Goal: Task Accomplishment & Management: Complete application form

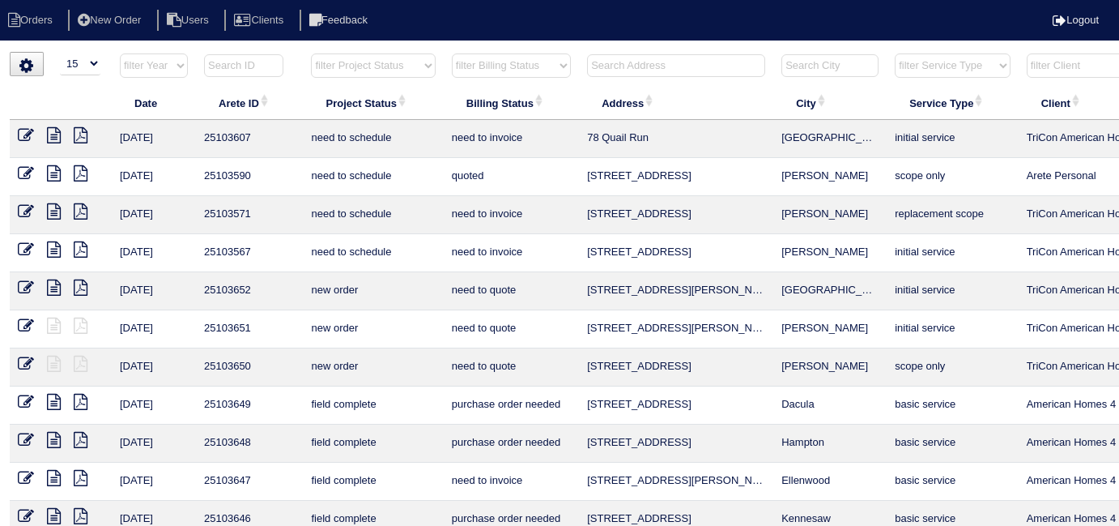
select select "15"
click at [607, 58] on input "text" at bounding box center [676, 65] width 178 height 23
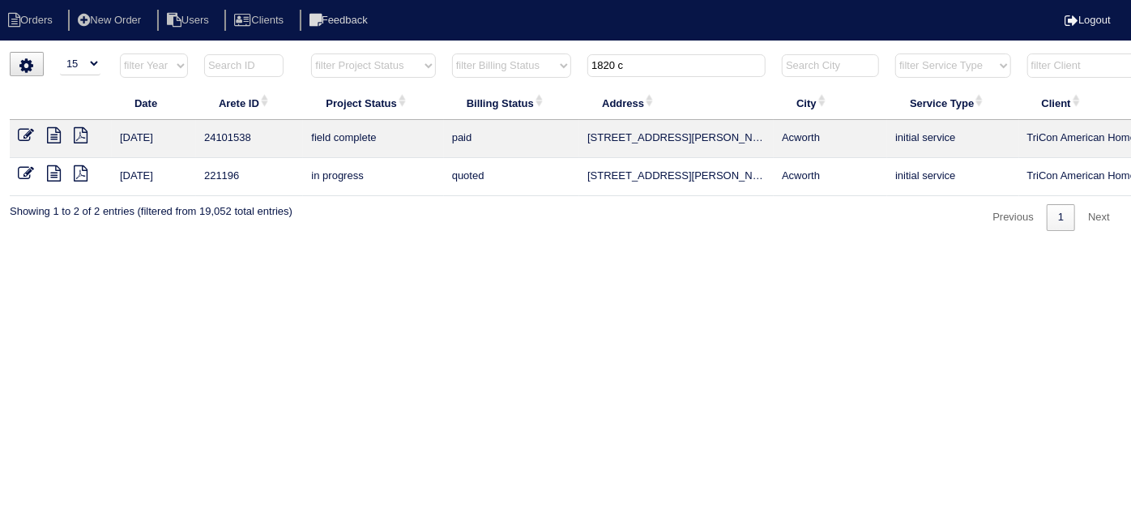
type input "1820 c"
click at [57, 136] on icon at bounding box center [54, 135] width 14 height 16
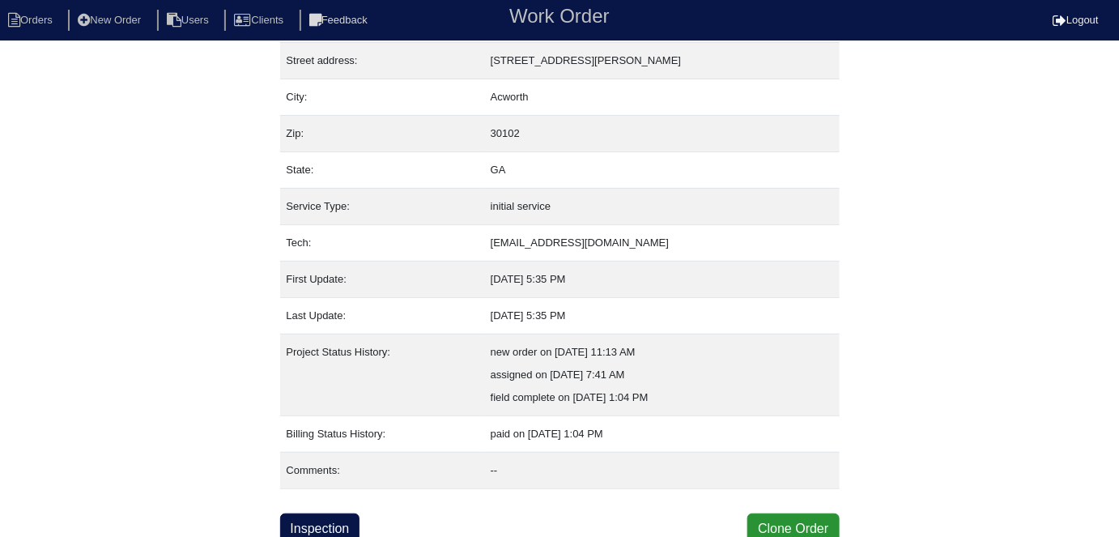
scroll to position [85, 0]
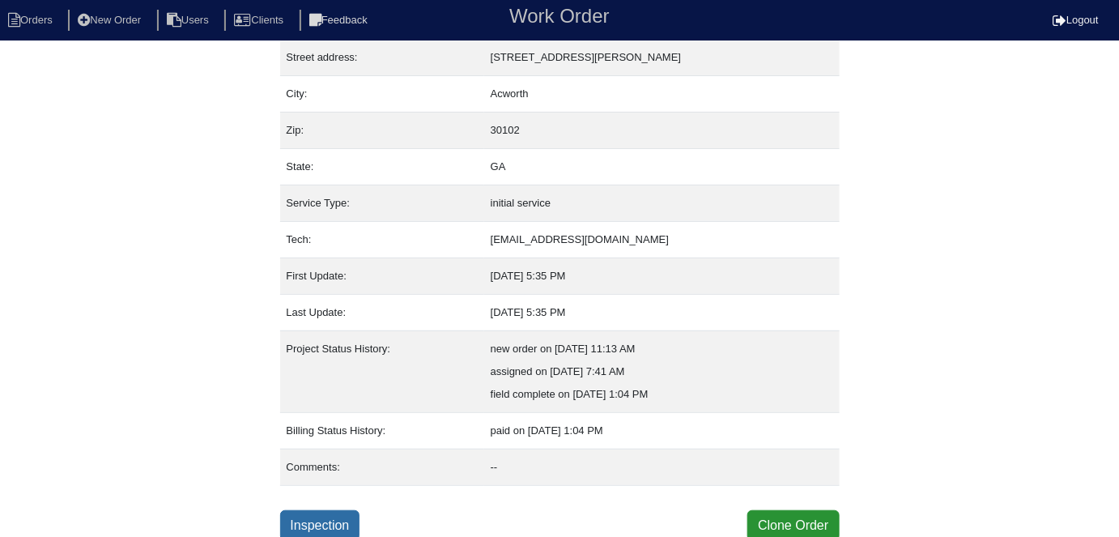
click at [337, 520] on link "Inspection" at bounding box center [320, 525] width 80 height 31
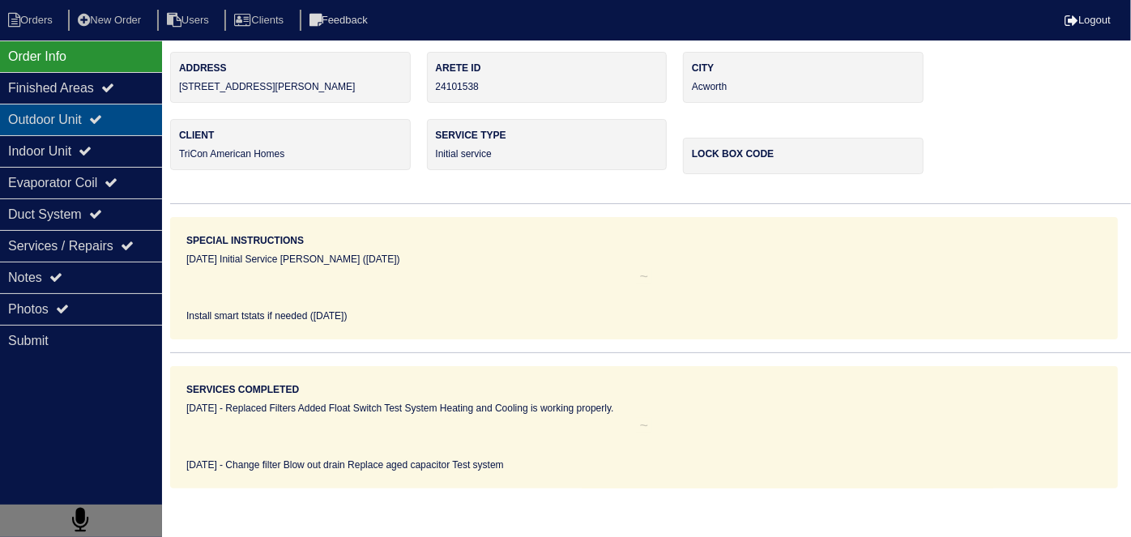
click at [82, 115] on div "Outdoor Unit" at bounding box center [81, 120] width 162 height 32
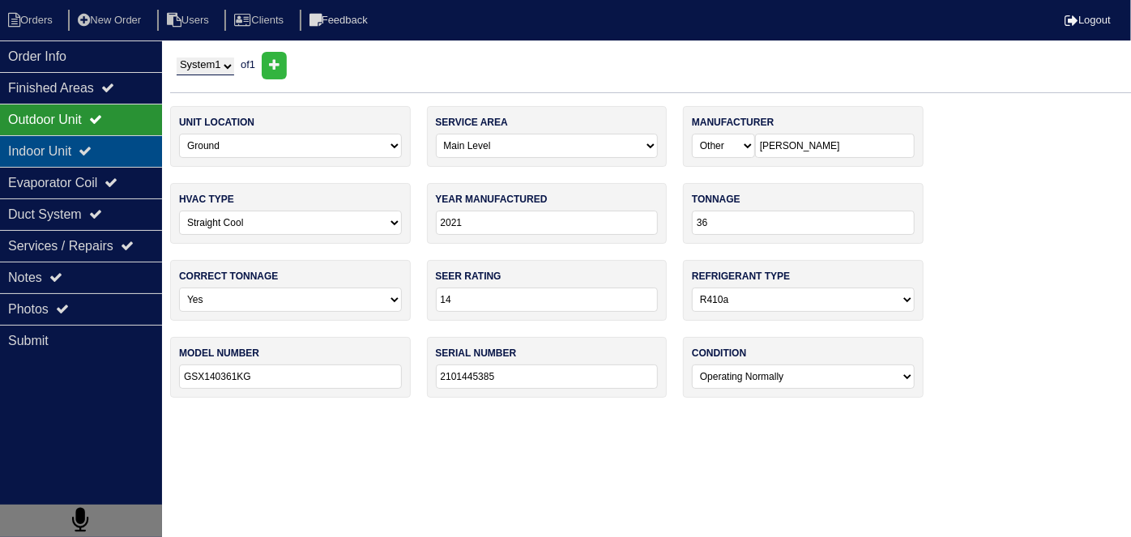
click at [75, 148] on div "Indoor Unit" at bounding box center [81, 151] width 162 height 32
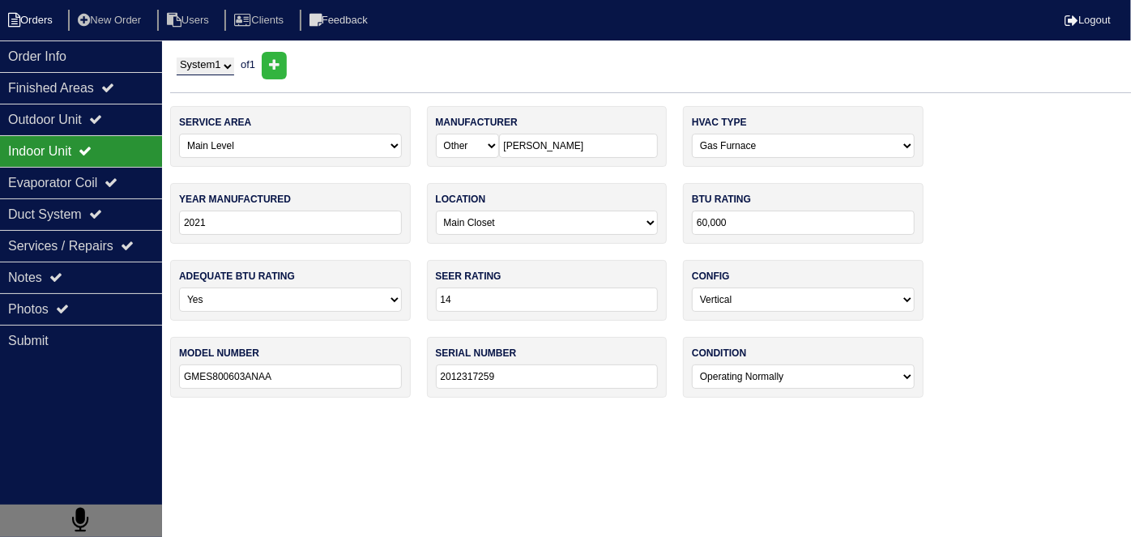
click at [28, 15] on li "Orders" at bounding box center [33, 21] width 66 height 22
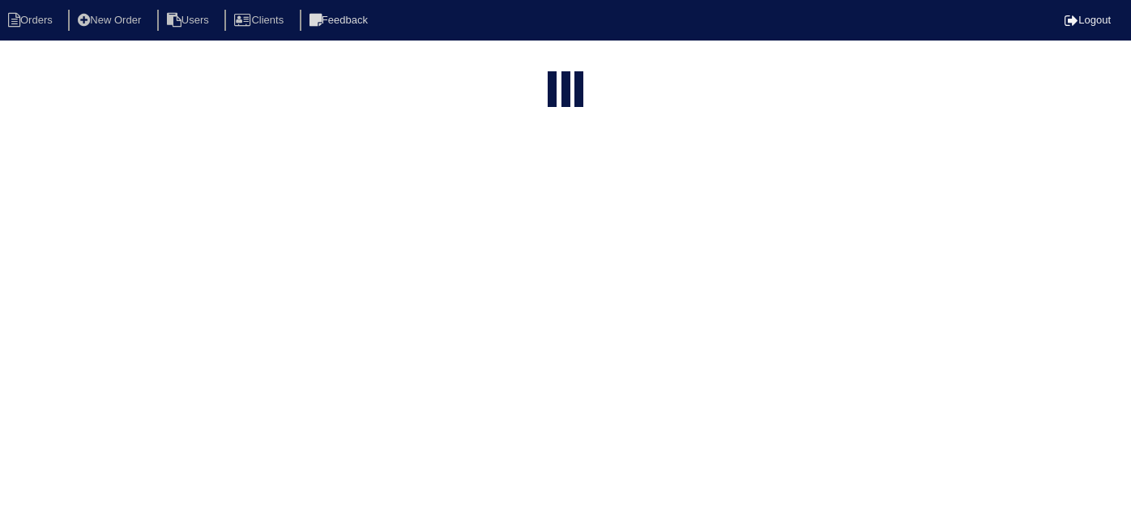
select select "15"
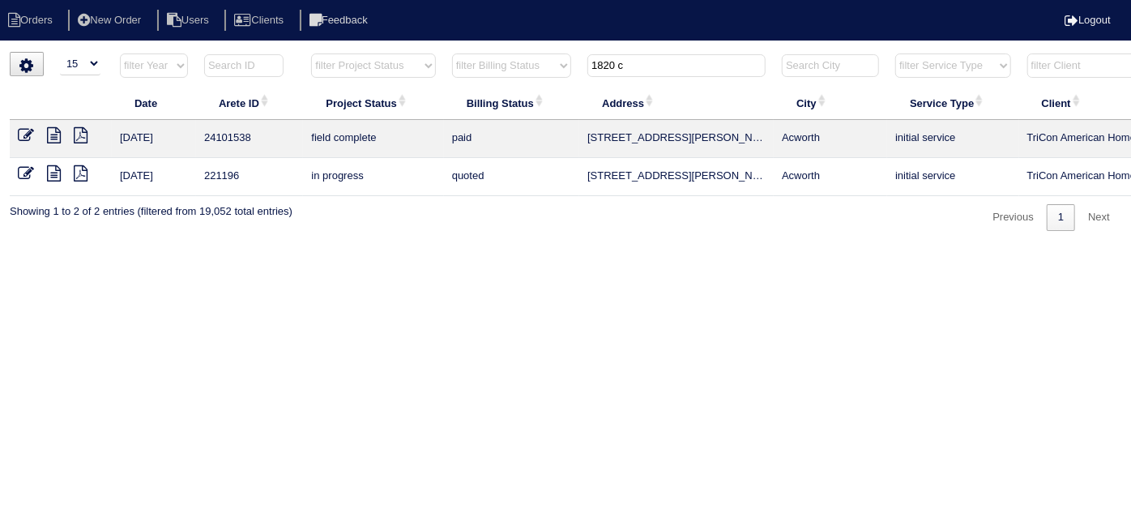
drag, startPoint x: 652, startPoint y: 68, endPoint x: 463, endPoint y: 41, distance: 190.6
click at [463, 41] on html "Orders New Order Users Clients Feedback Logout Orders New Order Users Clients M…" at bounding box center [565, 123] width 1131 height 247
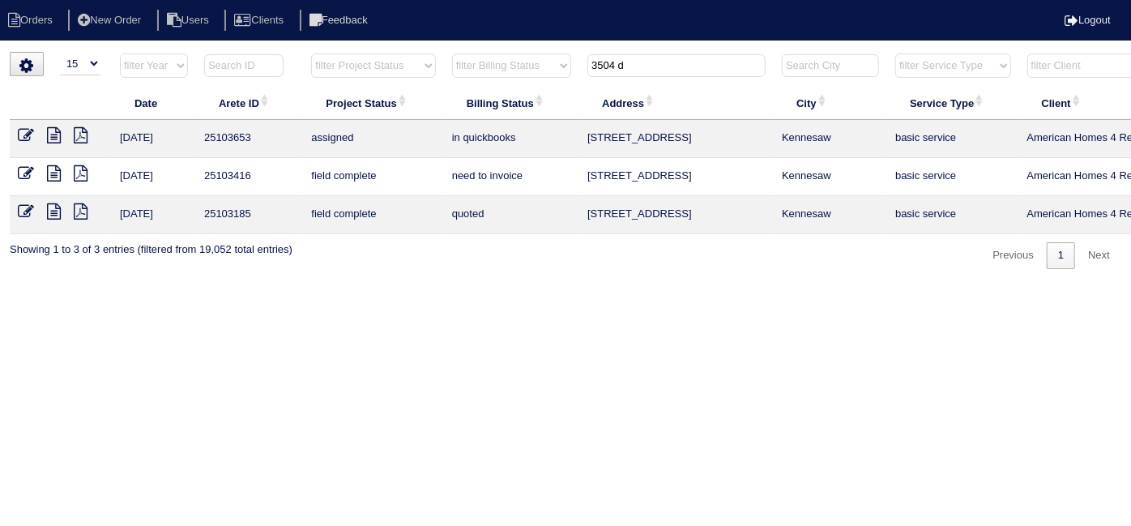
type input "3504 d"
click at [30, 131] on icon at bounding box center [26, 135] width 16 height 16
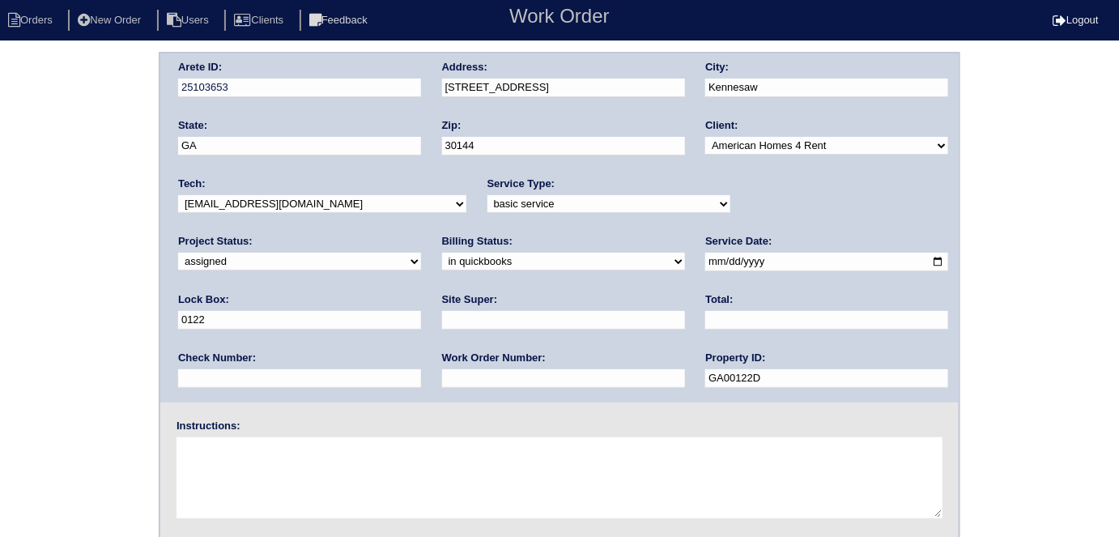
click at [442, 260] on select "need to quote quoted need to invoice invoiced paid warranty purchase order need…" at bounding box center [563, 262] width 243 height 18
select select "need to quote"
click at [442, 253] on select "need to quote quoted need to invoice invoiced paid warranty purchase order need…" at bounding box center [563, 262] width 243 height 18
drag, startPoint x: 134, startPoint y: 296, endPoint x: 1071, endPoint y: 283, distance: 937.1
click at [134, 296] on div "Arete ID: 25103653 Address: 3504 Donamire Way NW City: Kennesaw State: GA Zip: …" at bounding box center [559, 379] width 1119 height 655
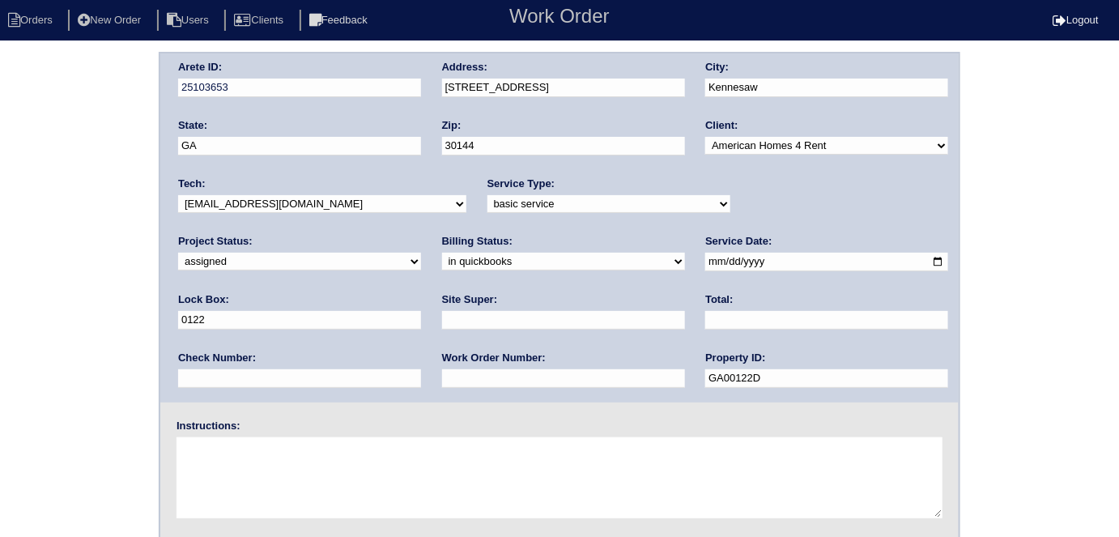
click at [84, 192] on div "Arete ID: 25103653 Address: 3504 Donamire Way NW City: Kennesaw State: GA Zip: …" at bounding box center [559, 379] width 1119 height 655
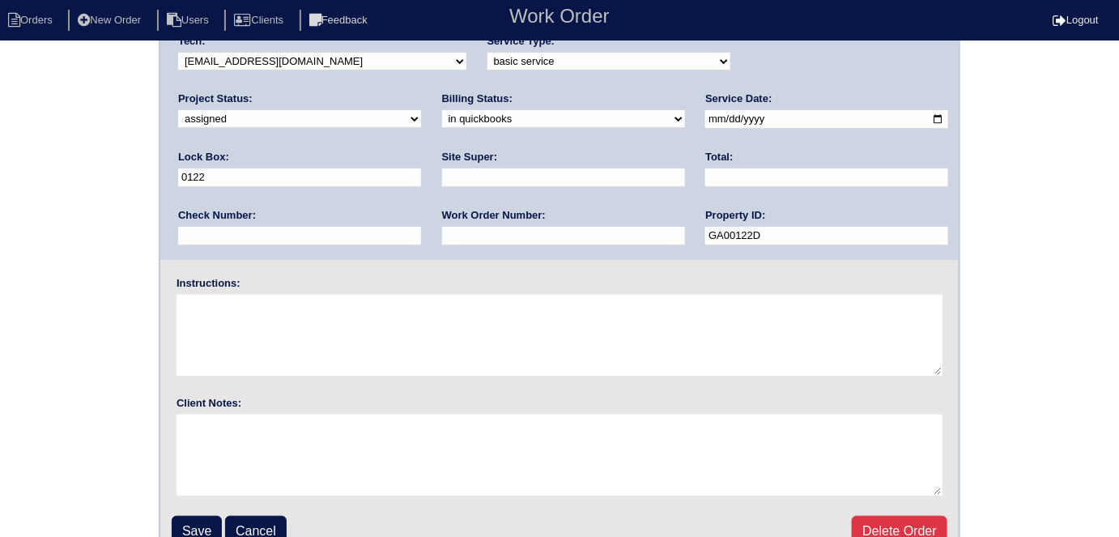
scroll to position [166, 0]
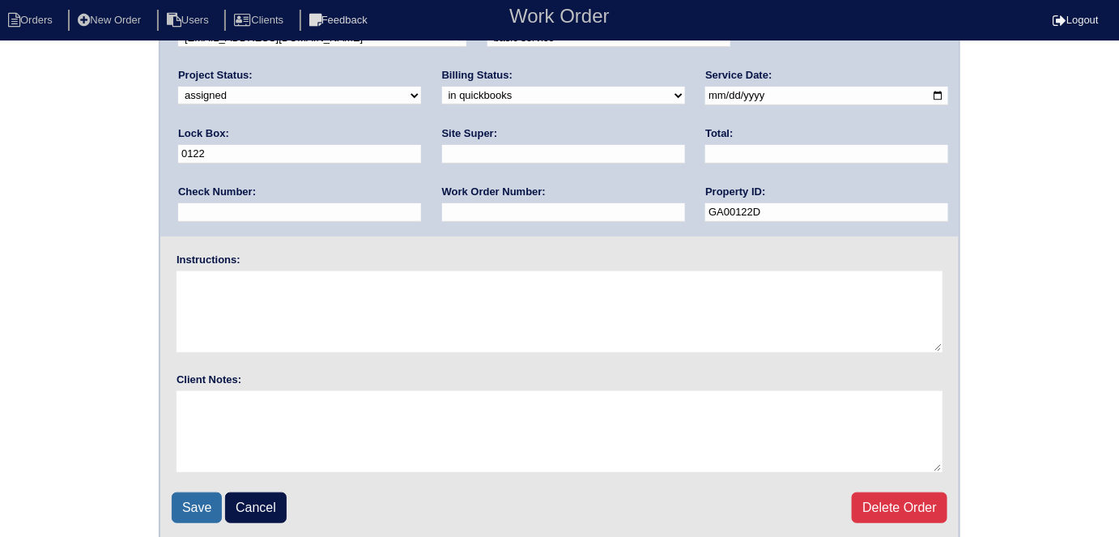
click at [193, 495] on input "Save" at bounding box center [197, 507] width 50 height 31
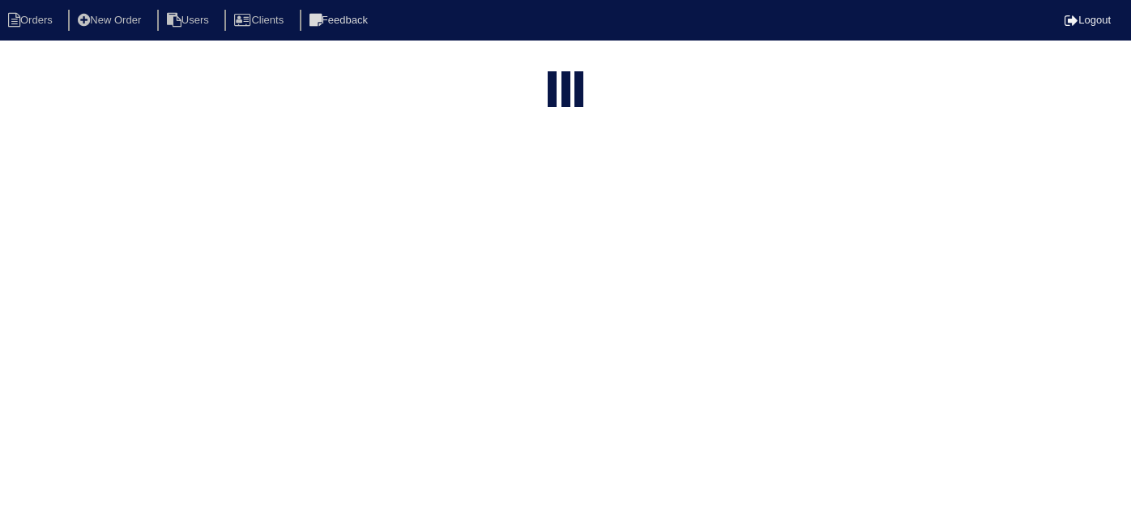
select select "15"
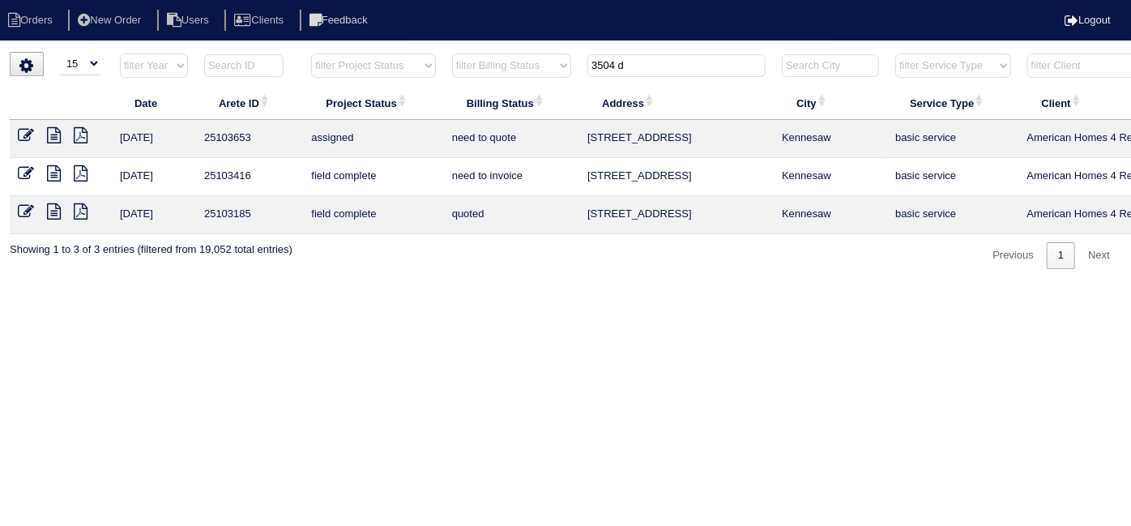
drag, startPoint x: 655, startPoint y: 68, endPoint x: 374, endPoint y: 32, distance: 283.3
click at [374, 52] on body "Orders New Order Users Clients Feedback Logout Orders New Order Users Clients M…" at bounding box center [565, 160] width 1131 height 217
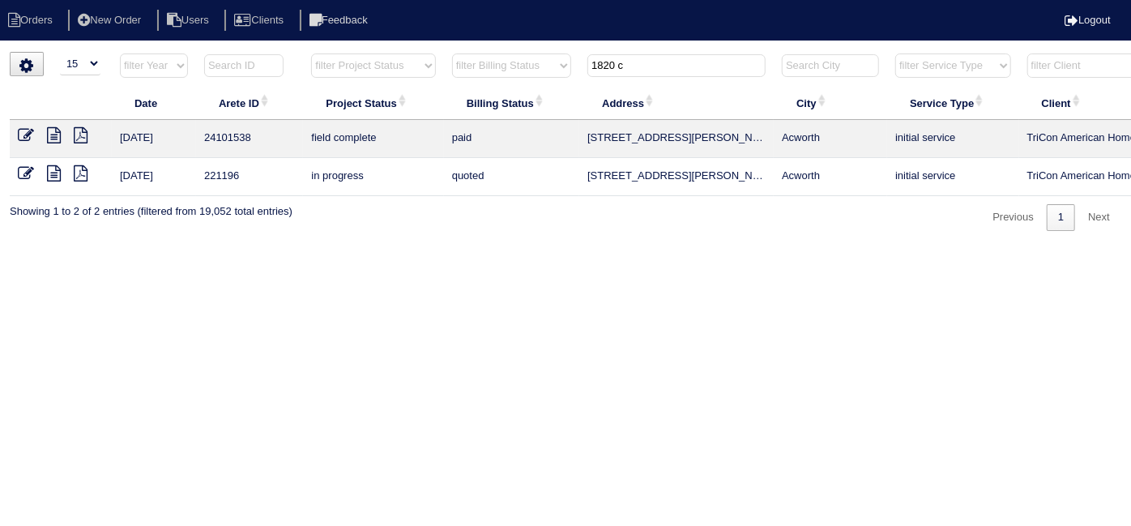
type input "1820 c"
click at [58, 137] on icon at bounding box center [54, 135] width 14 height 16
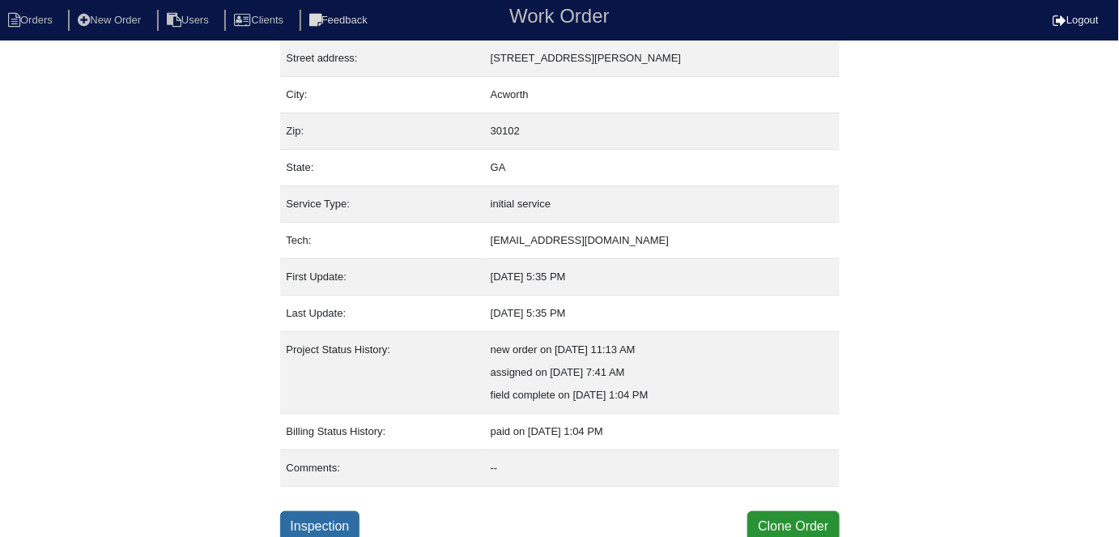
scroll to position [85, 0]
click at [314, 519] on link "Inspection" at bounding box center [320, 525] width 80 height 31
select select "0"
select select "Other"
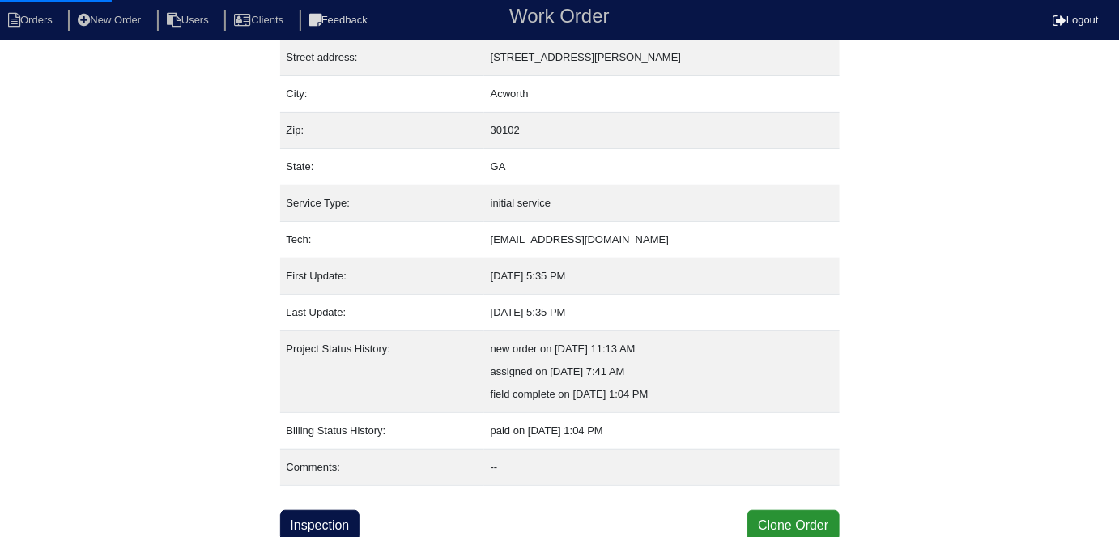
select select "0"
select select "1"
select select "0"
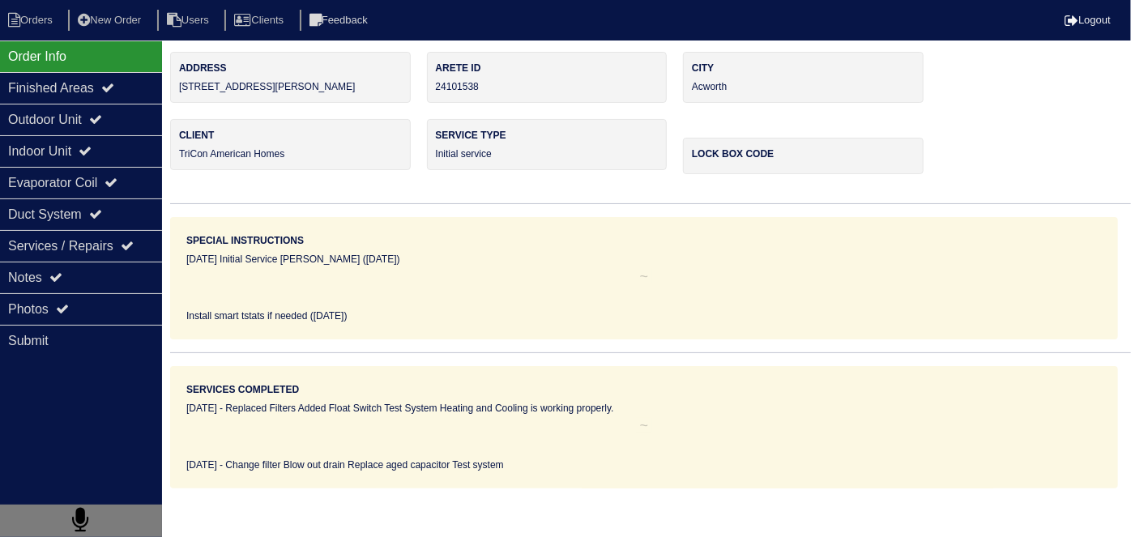
click at [73, 132] on div "Outdoor Unit" at bounding box center [81, 120] width 162 height 32
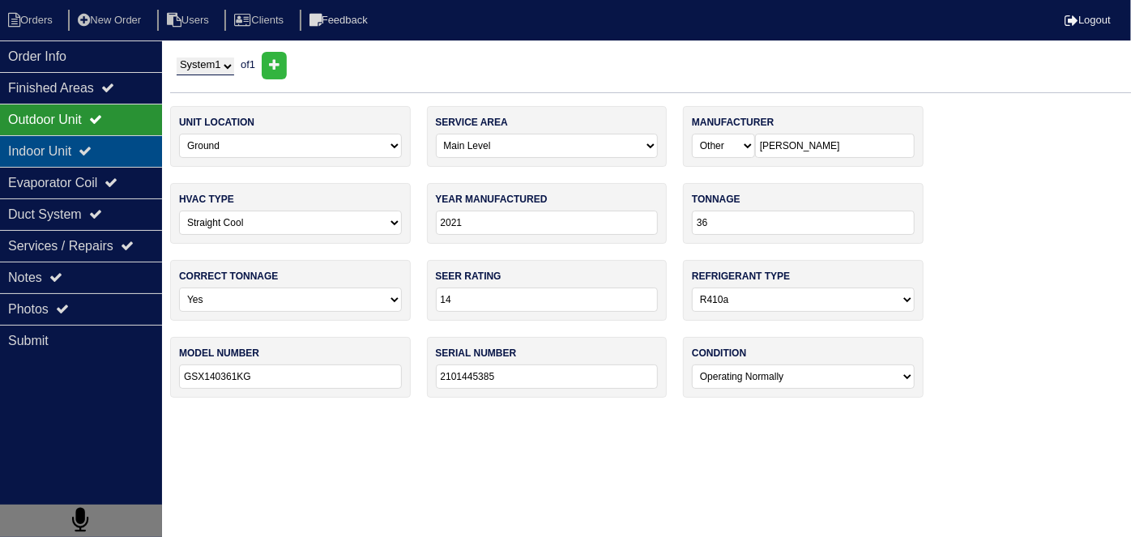
click at [60, 147] on div "Indoor Unit" at bounding box center [81, 151] width 162 height 32
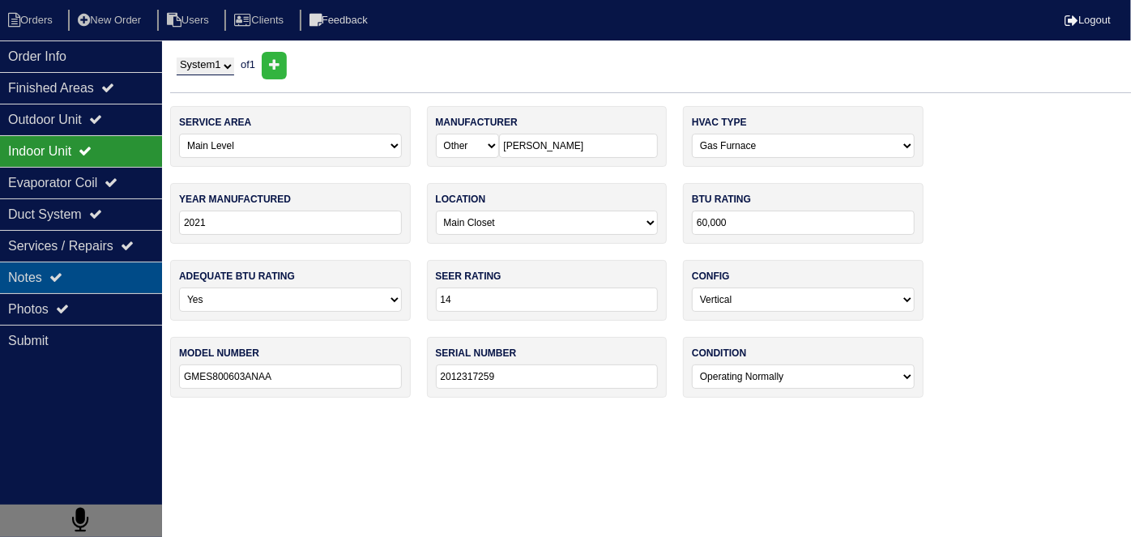
click at [21, 280] on div "Notes" at bounding box center [81, 278] width 162 height 32
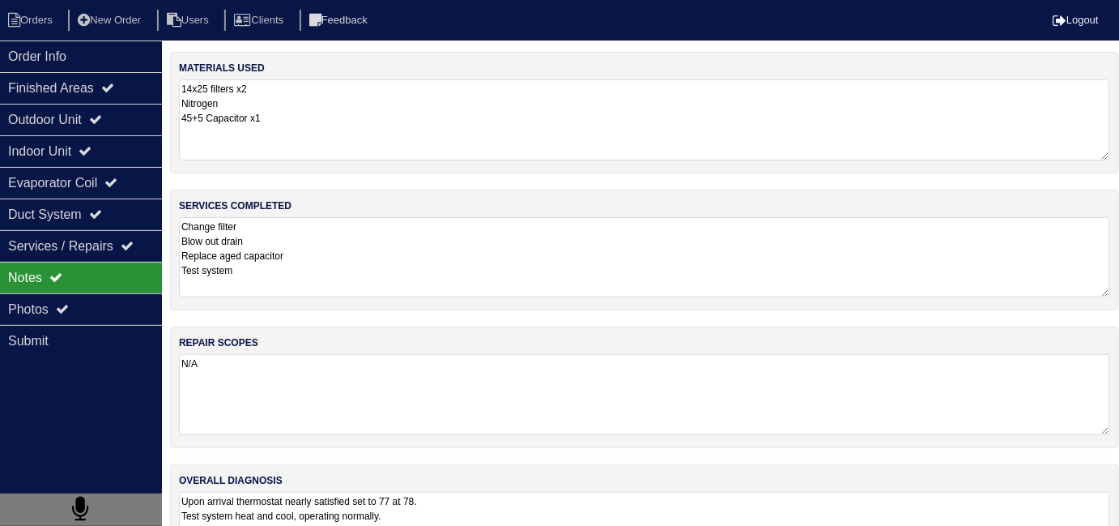
click at [505, 262] on textarea "Change filter Blow out drain Replace aged capacitor Test system" at bounding box center [644, 257] width 931 height 80
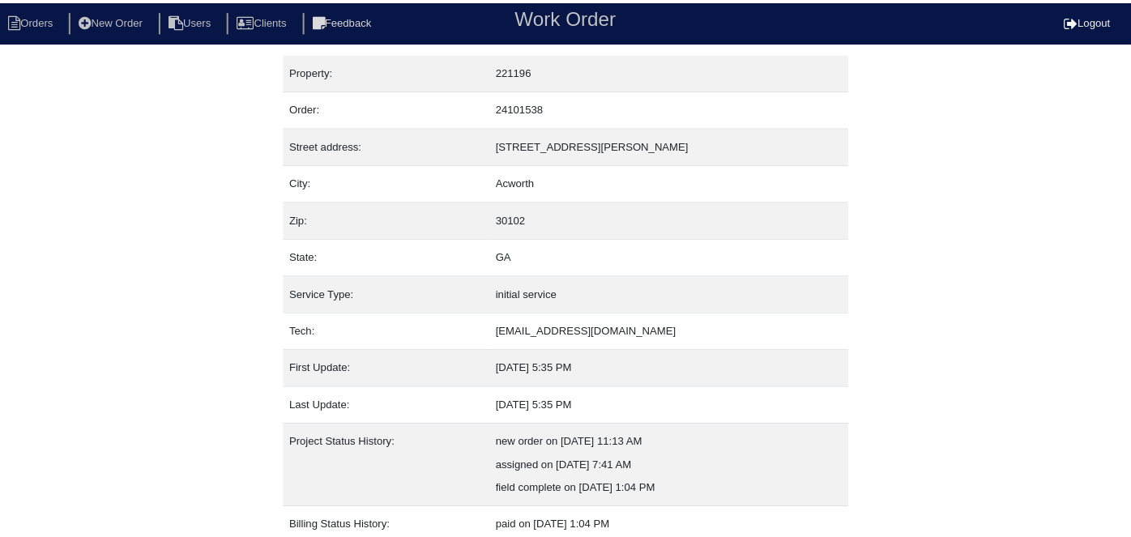
scroll to position [85, 0]
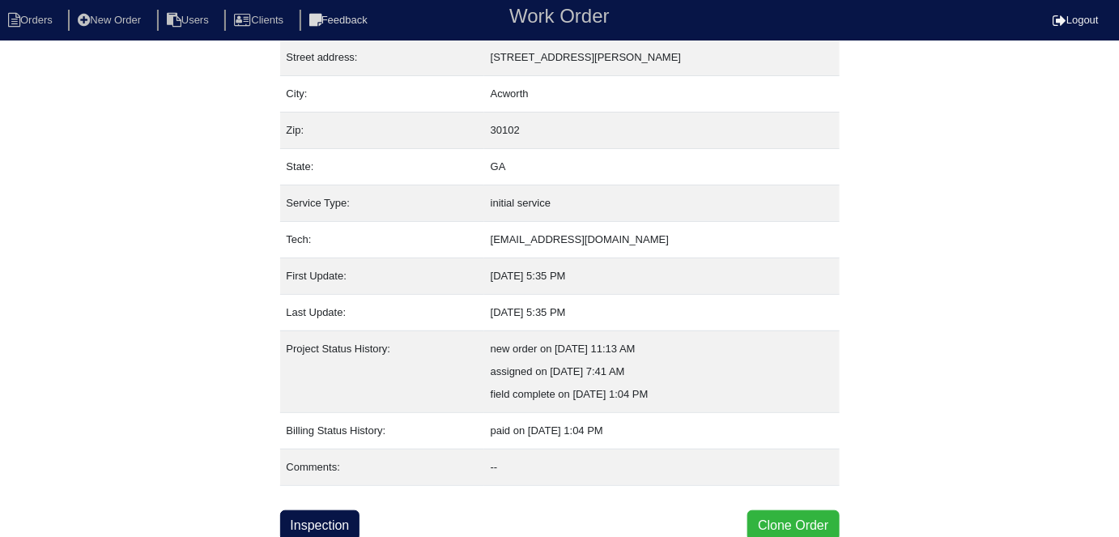
click at [807, 512] on button "Clone Order" at bounding box center [794, 525] width 92 height 31
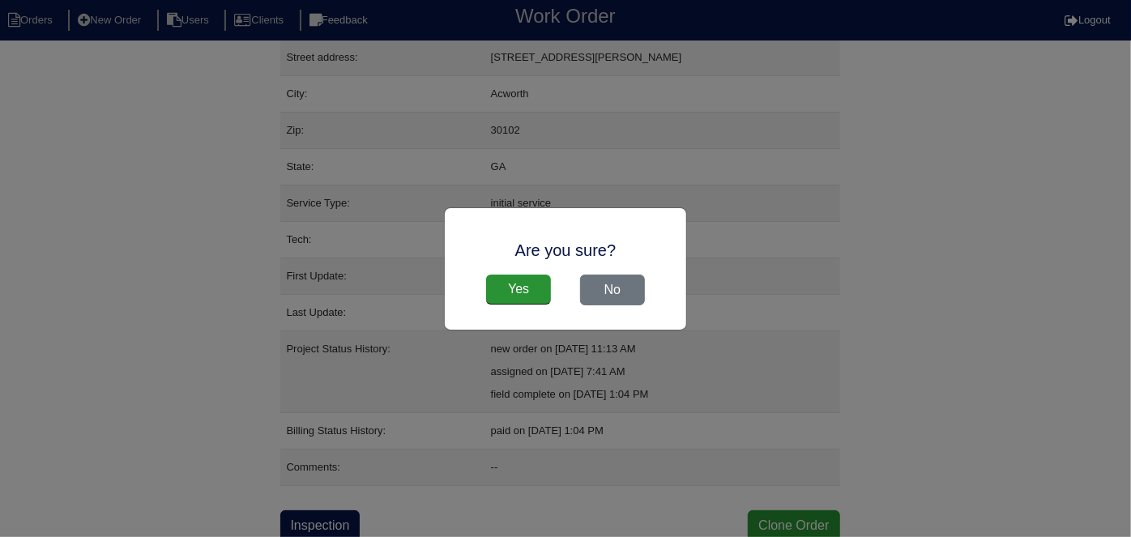
drag, startPoint x: 563, startPoint y: 293, endPoint x: 517, endPoint y: 283, distance: 47.2
click at [562, 293] on div "Yes No" at bounding box center [565, 289] width 209 height 47
click at [517, 283] on input "Yes" at bounding box center [518, 290] width 65 height 31
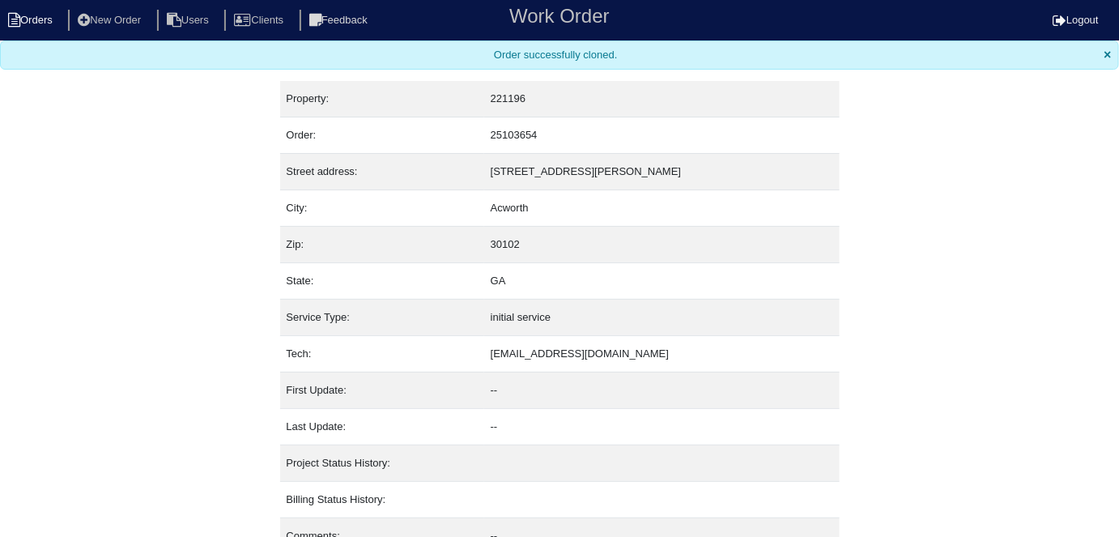
click at [54, 26] on li "Orders" at bounding box center [33, 21] width 66 height 22
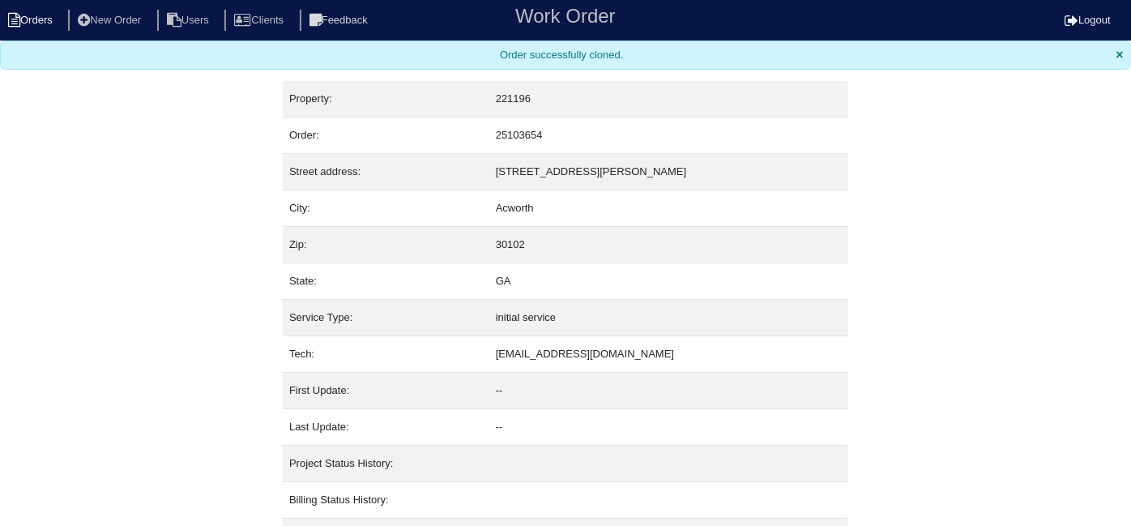
select select "15"
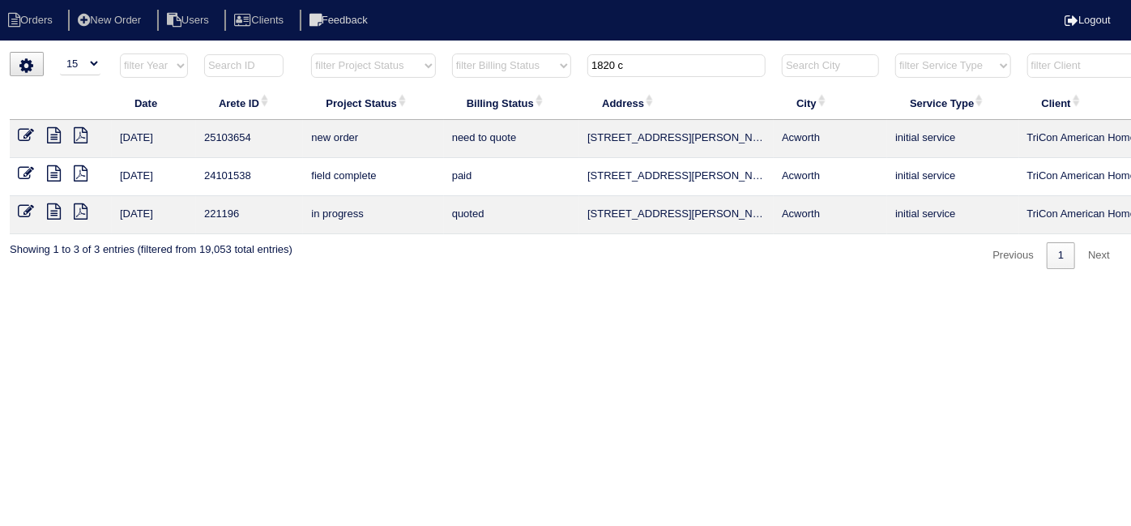
click at [28, 130] on icon at bounding box center [26, 135] width 16 height 16
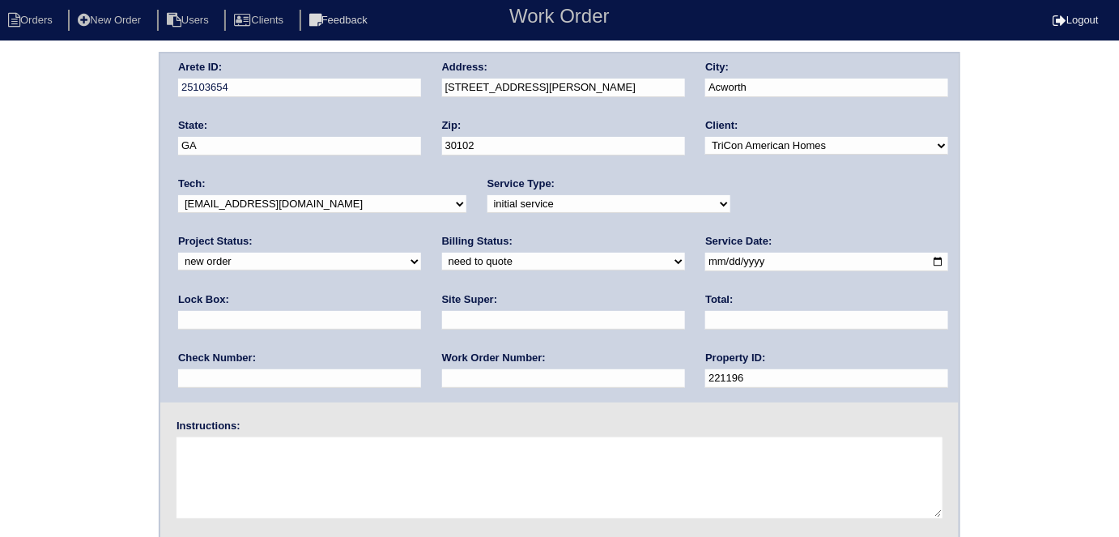
click at [488, 196] on select "-select- initial service basic service maintenance call replacement scope servi…" at bounding box center [609, 204] width 243 height 18
click at [442, 323] on input "text" at bounding box center [563, 320] width 243 height 19
type input "James Wright"
click at [421, 311] on input "text" at bounding box center [299, 320] width 243 height 19
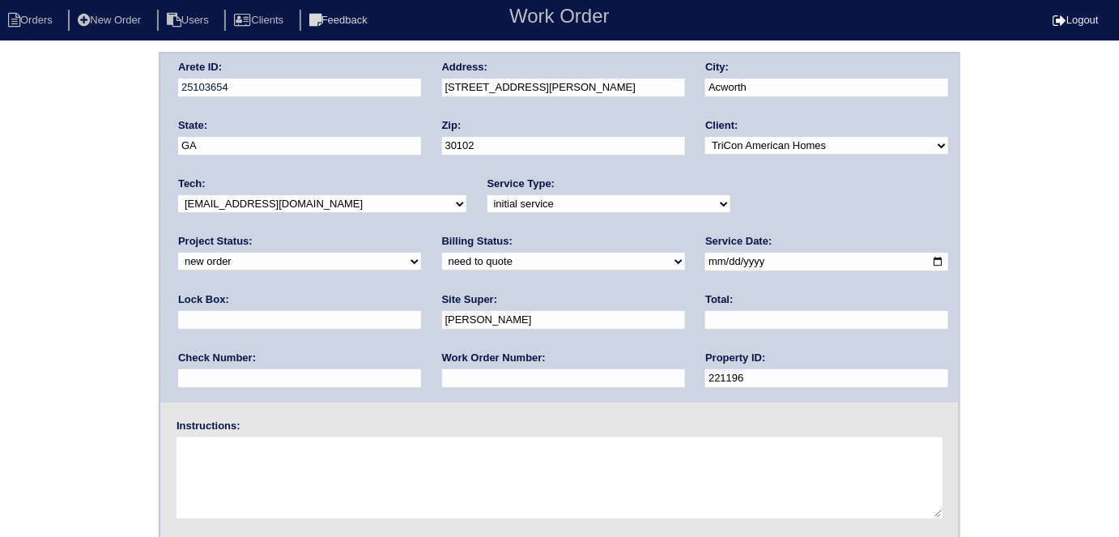
type input "9310"
click at [442, 369] on input "text" at bounding box center [563, 378] width 243 height 19
click at [442, 373] on input "text" at bounding box center [563, 378] width 243 height 19
type input "555146"
drag, startPoint x: 258, startPoint y: 500, endPoint x: 258, endPoint y: 486, distance: 13.8
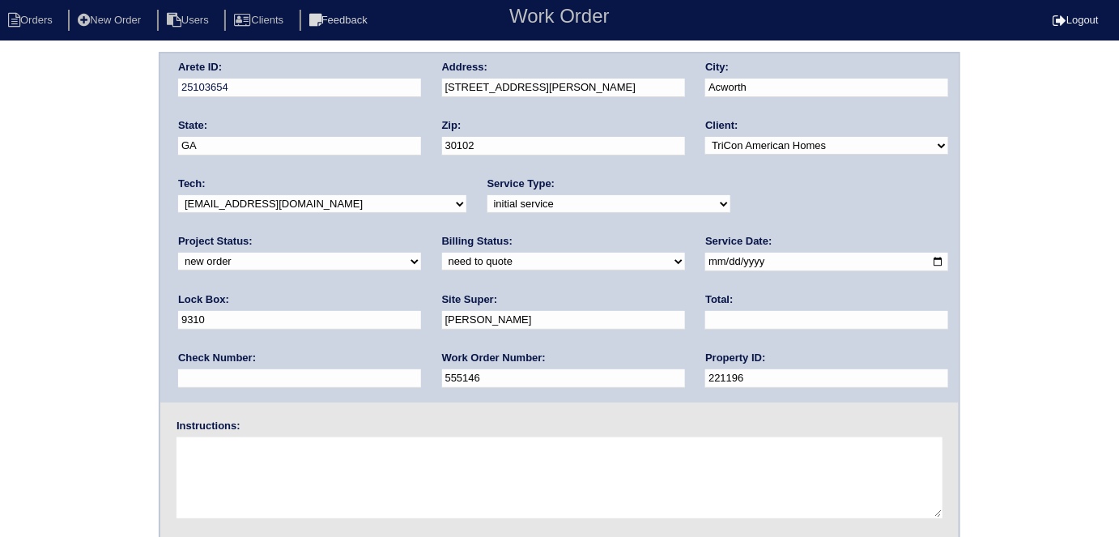
click at [258, 492] on textarea at bounding box center [560, 477] width 766 height 81
type textarea "Install smart tstats if needed"
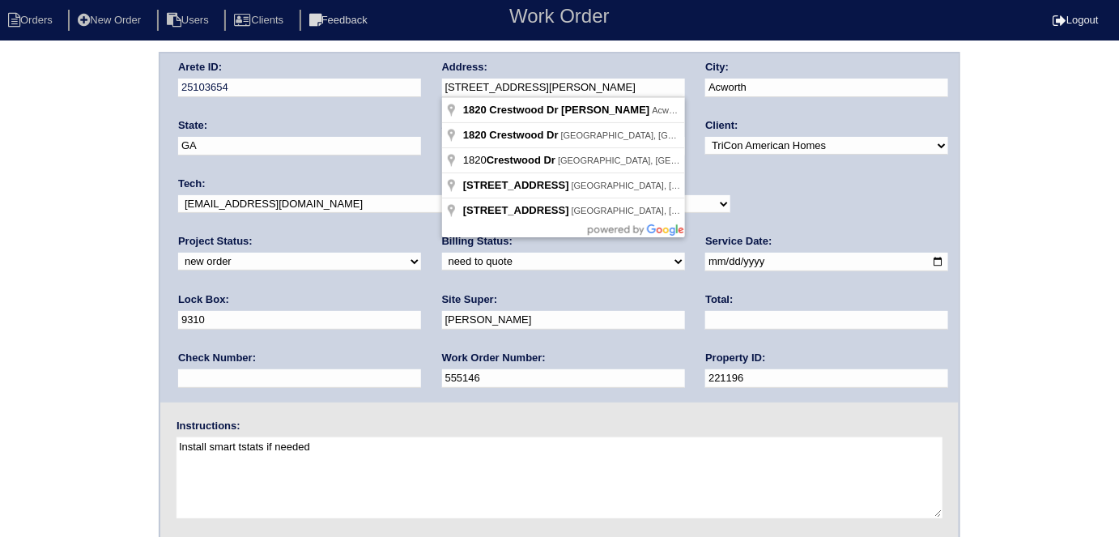
drag, startPoint x: 466, startPoint y: 90, endPoint x: 432, endPoint y: 92, distance: 34.1
click at [589, 90] on input "[STREET_ADDRESS][PERSON_NAME]" at bounding box center [563, 88] width 243 height 19
drag, startPoint x: 589, startPoint y: 90, endPoint x: 458, endPoint y: 78, distance: 131.0
click at [458, 79] on input "[STREET_ADDRESS][PERSON_NAME]" at bounding box center [563, 88] width 243 height 19
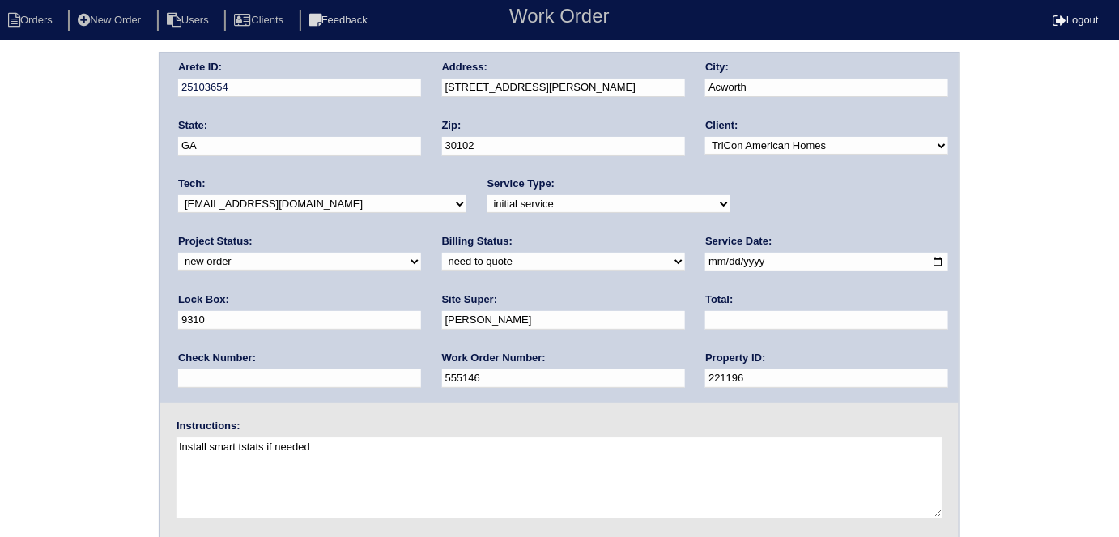
click at [37, 176] on div "Arete ID: 25103654 Address: 1820 Crestwood Dr NW City: Acworth State: GA Zip: 3…" at bounding box center [559, 379] width 1119 height 655
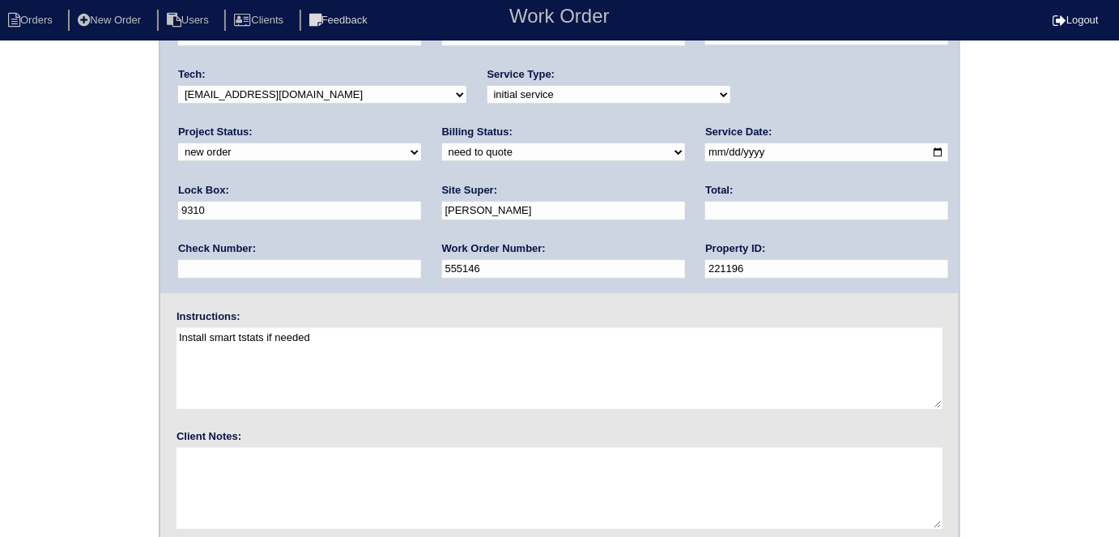
scroll to position [166, 0]
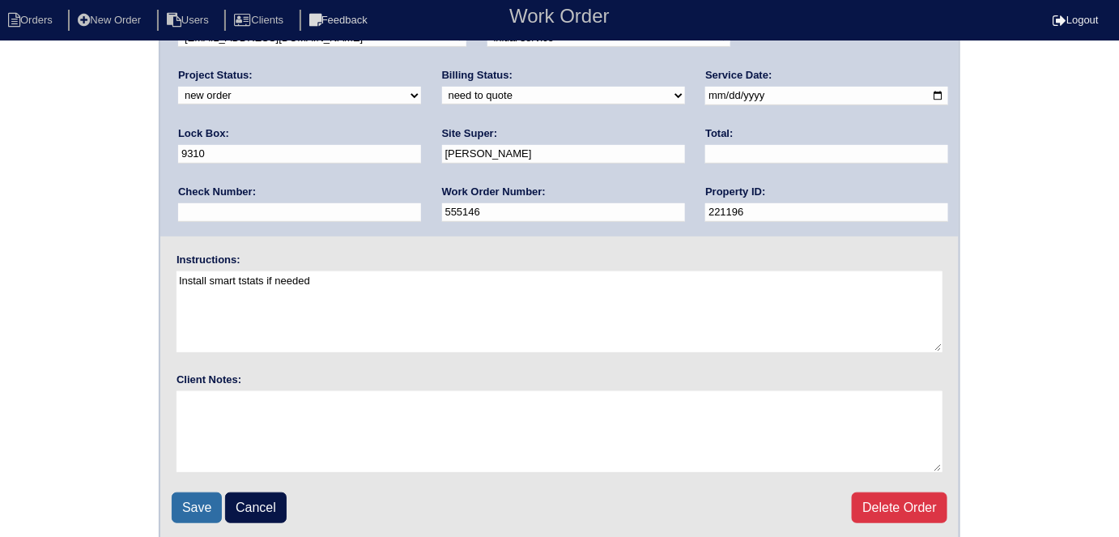
click at [200, 492] on input "Save" at bounding box center [197, 507] width 50 height 31
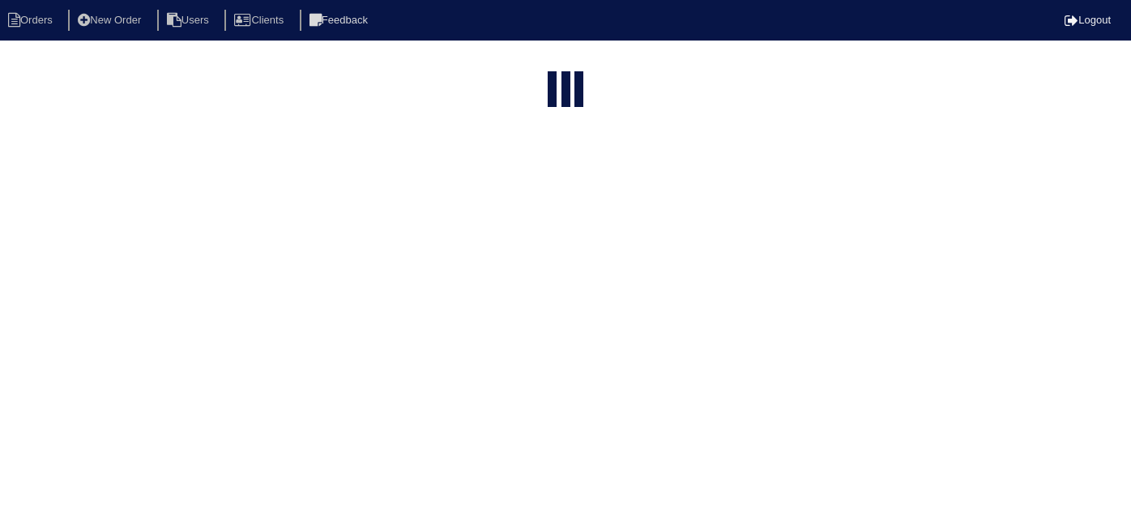
select select "15"
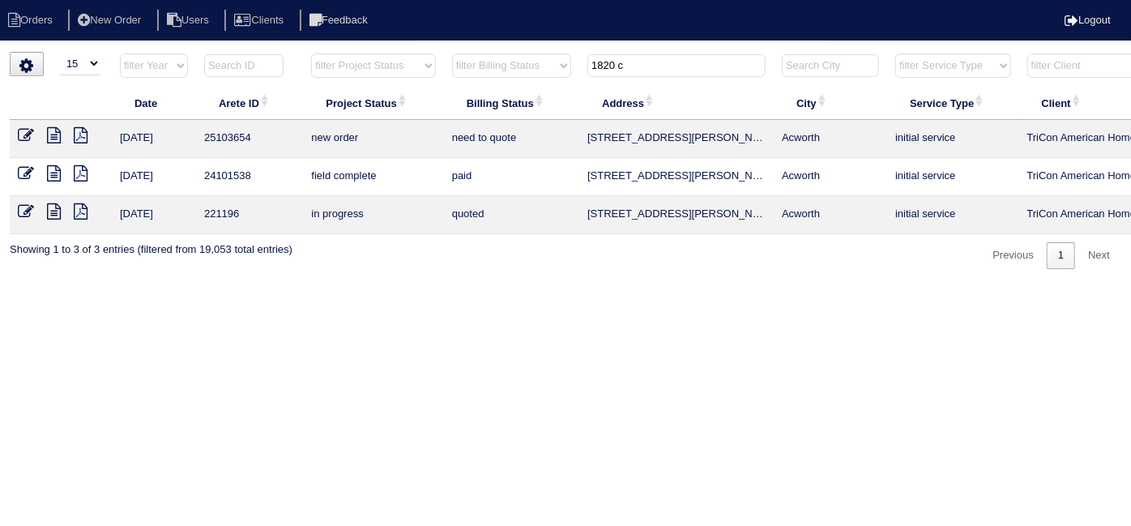
drag, startPoint x: 650, startPoint y: 64, endPoint x: 600, endPoint y: 49, distance: 52.5
click at [601, 50] on html "Orders New Order Users Clients Feedback Logout Orders New Order Users Clients M…" at bounding box center [565, 142] width 1131 height 285
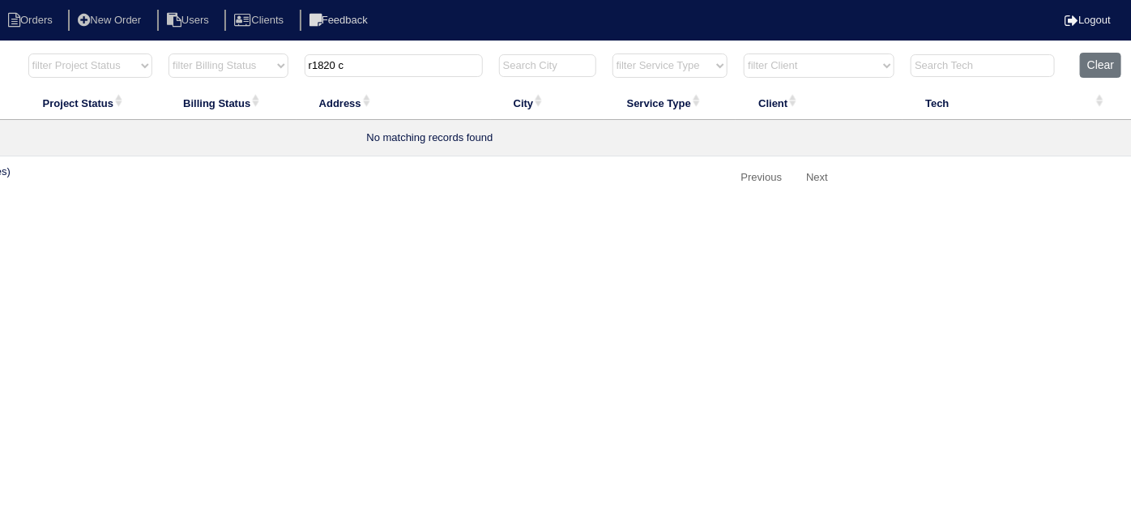
scroll to position [0, 256]
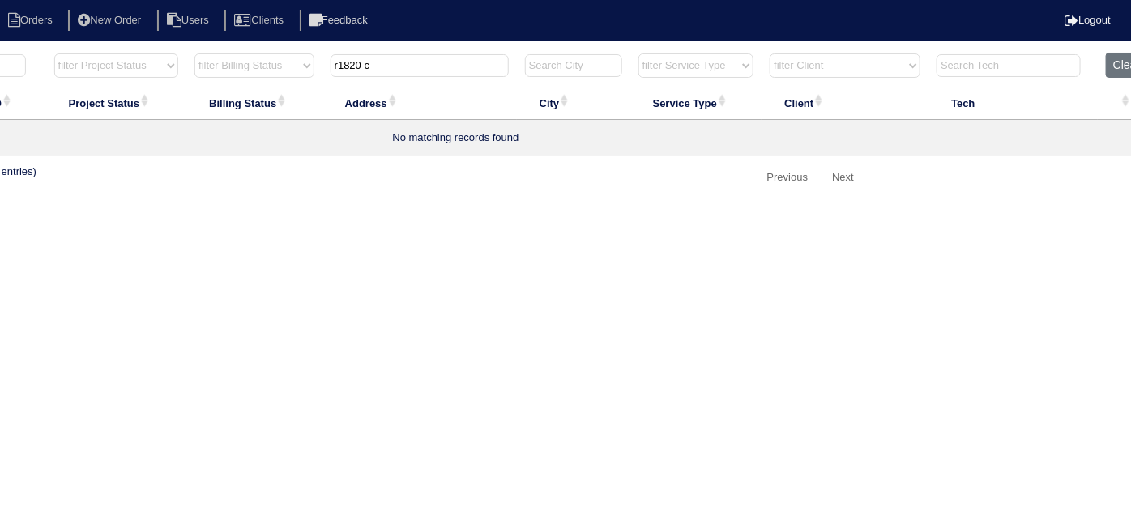
drag, startPoint x: 419, startPoint y: 62, endPoint x: 0, endPoint y: -65, distance: 437.4
click at [0, 0] on html "Orders New Order Users Clients Feedback Logout Orders New Order Users Clients M…" at bounding box center [309, 103] width 1131 height 207
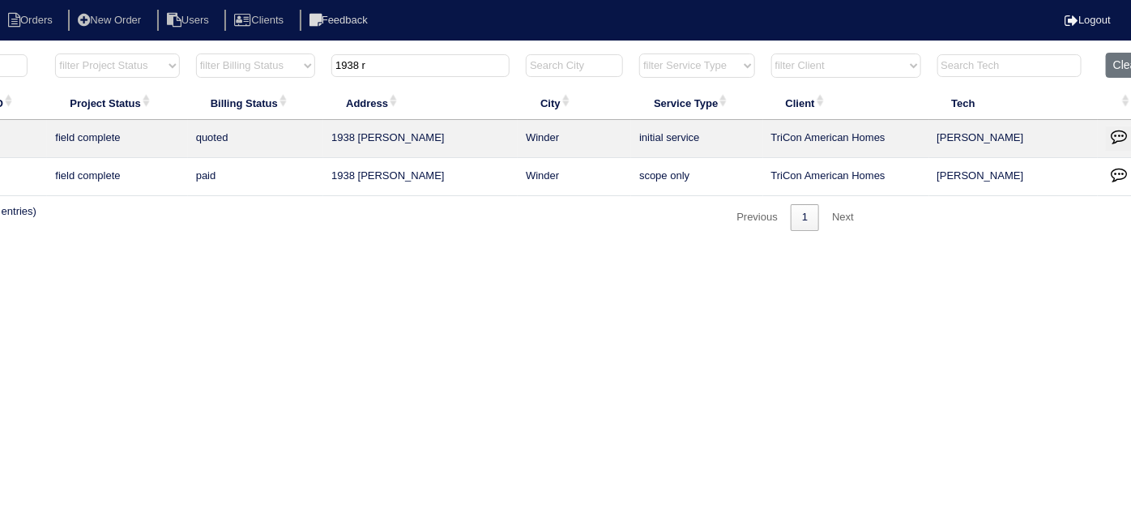
scroll to position [0, 0]
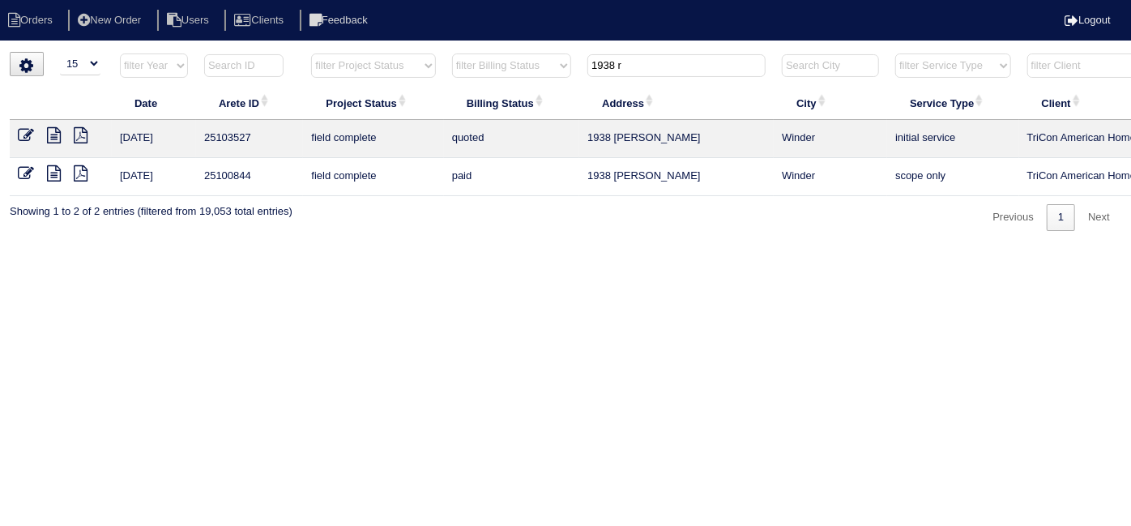
type input "1938 r"
click at [24, 127] on icon at bounding box center [26, 135] width 16 height 16
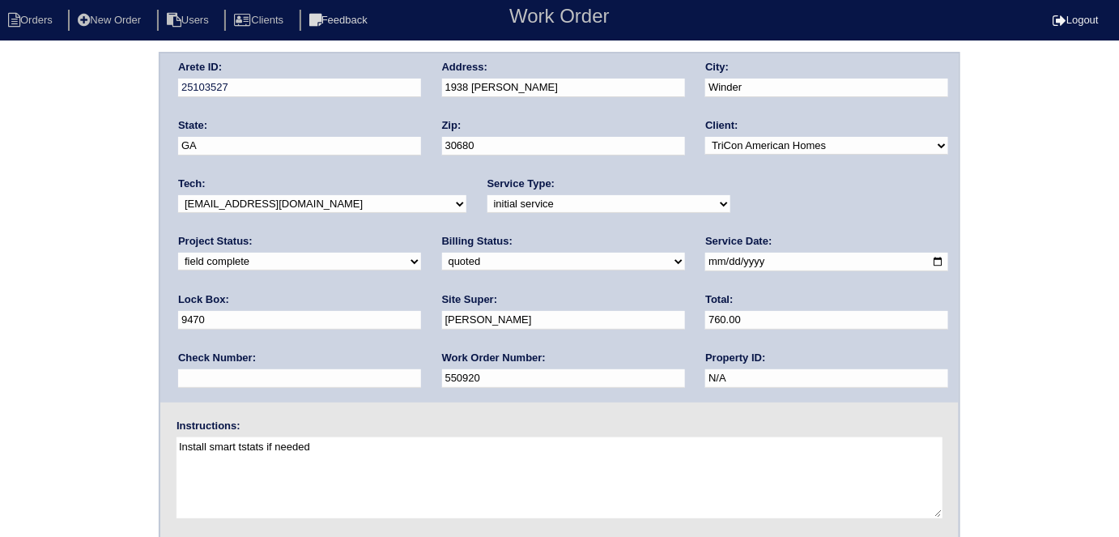
click at [442, 255] on select "need to quote quoted need to invoice invoiced paid warranty purchase order need…" at bounding box center [563, 262] width 243 height 18
select select "need to invoice"
click at [442, 253] on select "need to quote quoted need to invoice invoiced paid warranty purchase order need…" at bounding box center [563, 262] width 243 height 18
click at [0, 287] on div "Arete ID: 25103527 Address: 1938 Roxey Ln City: Winder State: GA Zip: 30680 Cli…" at bounding box center [559, 379] width 1119 height 655
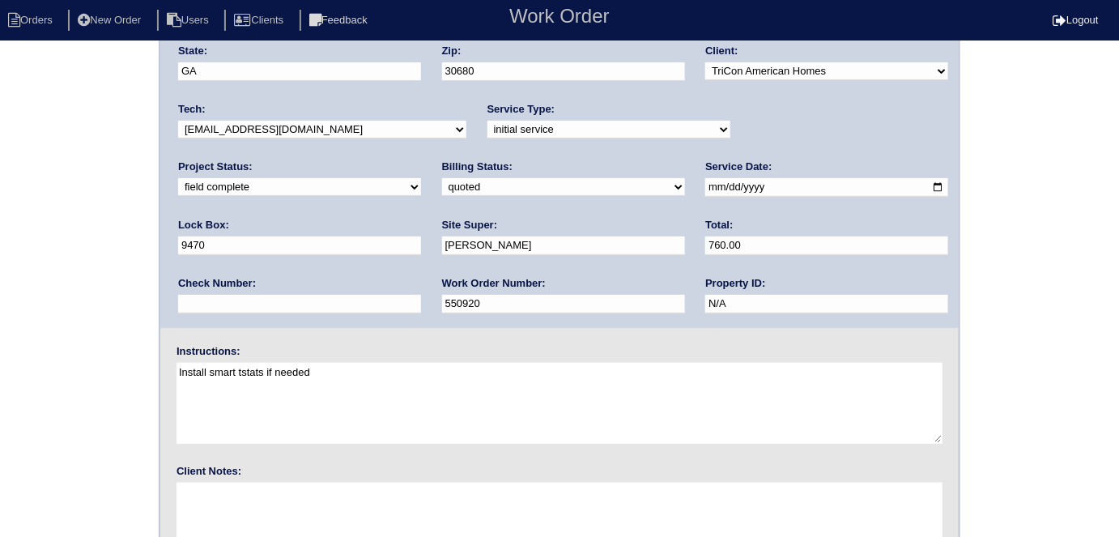
scroll to position [166, 0]
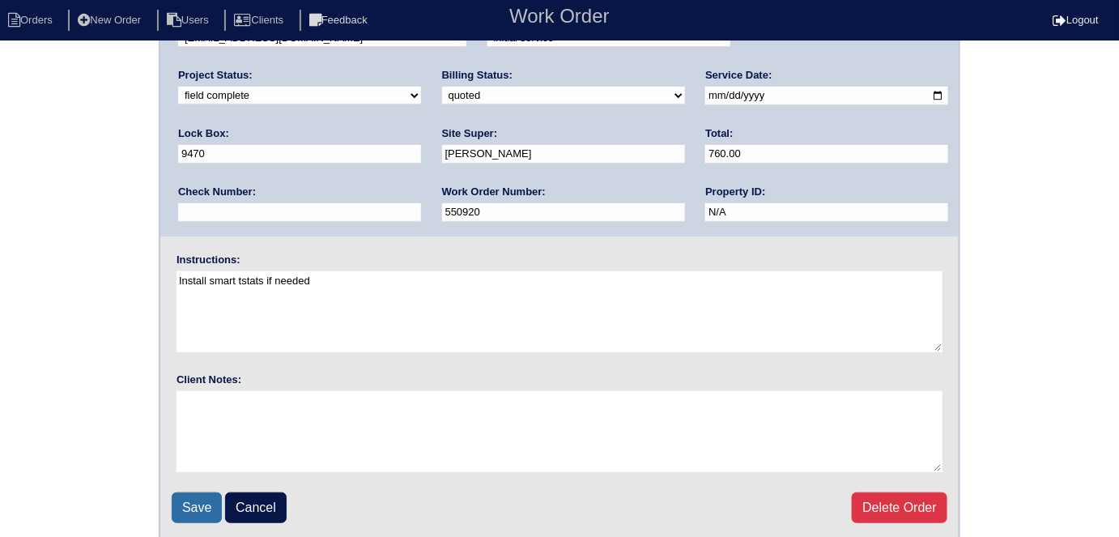
click at [175, 514] on input "Save" at bounding box center [197, 507] width 50 height 31
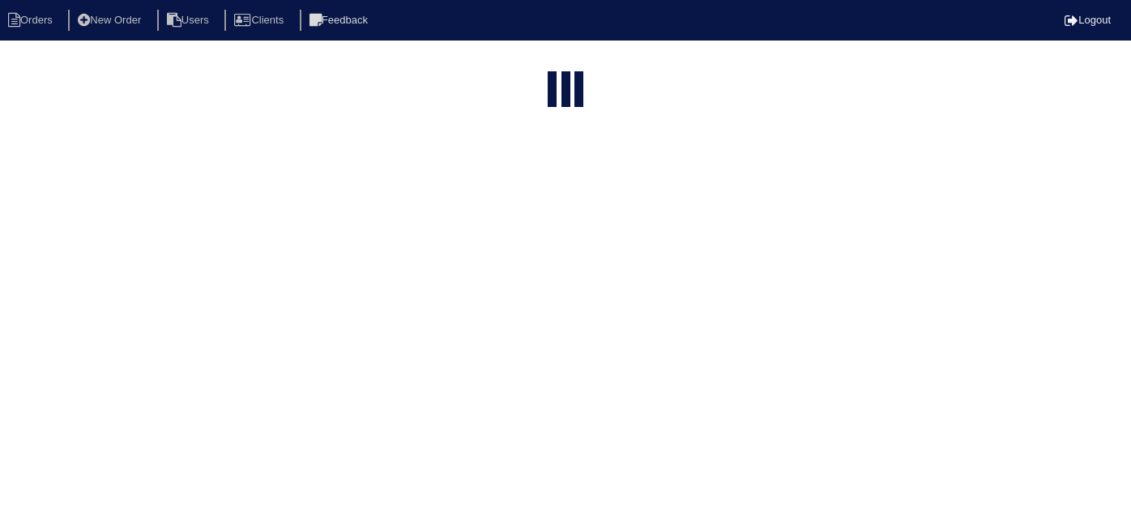
select select "15"
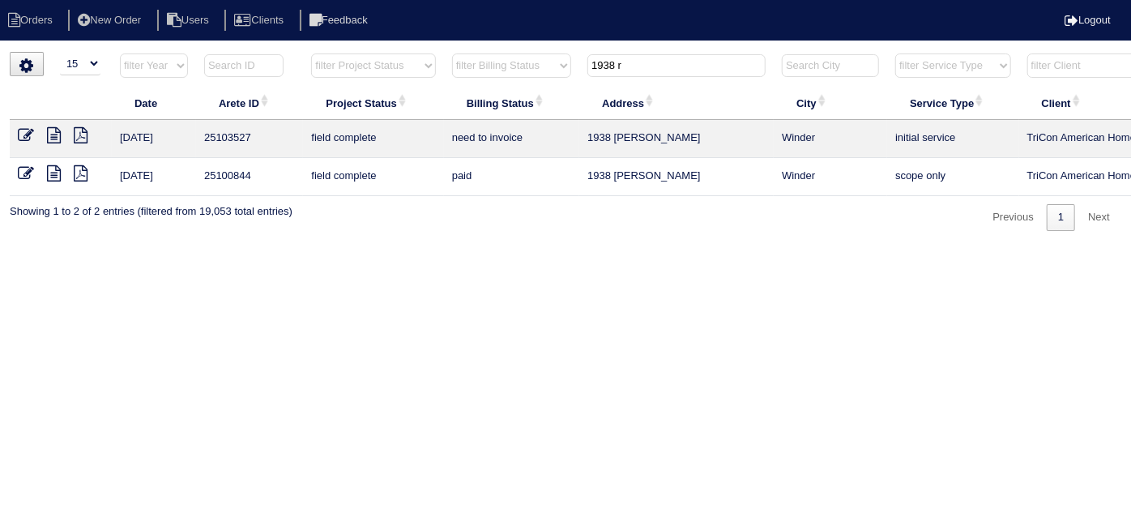
drag, startPoint x: 658, startPoint y: 63, endPoint x: 346, endPoint y: 35, distance: 313.9
click at [351, 52] on body "Orders New Order Users Clients Feedback Logout Orders New Order Users Clients M…" at bounding box center [565, 141] width 1131 height 179
type input "8762 e"
click at [49, 139] on icon at bounding box center [54, 135] width 14 height 16
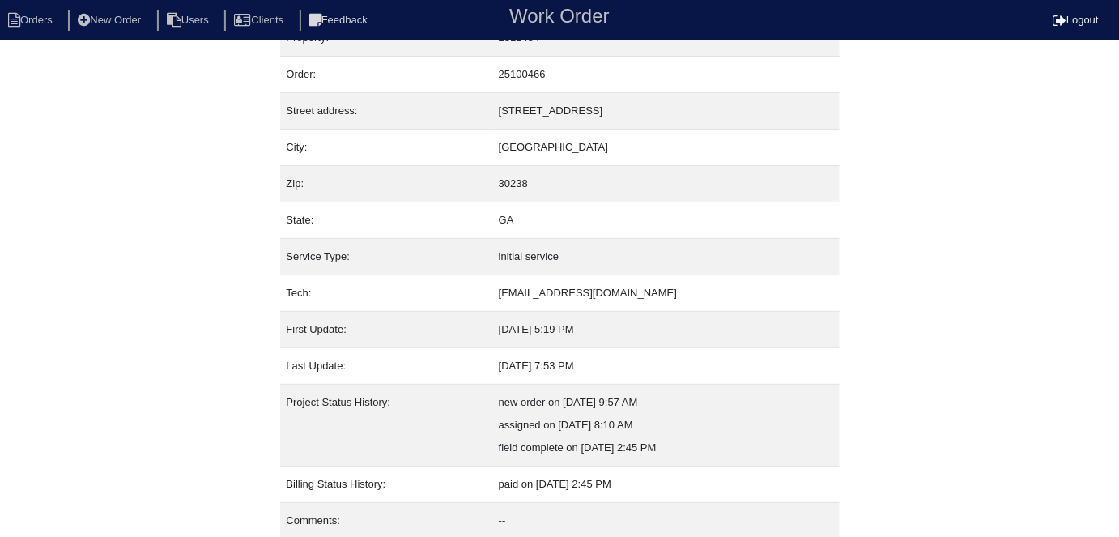
scroll to position [85, 0]
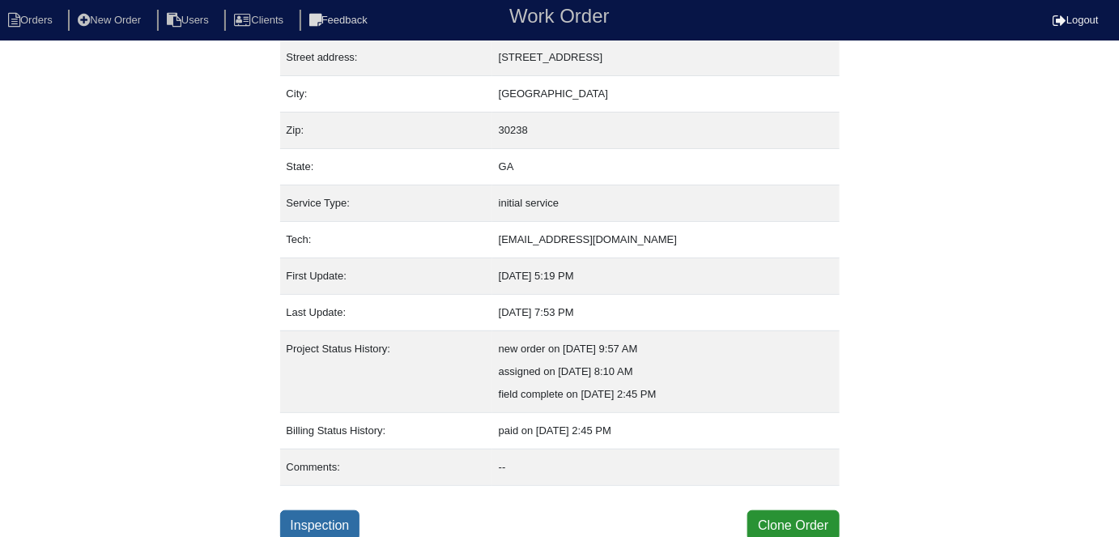
click at [313, 511] on link "Inspection" at bounding box center [320, 525] width 80 height 31
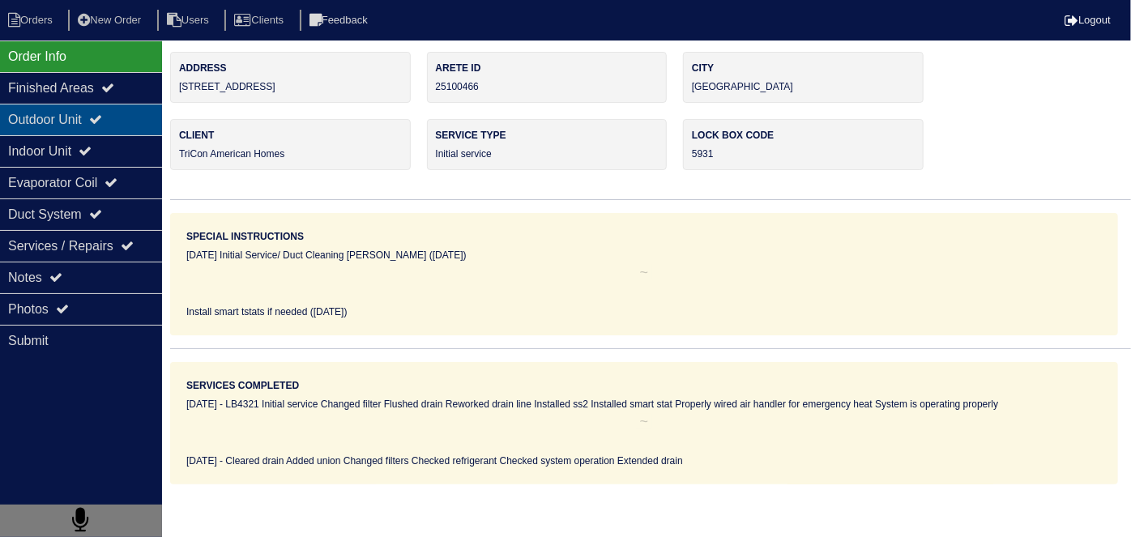
click at [121, 129] on div "Outdoor Unit" at bounding box center [81, 120] width 162 height 32
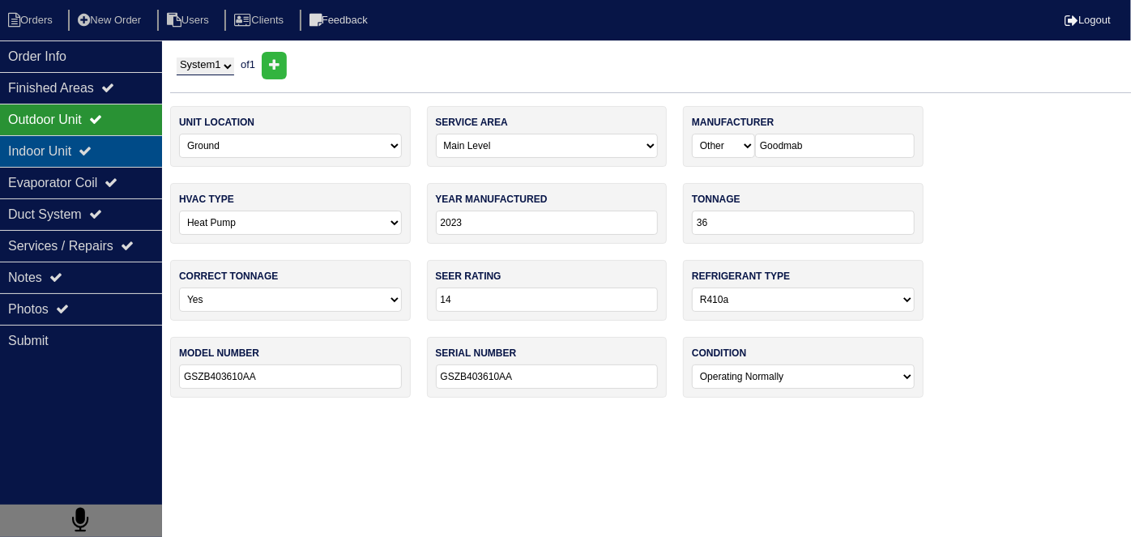
click at [92, 148] on icon at bounding box center [85, 150] width 13 height 13
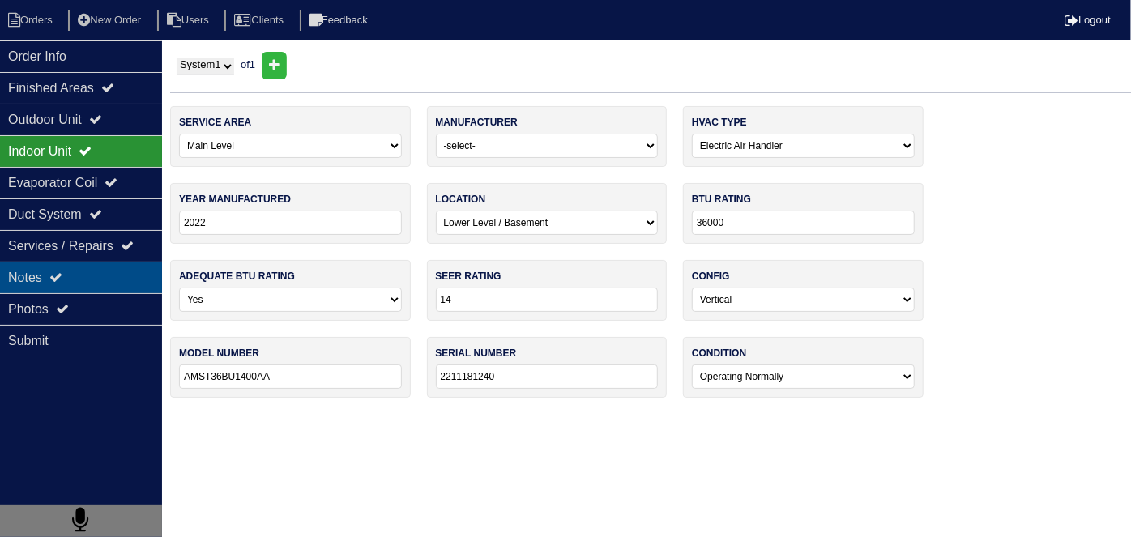
click at [87, 279] on div "Notes" at bounding box center [81, 278] width 162 height 32
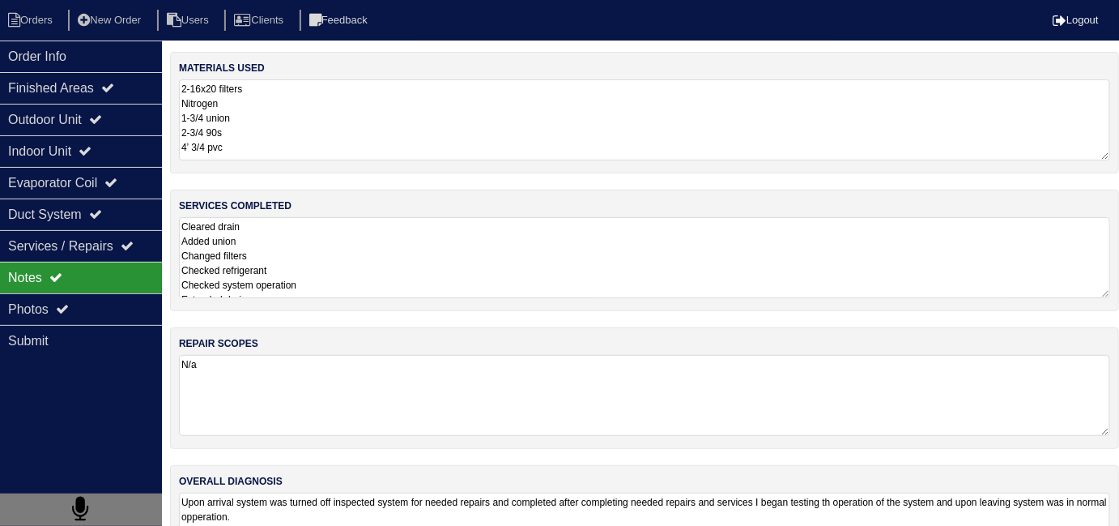
click at [441, 288] on textarea "Cleared drain Added union Changed filters Checked refrigerant Checked system op…" at bounding box center [644, 257] width 931 height 81
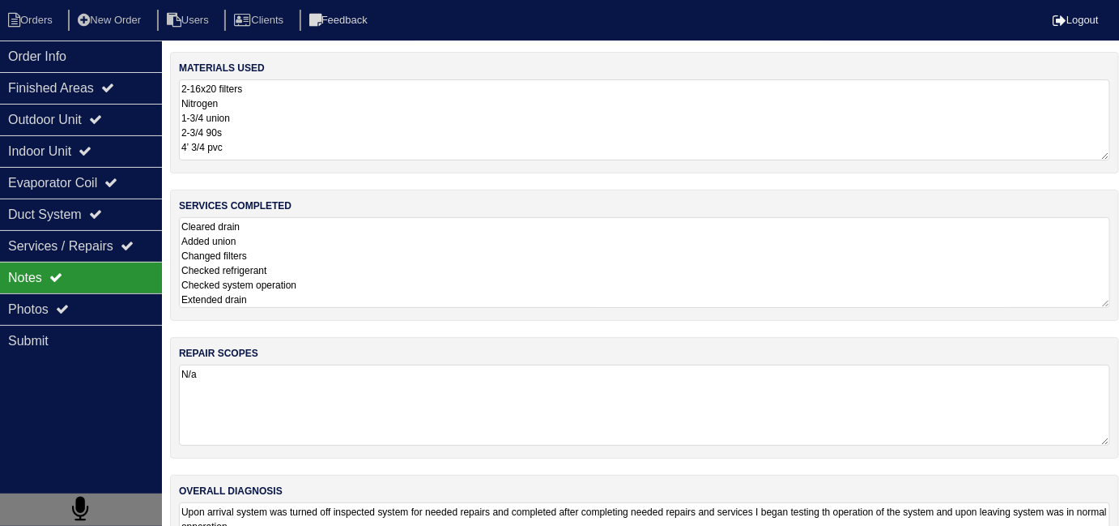
scroll to position [1, 0]
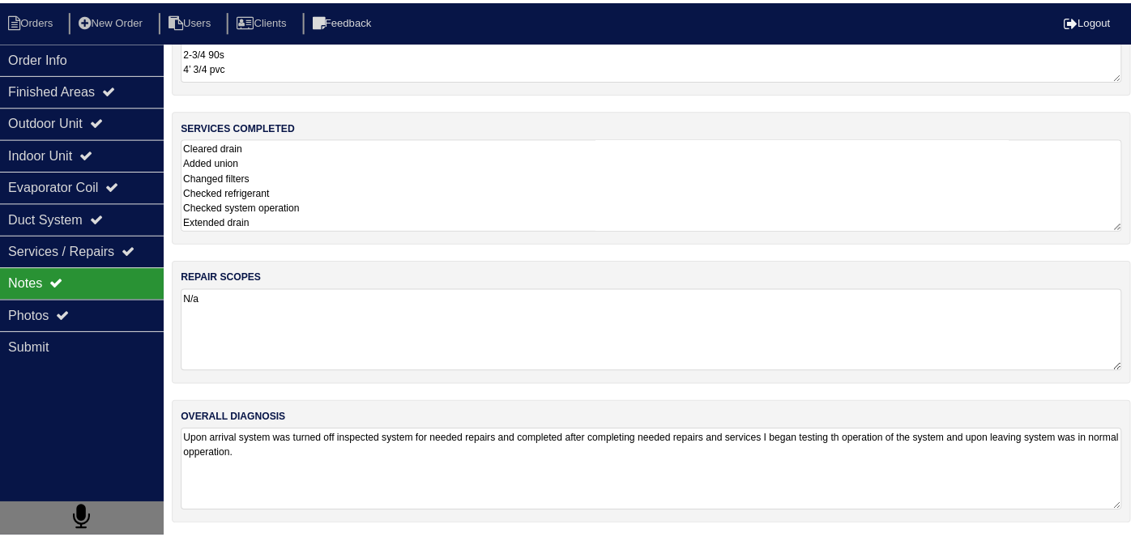
scroll to position [85, 0]
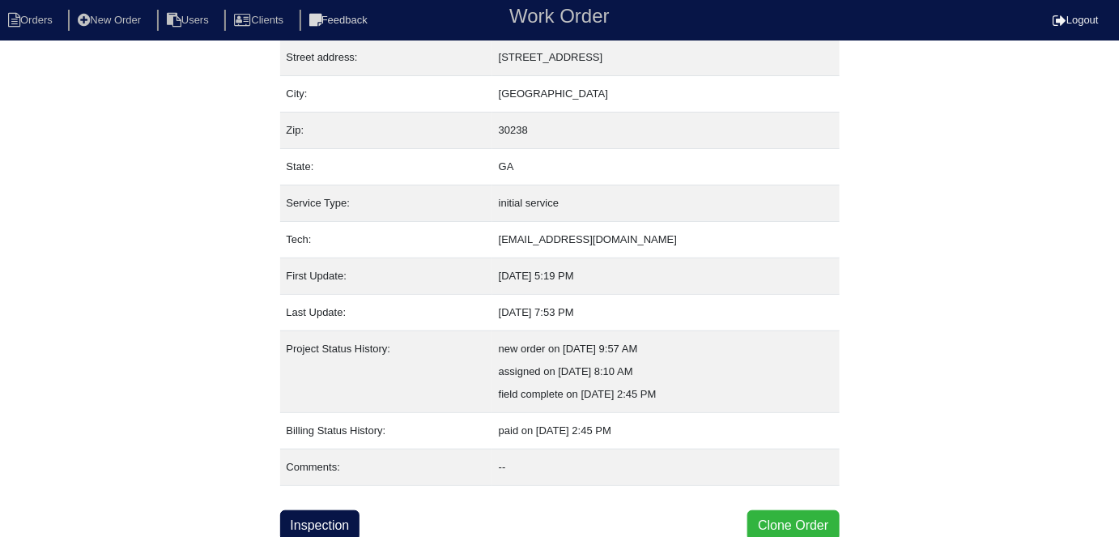
click at [765, 511] on button "Clone Order" at bounding box center [794, 525] width 92 height 31
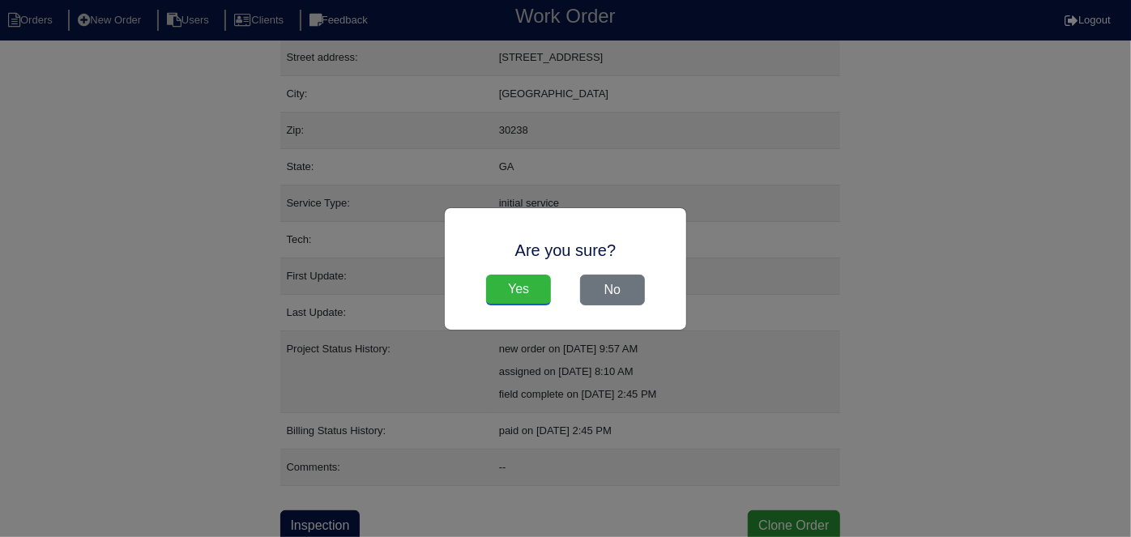
click at [494, 295] on input "Yes" at bounding box center [518, 290] width 65 height 31
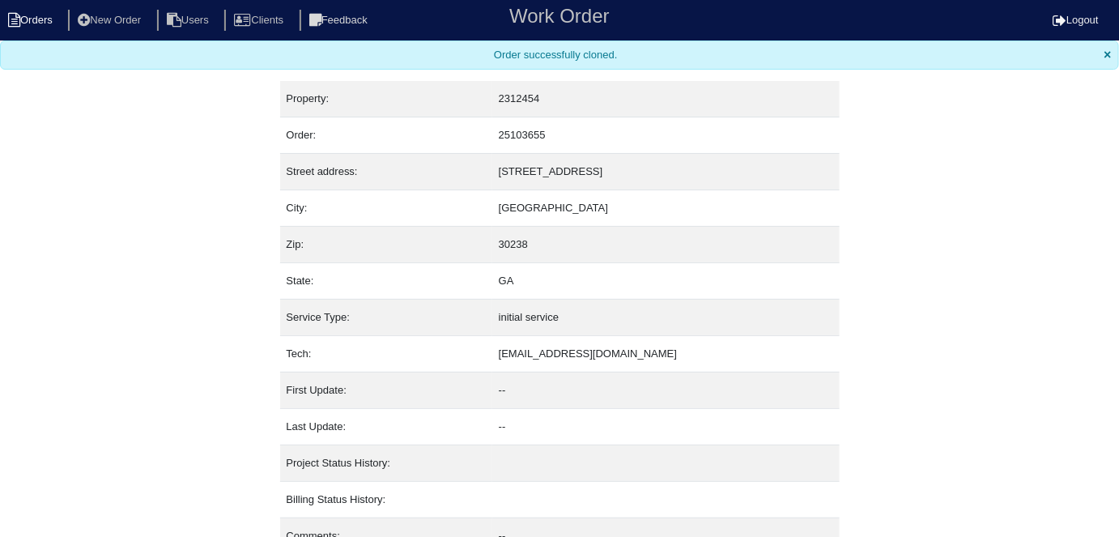
click at [45, 23] on li "Orders" at bounding box center [33, 21] width 66 height 22
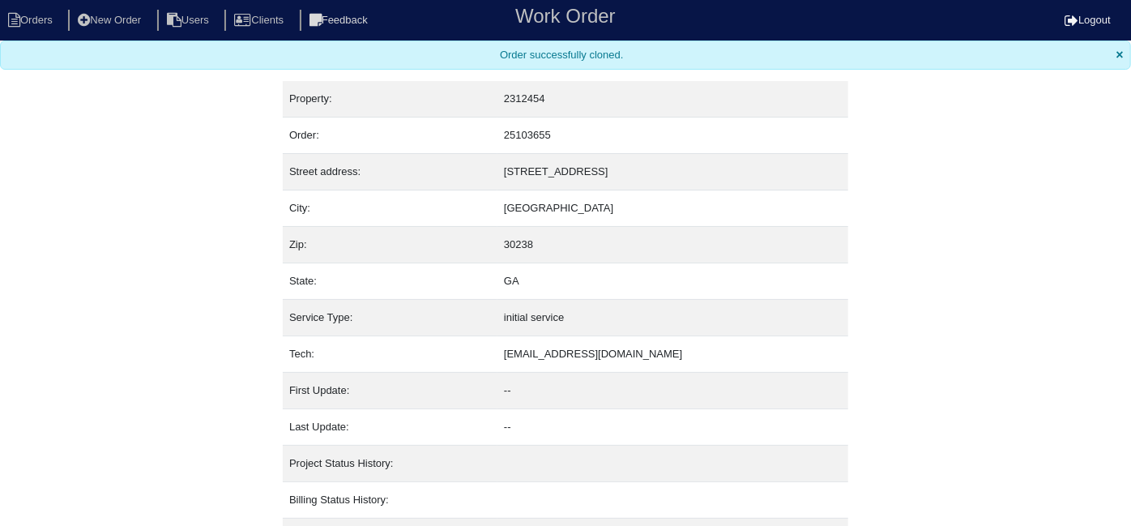
select select "15"
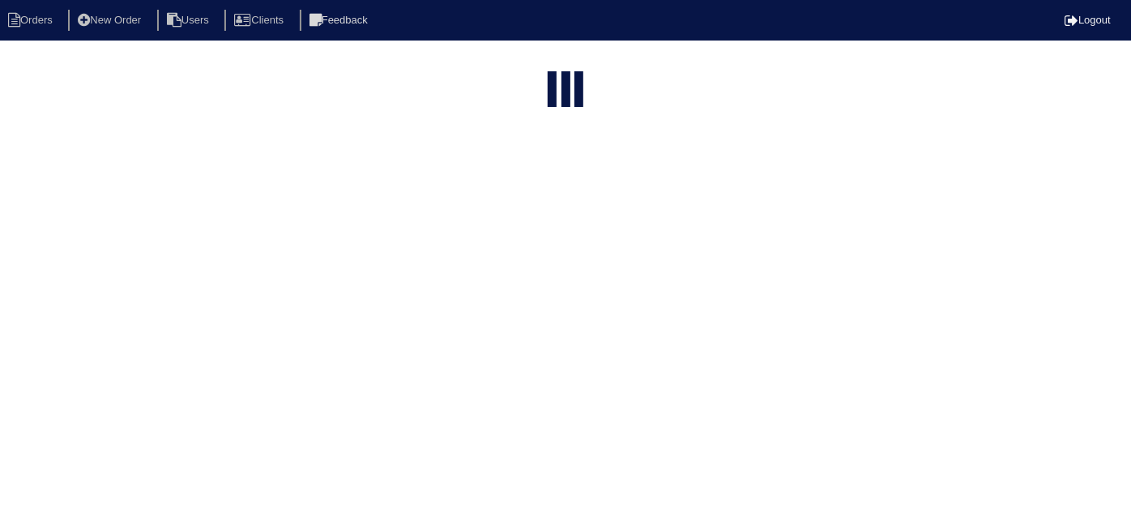
type input "8762 e"
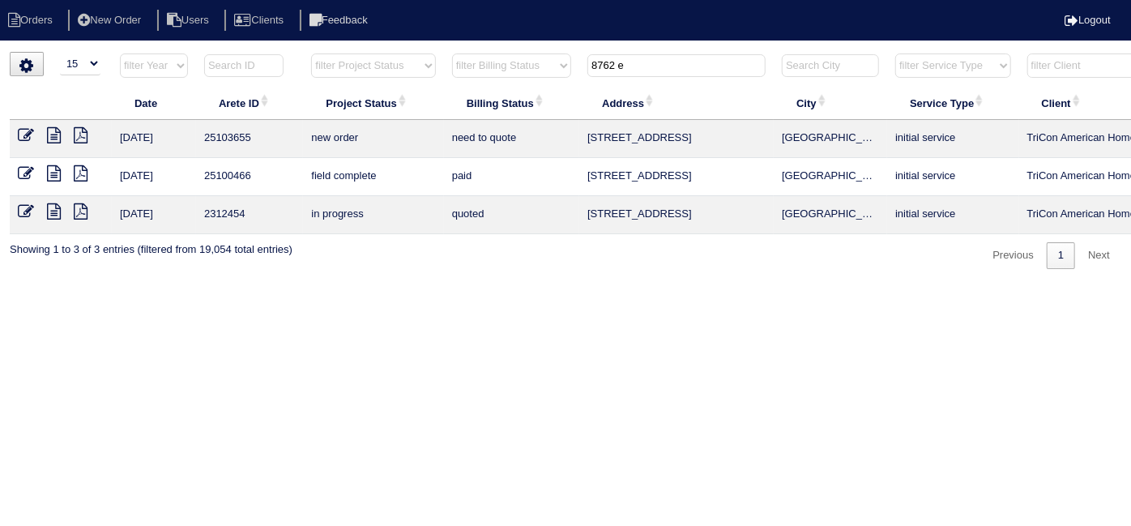
click at [23, 132] on icon at bounding box center [26, 135] width 16 height 16
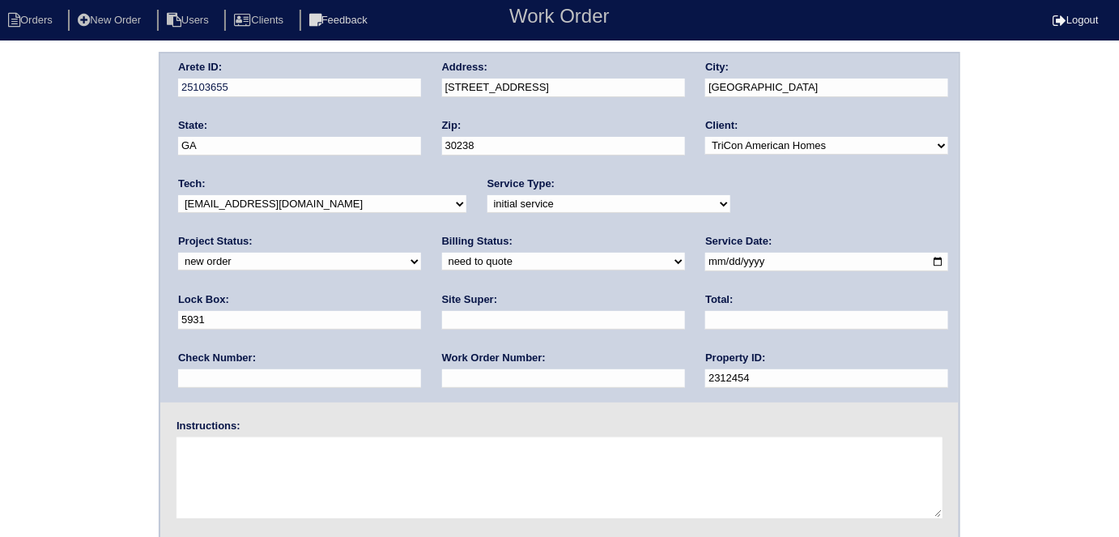
drag, startPoint x: 756, startPoint y: 259, endPoint x: 557, endPoint y: 243, distance: 199.9
click at [590, 262] on div "Arete ID: 25103655 Address: 8762 Edenton Way City: Jonesboro State: GA Zip: 302…" at bounding box center [559, 227] width 799 height 349
click at [442, 385] on input "text" at bounding box center [563, 378] width 243 height 19
type input "555160"
click at [319, 470] on textarea at bounding box center [560, 477] width 766 height 81
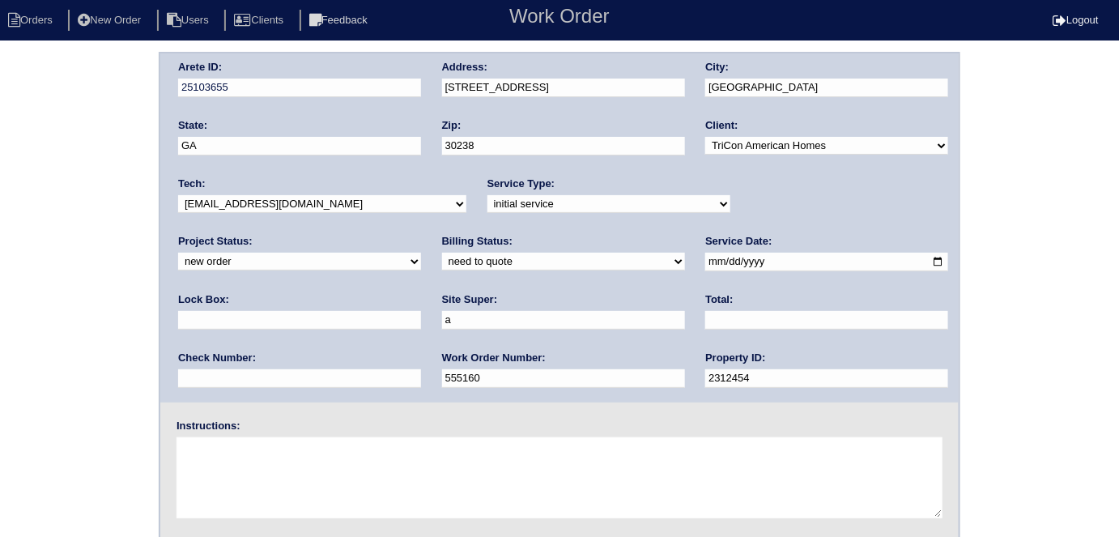
click at [442, 317] on input "a" at bounding box center [563, 320] width 243 height 19
type input "Ackeem Cadet"
click at [421, 292] on div "Lock Box:" at bounding box center [299, 314] width 243 height 45
click at [421, 311] on input "text" at bounding box center [299, 320] width 243 height 19
type input "9470"
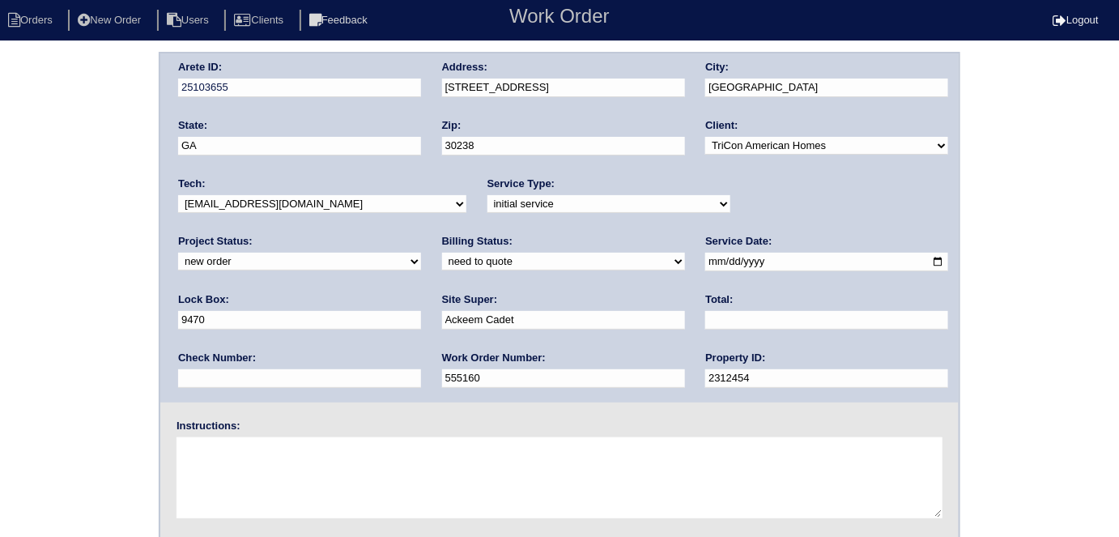
click at [245, 480] on textarea at bounding box center [560, 477] width 766 height 81
click at [326, 448] on textarea at bounding box center [560, 477] width 766 height 81
type textarea "Install smart tstats if needed"
click at [75, 296] on div "Arete ID: 25103655 Address: 8762 Edenton Way City: Jonesboro State: GA Zip: 302…" at bounding box center [559, 379] width 1119 height 655
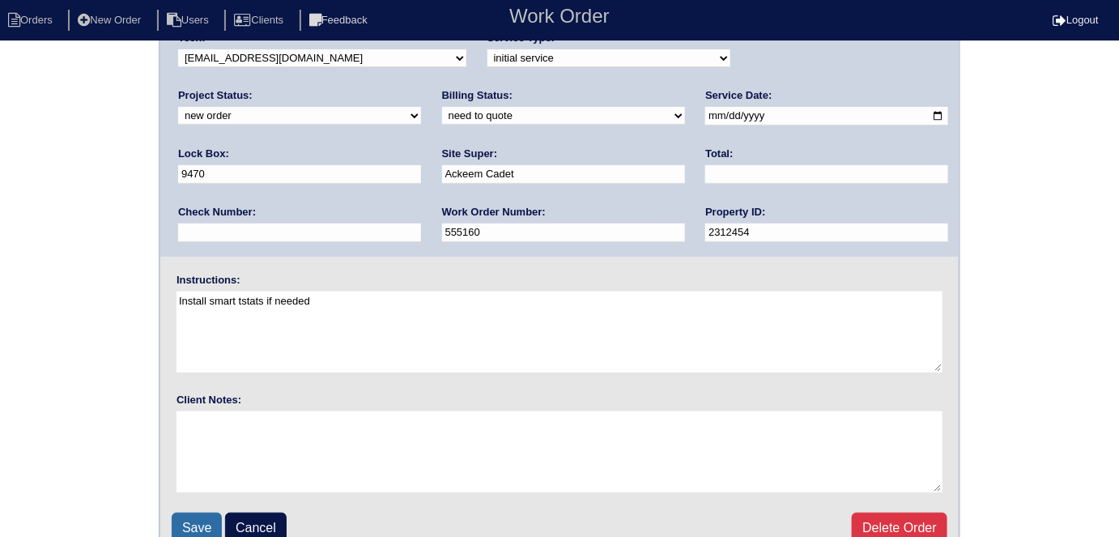
scroll to position [147, 0]
click at [207, 525] on input "Save" at bounding box center [197, 527] width 50 height 31
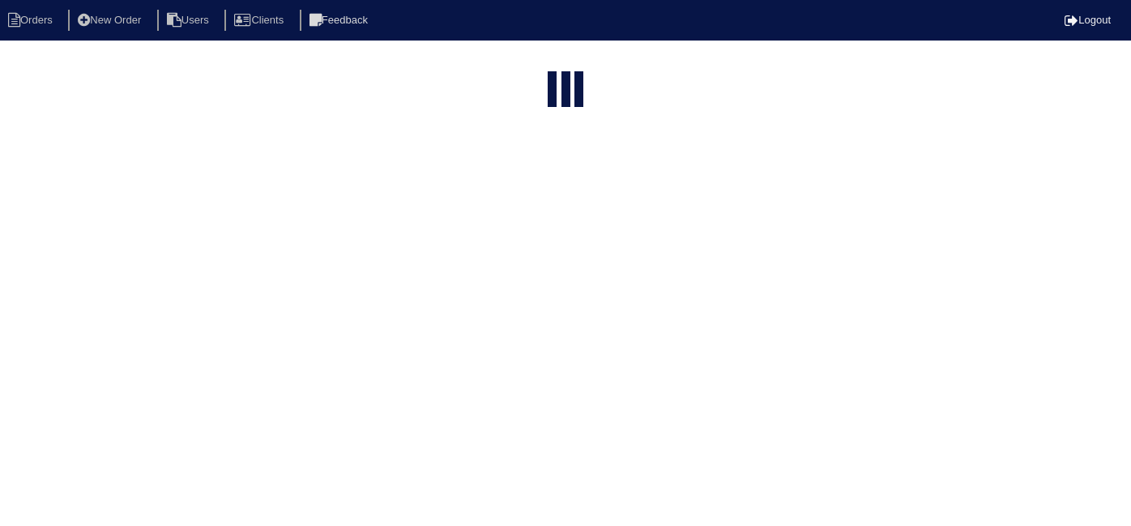
select select "15"
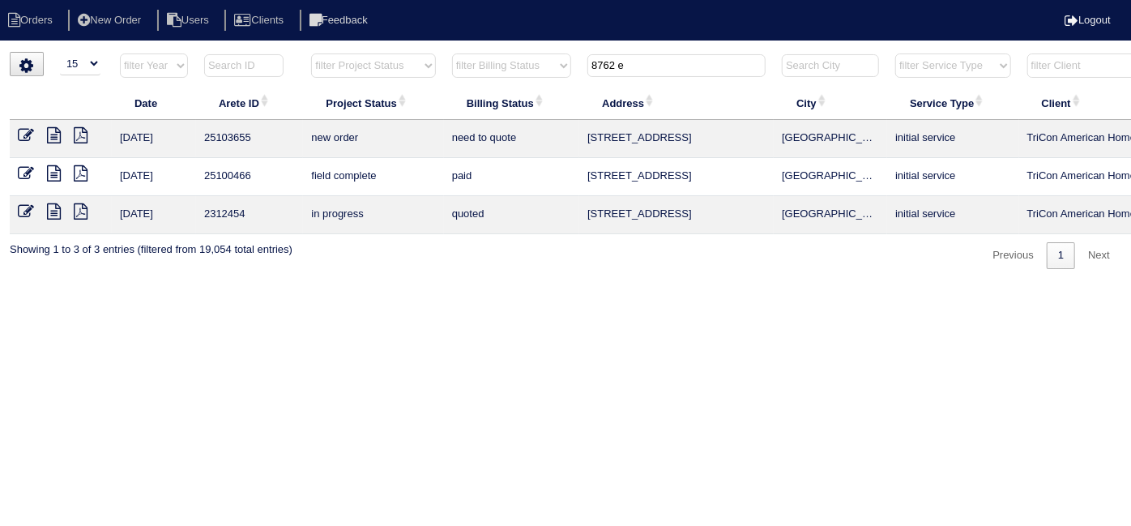
click at [334, 285] on html "Orders New Order Users Clients Feedback Logout Orders New Order Users Clients M…" at bounding box center [565, 142] width 1131 height 285
drag, startPoint x: 671, startPoint y: 66, endPoint x: 157, endPoint y: 65, distance: 514.3
click at [157, 65] on tr "filter Year -- Any Year -- 2025 2024 2023 2022 2021 2020 2019 filter Project St…" at bounding box center [712, 69] width 1404 height 33
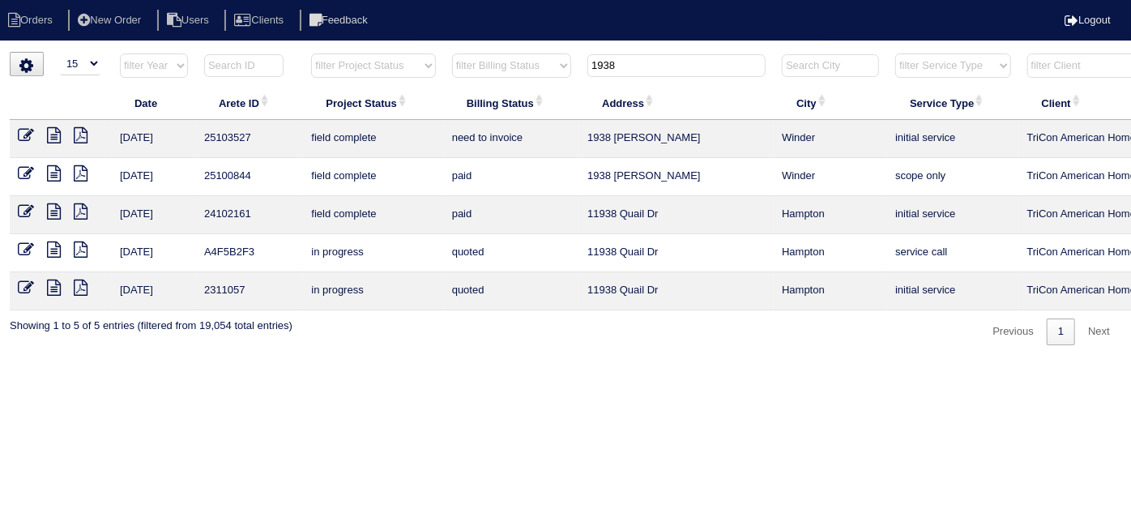
drag, startPoint x: 649, startPoint y: 60, endPoint x: 449, endPoint y: 61, distance: 200.0
click at [477, 62] on tr "filter Year -- Any Year -- 2025 2024 2023 2022 2021 2020 2019 filter Project St…" at bounding box center [712, 69] width 1404 height 33
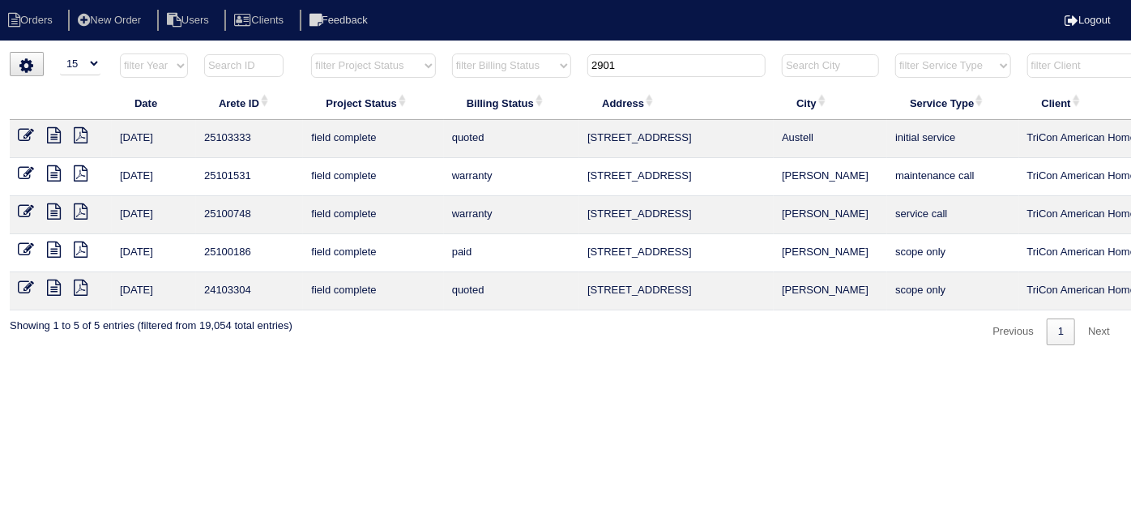
type input "2901"
click at [27, 130] on icon at bounding box center [26, 135] width 16 height 16
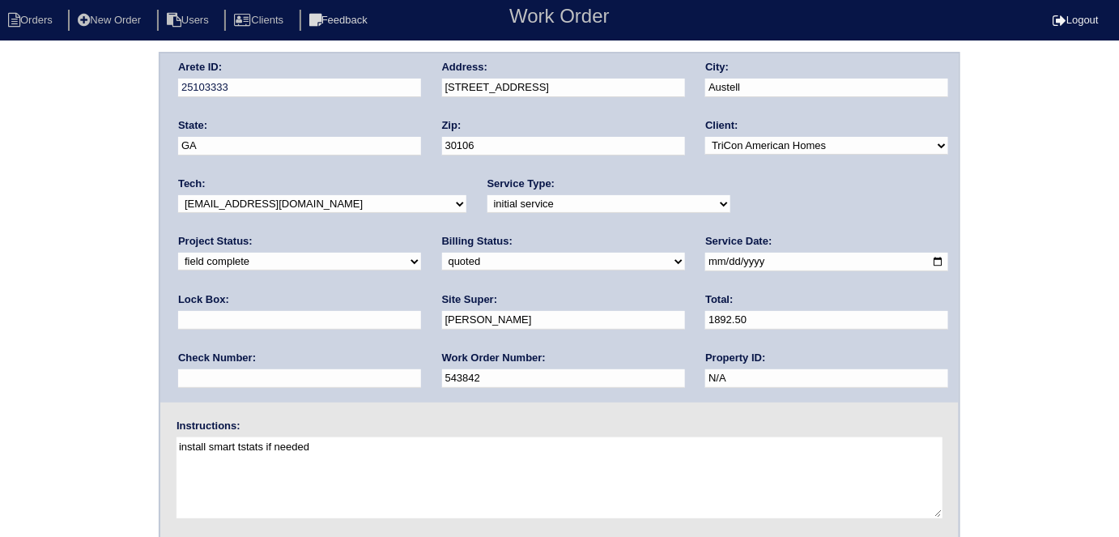
click at [47, 339] on div "Arete ID: 25103333 Address: [STREET_ADDRESS] City: [GEOGRAPHIC_DATA] State: [GE…" at bounding box center [559, 379] width 1119 height 655
click at [442, 271] on div "Billing Status: need to quote quoted need to invoice invoiced paid warranty pur…" at bounding box center [563, 256] width 243 height 45
click at [442, 262] on select "need to quote quoted need to invoice invoiced paid warranty purchase order need…" at bounding box center [563, 262] width 243 height 18
select select "need to invoice"
click at [442, 253] on select "need to quote quoted need to invoice invoiced paid warranty purchase order need…" at bounding box center [563, 262] width 243 height 18
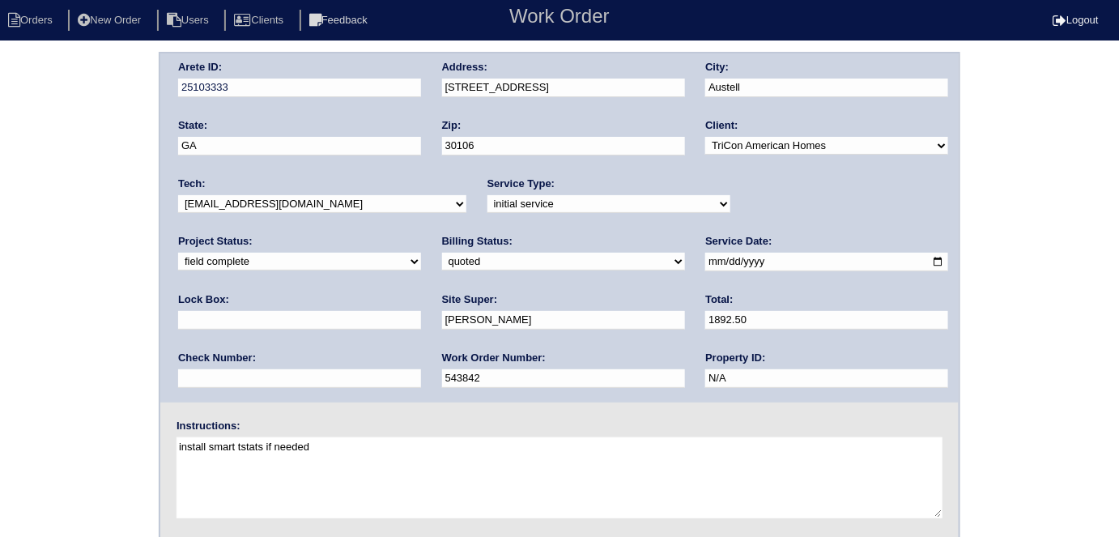
drag, startPoint x: 63, startPoint y: 354, endPoint x: 65, endPoint y: 364, distance: 10.7
click at [62, 355] on div "Arete ID: 25103333 Address: 2901 Pavia Cir City: Austell State: GA Zip: 30106 C…" at bounding box center [559, 379] width 1119 height 655
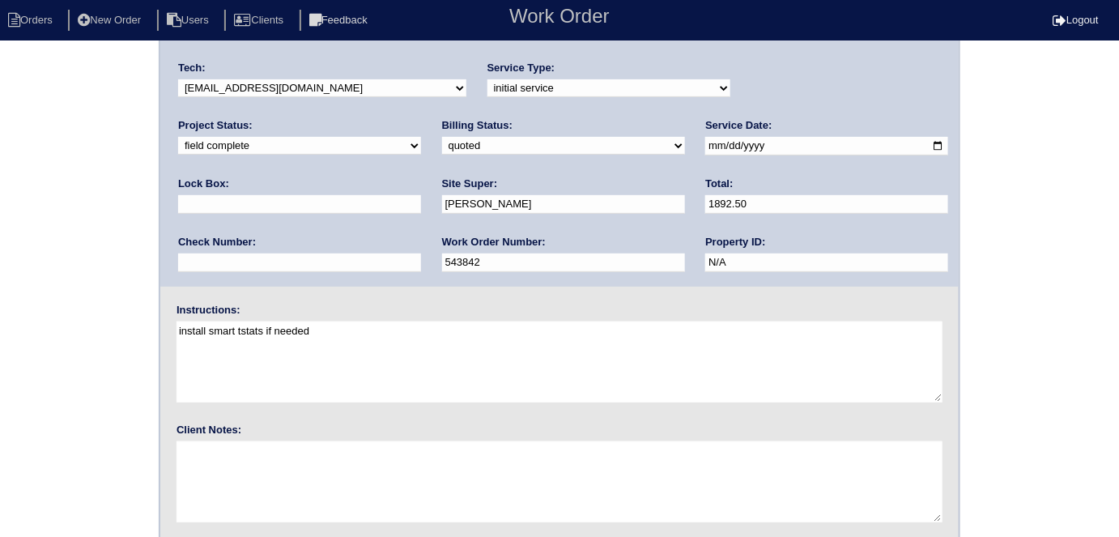
scroll to position [166, 0]
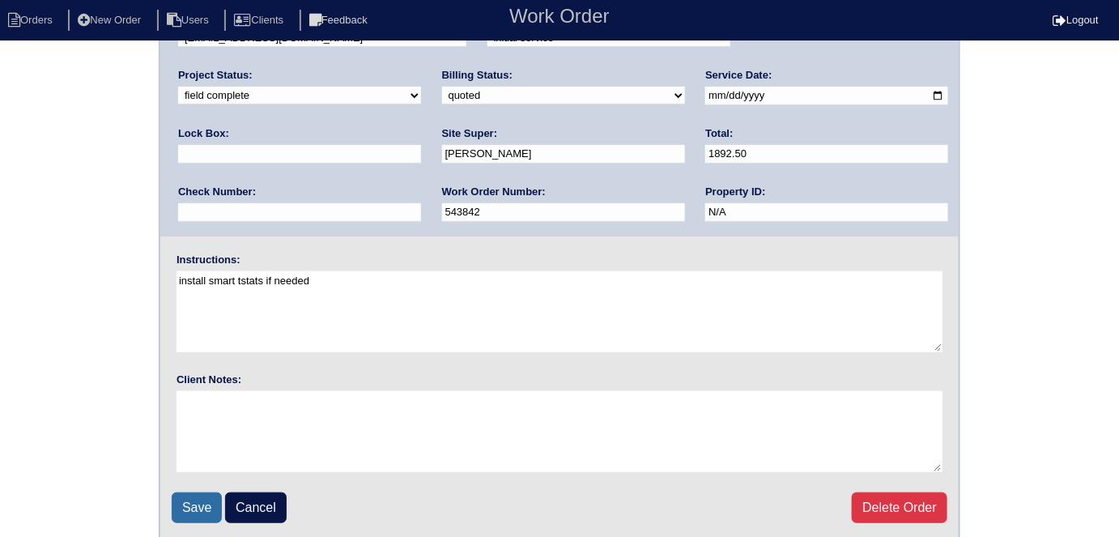
click at [177, 507] on input "Save" at bounding box center [197, 507] width 50 height 31
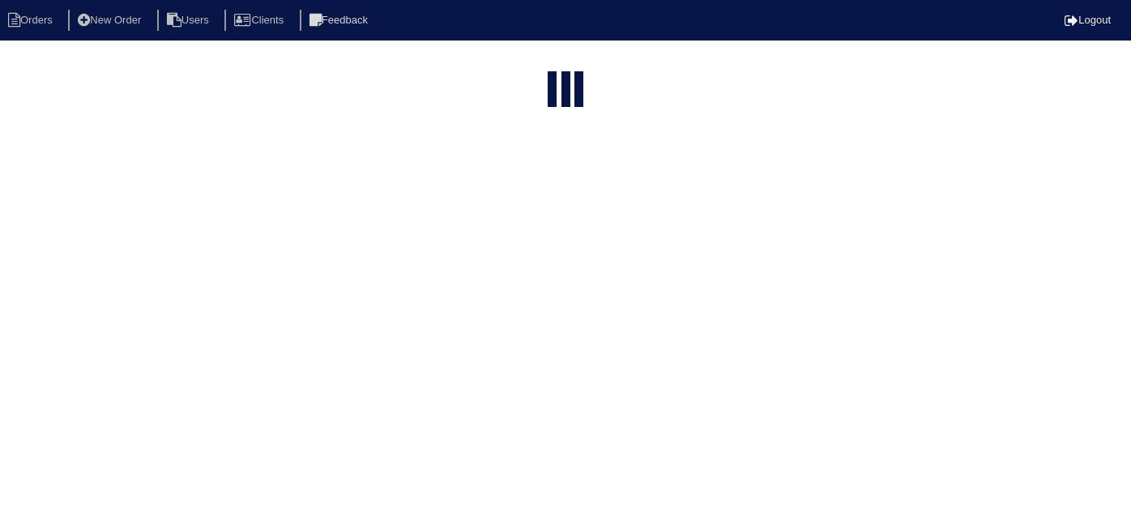
select select "15"
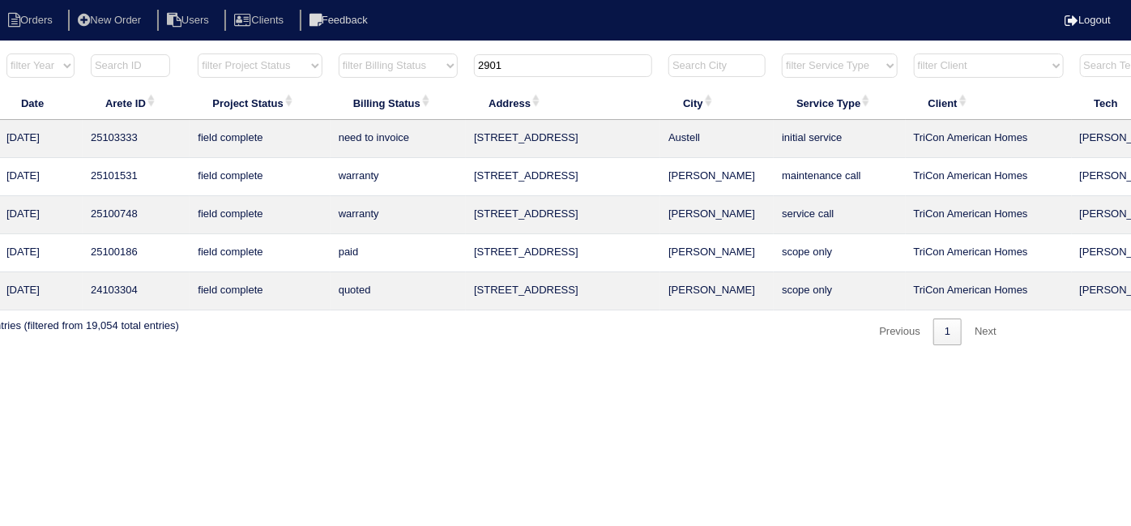
scroll to position [0, 282]
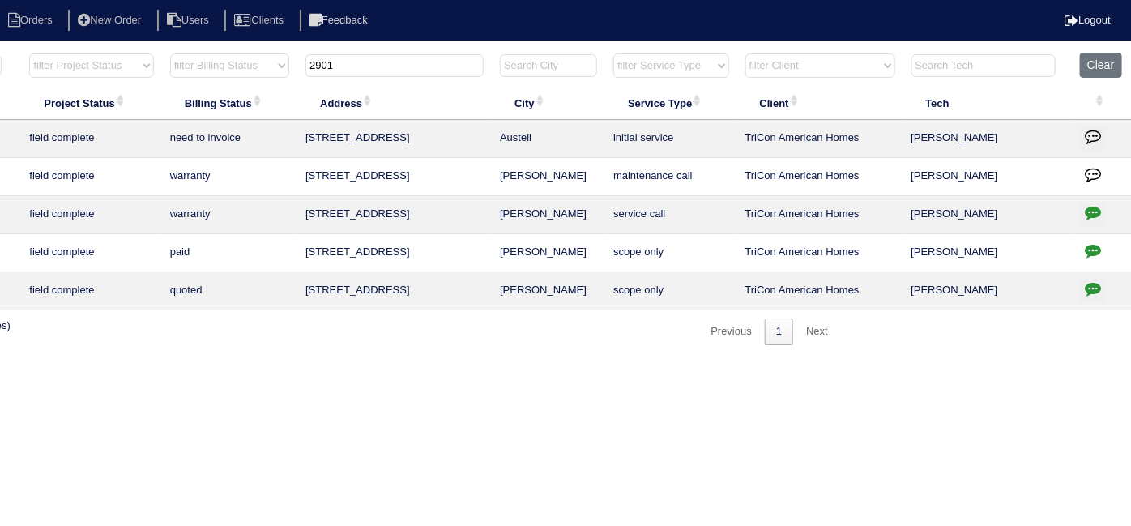
click at [1090, 130] on icon "button" at bounding box center [1092, 136] width 16 height 16
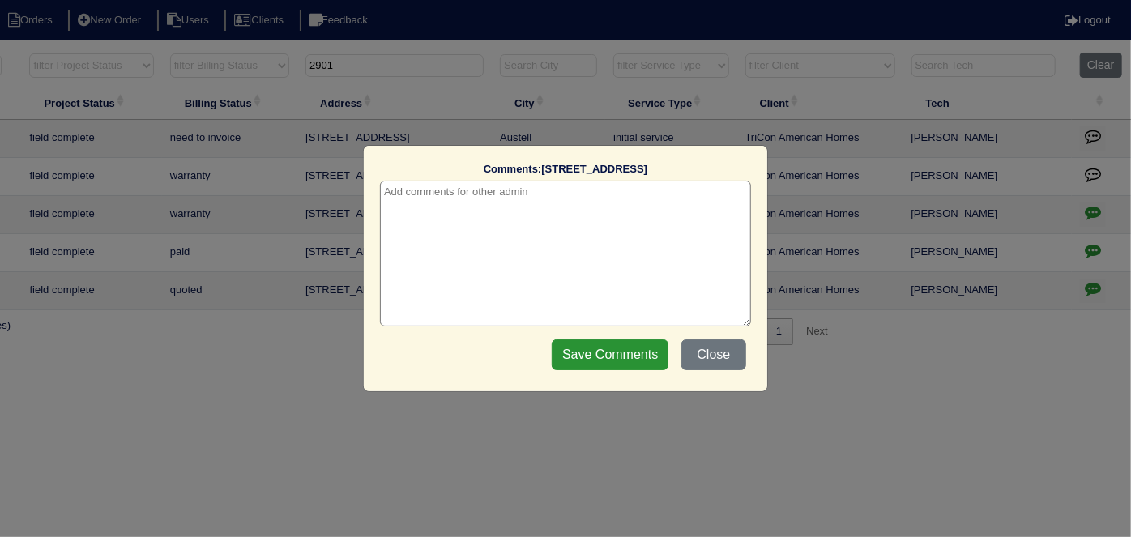
click at [422, 194] on textarea at bounding box center [565, 254] width 371 height 146
paste textarea "Duct cleaning"
type textarea "10/3/25 - Duct cleaning approved - Sent to Dan - KE"
click at [570, 348] on input "Save Comments" at bounding box center [610, 354] width 117 height 31
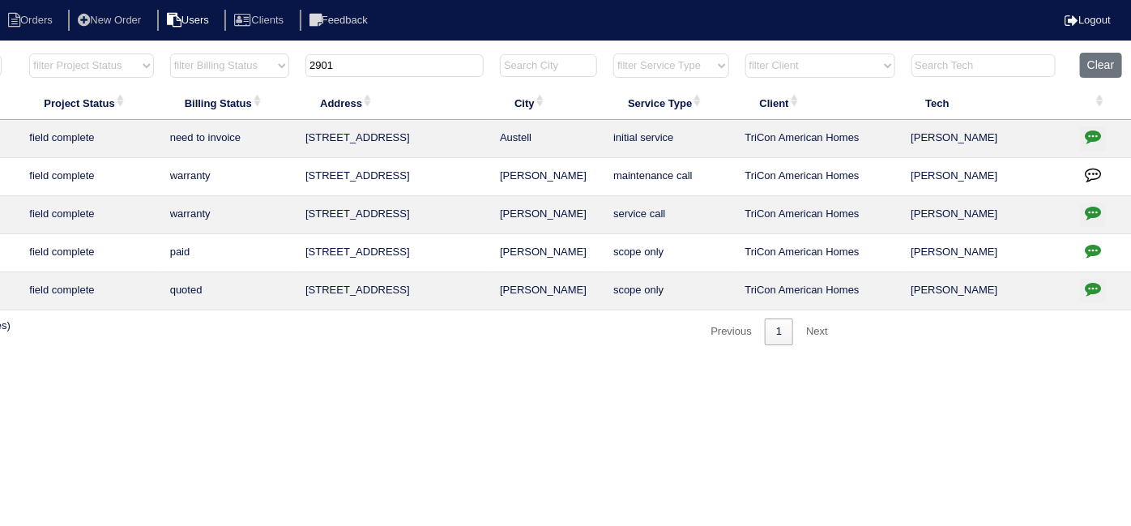
drag, startPoint x: 346, startPoint y: 63, endPoint x: 195, endPoint y: 22, distance: 156.2
click at [195, 52] on body "Orders New Order Users Clients Feedback Logout Orders New Order Users Clients M…" at bounding box center [283, 198] width 1131 height 293
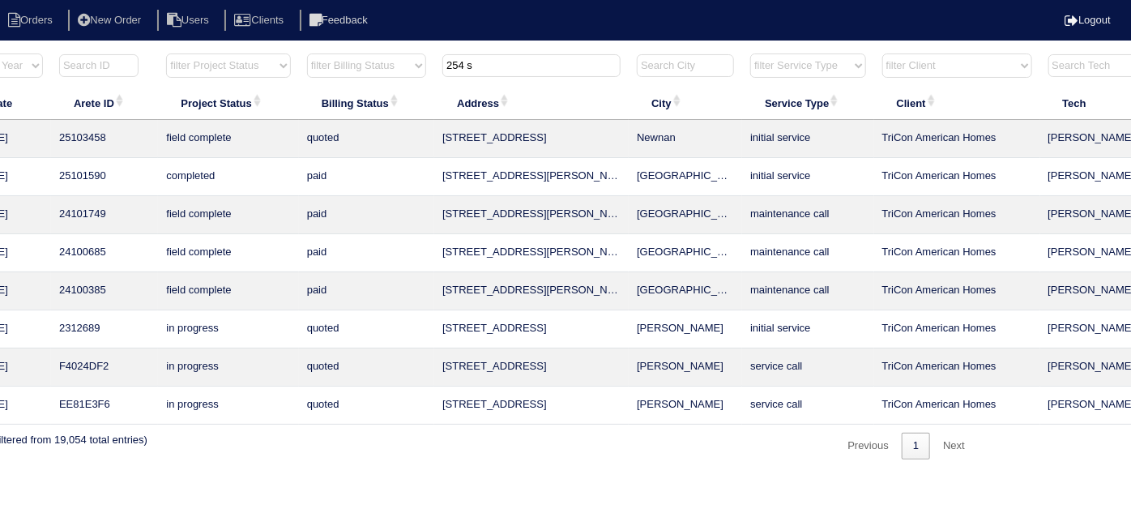
scroll to position [0, 0]
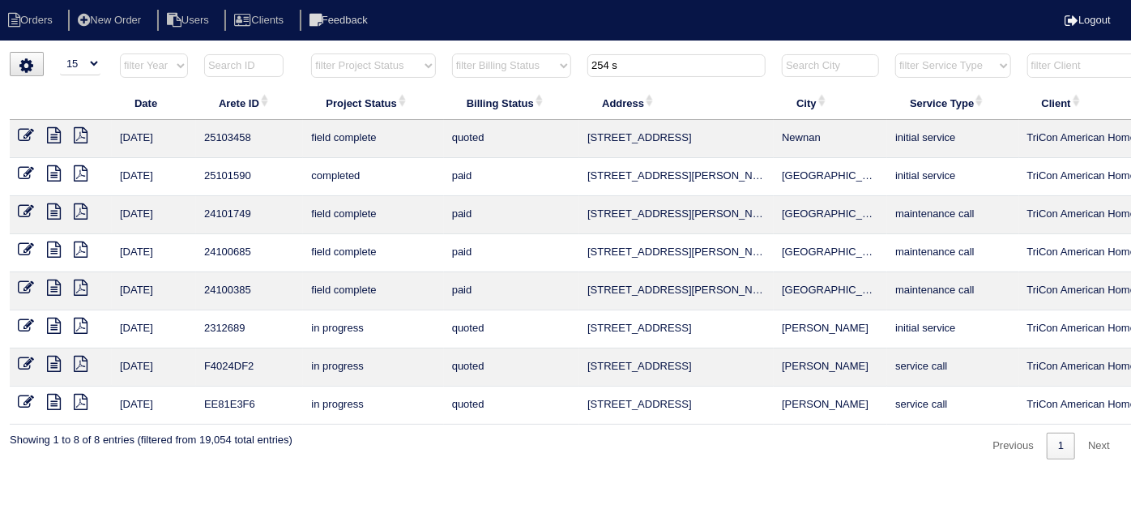
type input "254 s"
click at [29, 132] on icon at bounding box center [26, 135] width 16 height 16
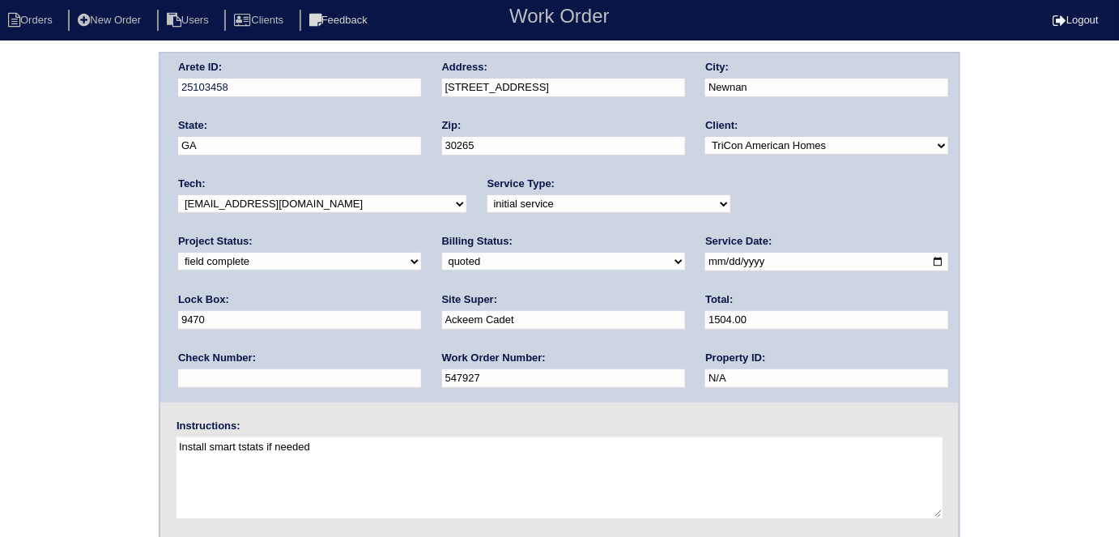
click at [442, 262] on select "need to quote quoted need to invoice invoiced paid warranty purchase order need…" at bounding box center [563, 262] width 243 height 18
select select "need to invoice"
click at [442, 253] on select "need to quote quoted need to invoice invoiced paid warranty purchase order need…" at bounding box center [563, 262] width 243 height 18
drag, startPoint x: 34, startPoint y: 342, endPoint x: 32, endPoint y: 351, distance: 9.2
click at [32, 342] on div "Arete ID: 25103458 Address: [STREET_ADDRESS] City: [GEOGRAPHIC_DATA] State: [GE…" at bounding box center [559, 379] width 1119 height 655
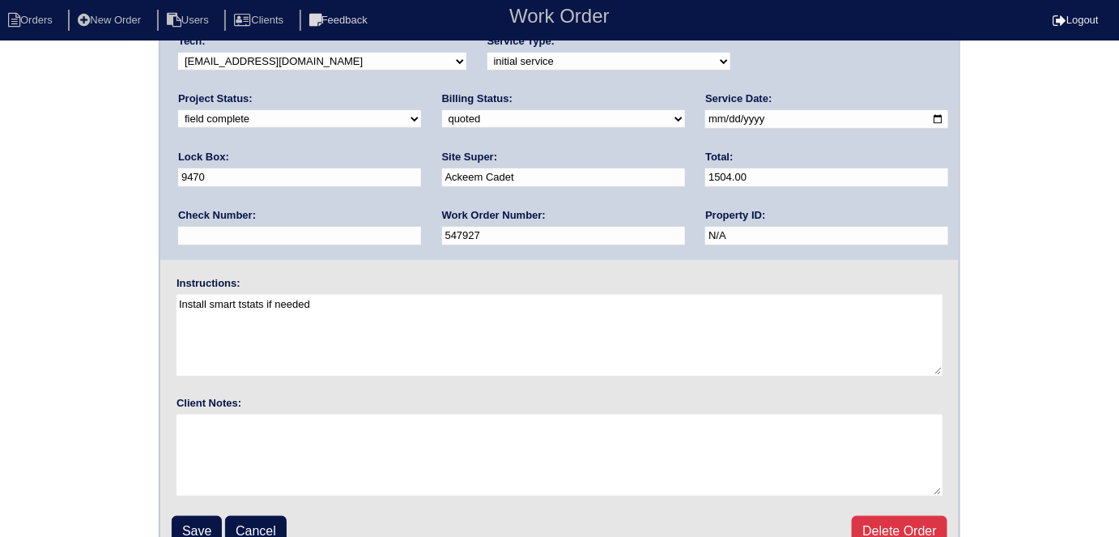
scroll to position [166, 0]
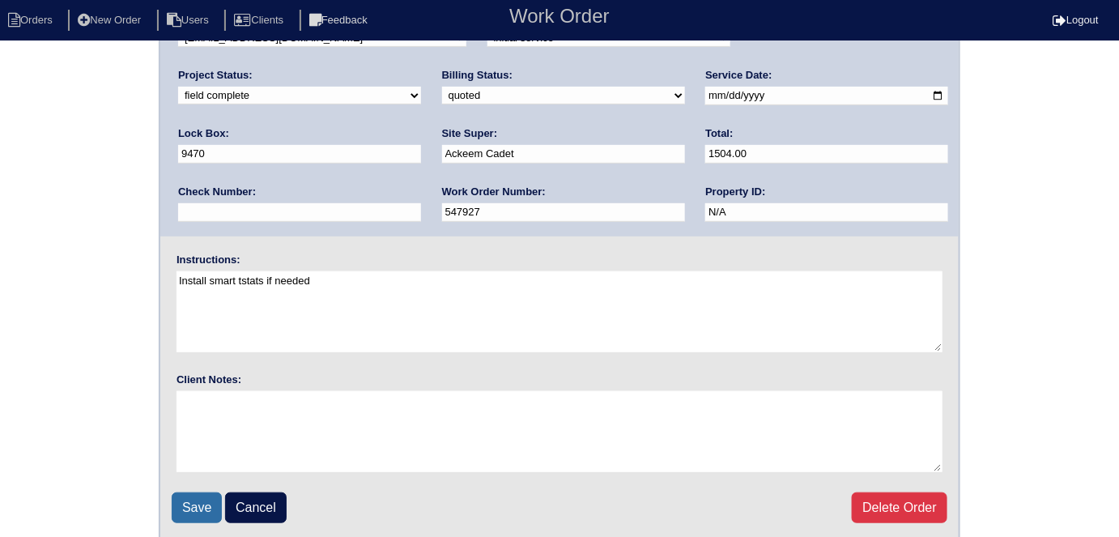
click at [208, 504] on input "Save" at bounding box center [197, 507] width 50 height 31
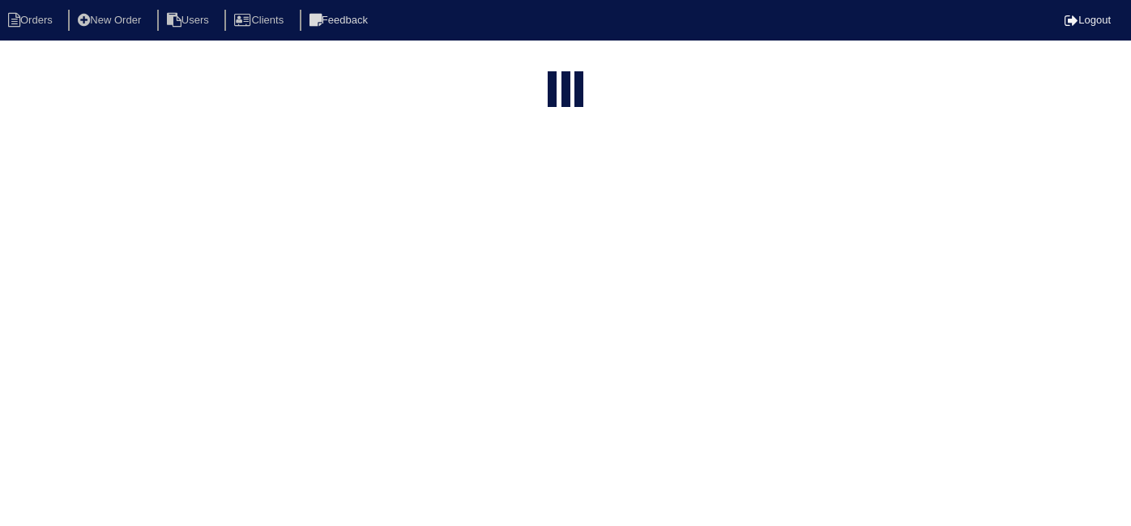
select select "15"
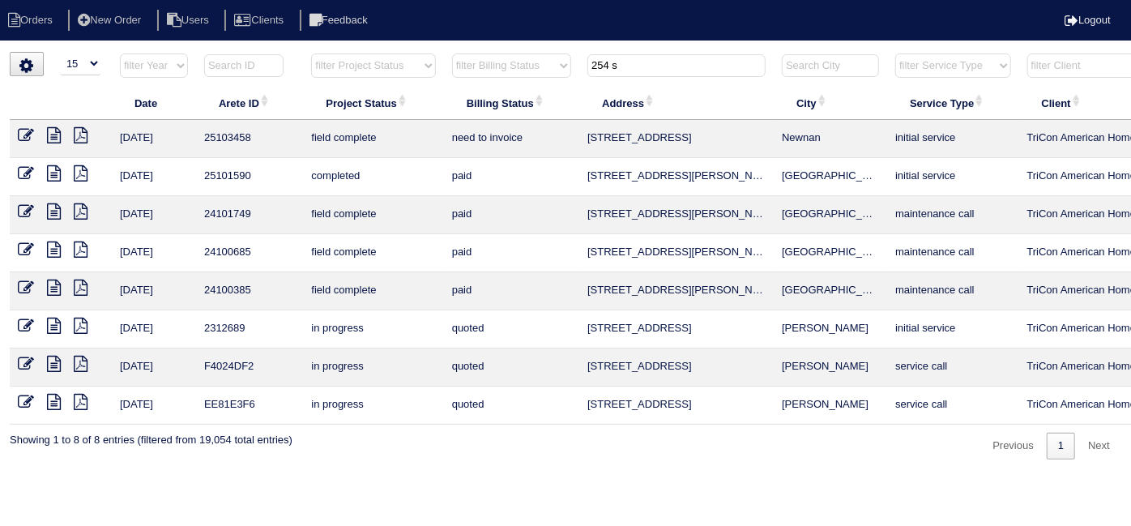
drag, startPoint x: 650, startPoint y: 66, endPoint x: 539, endPoint y: 78, distance: 110.8
click at [540, 78] on tr "filter Year -- Any Year -- 2025 2024 2023 2022 2021 2020 2019 filter Project St…" at bounding box center [712, 69] width 1404 height 33
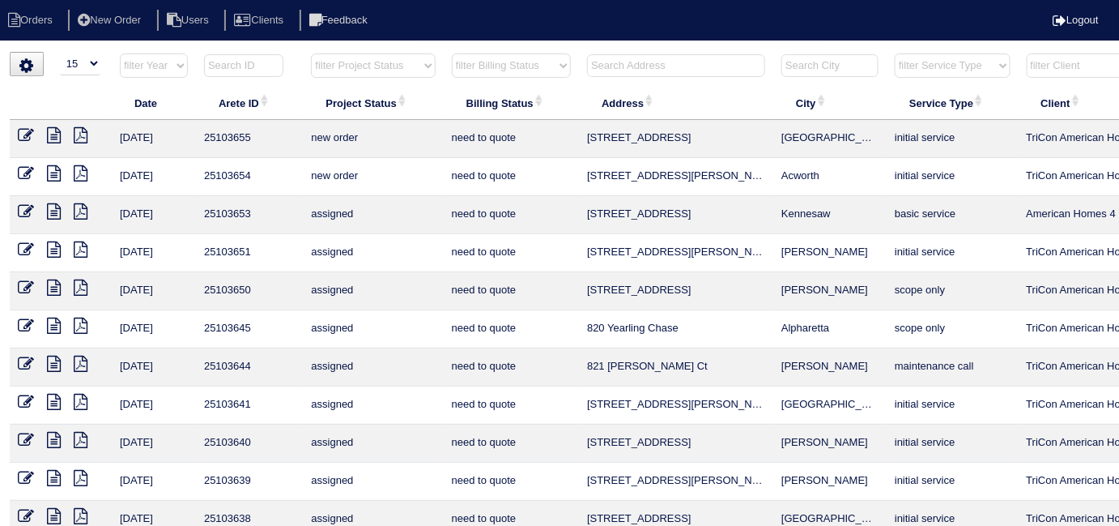
click at [623, 65] on input "text" at bounding box center [676, 65] width 178 height 23
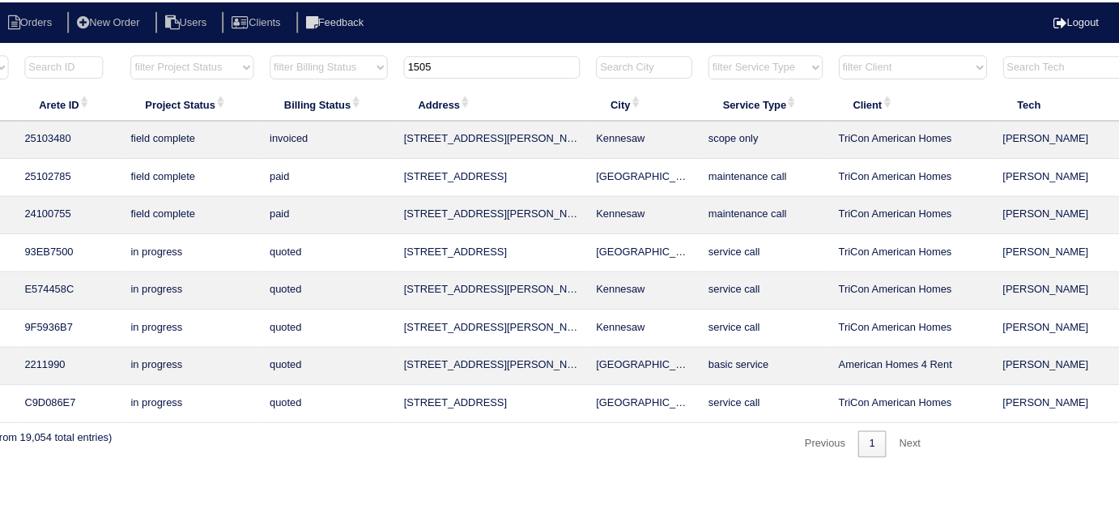
scroll to position [0, 282]
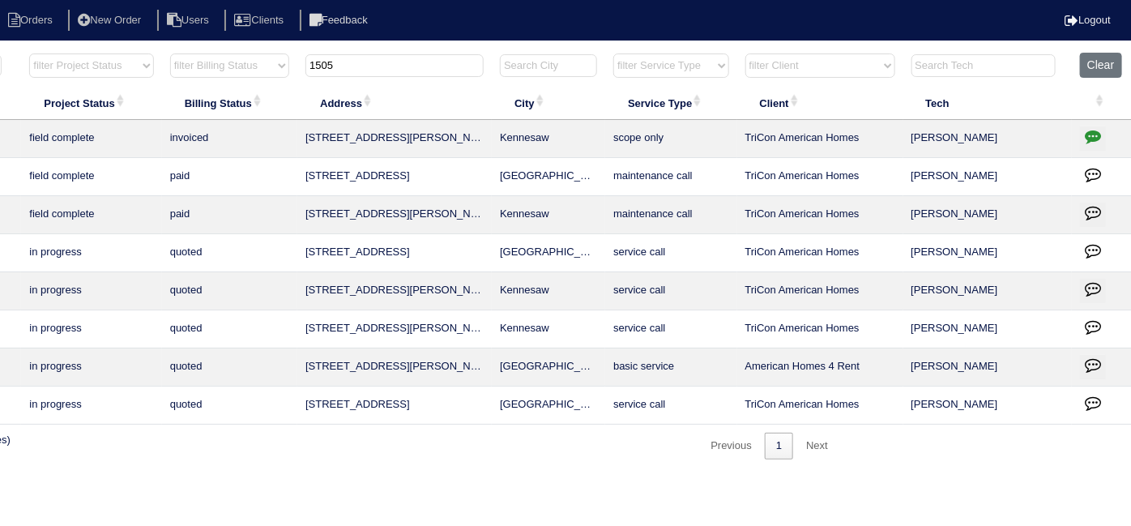
type input "1505"
click at [1088, 134] on icon "button" at bounding box center [1092, 136] width 16 height 16
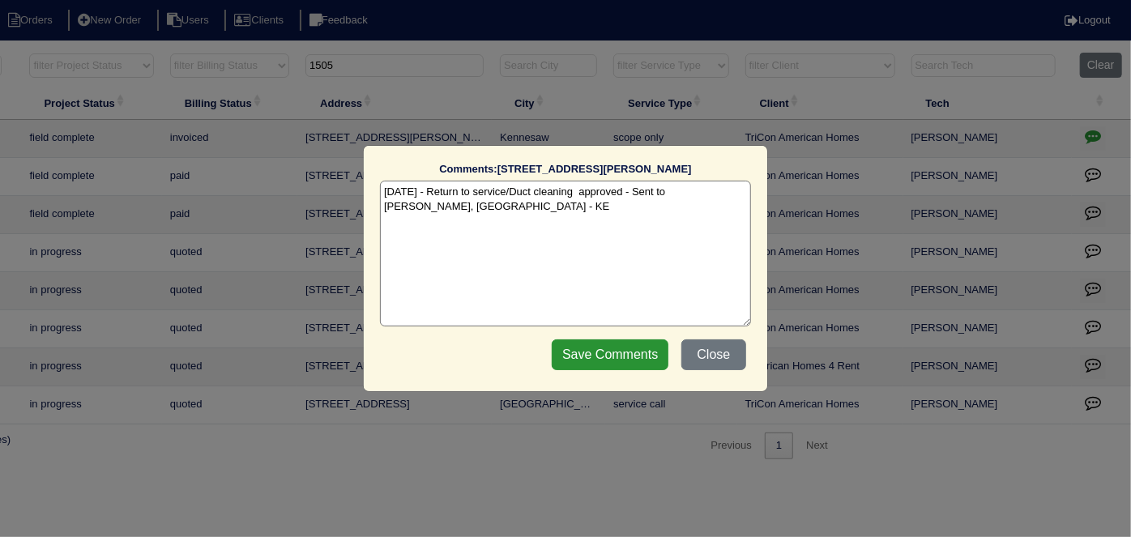
click at [434, 212] on textarea "9/24/25 - Return to service/Duct cleaning approved - Sent to Dan, Payton - KE" at bounding box center [565, 254] width 371 height 146
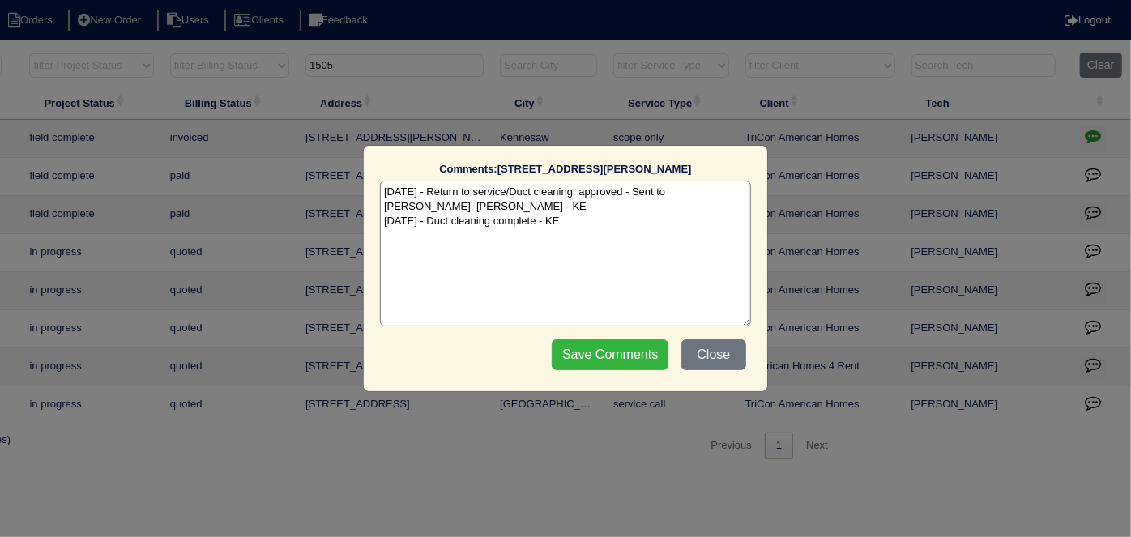
type textarea "9/24/25 - Return to service/Duct cleaning approved - Sent to Dan, Payton - KE 1…"
click at [564, 346] on input "Save Comments" at bounding box center [610, 354] width 117 height 31
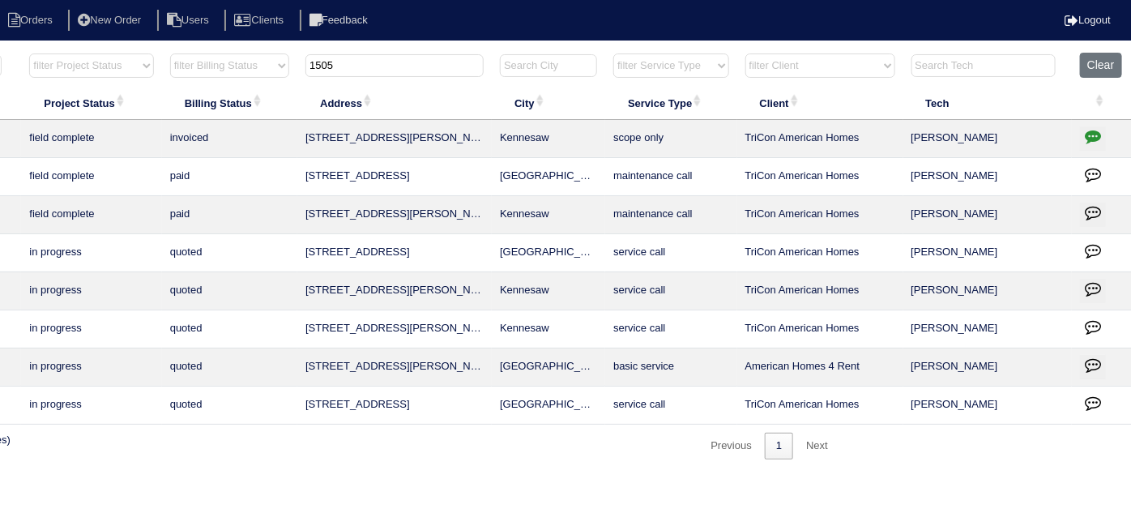
drag, startPoint x: 405, startPoint y: 64, endPoint x: 52, endPoint y: 54, distance: 353.2
click at [65, 57] on tr "filter Year -- Any Year -- 2025 2024 2023 2022 2021 2020 2019 filter Project St…" at bounding box center [430, 69] width 1404 height 33
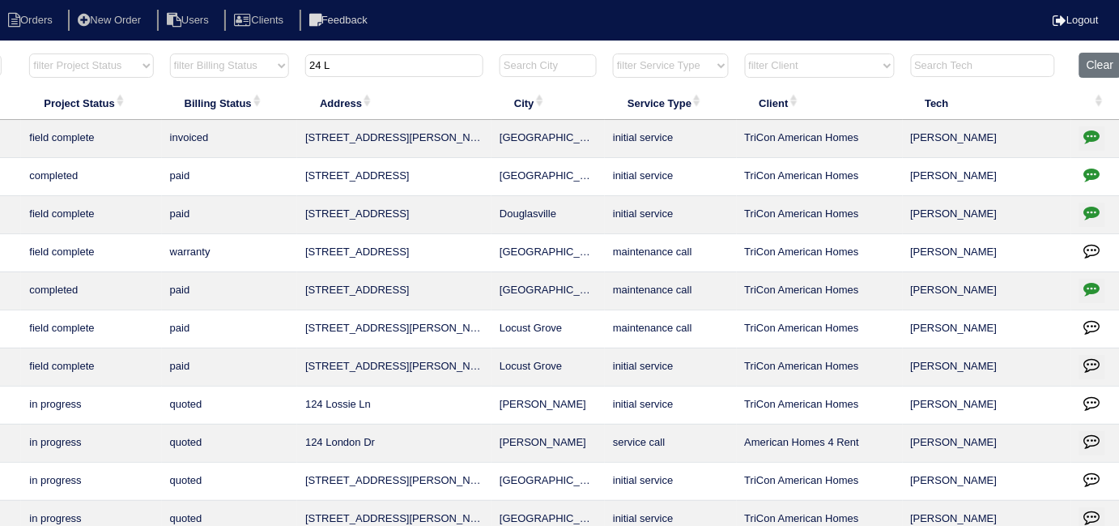
type input "24 L"
click at [1086, 132] on icon "button" at bounding box center [1092, 136] width 16 height 16
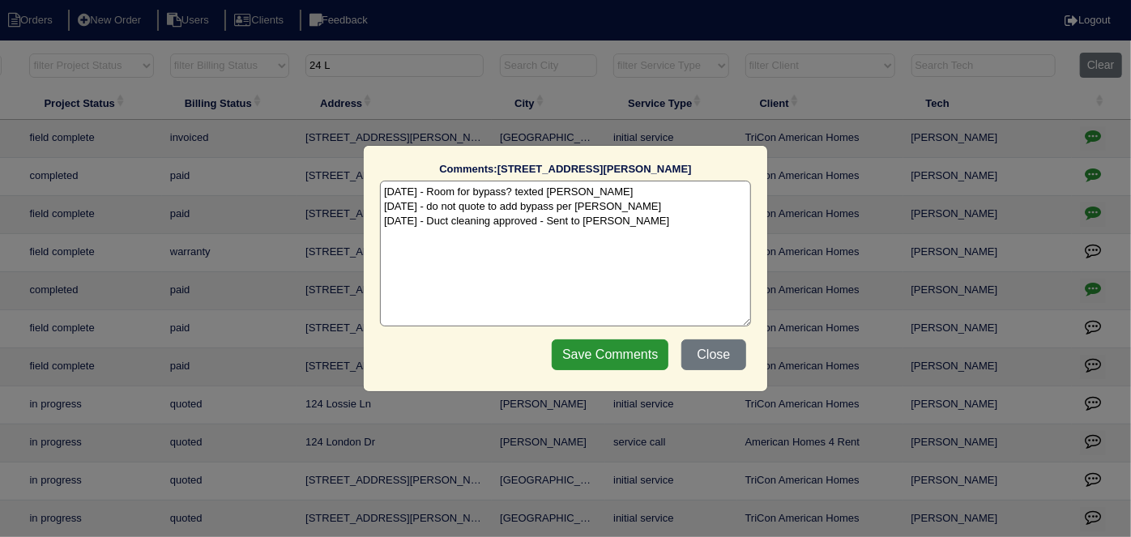
click at [643, 224] on textarea "9/24/25 - Room for bypass? texted Payton - rk 9/24/25 - do not quote to add byp…" at bounding box center [565, 254] width 371 height 146
type textarea "9/24/25 - Room for bypass? texted Payton - rk 9/24/25 - do not quote to add byp…"
click at [651, 348] on input "Save Comments" at bounding box center [610, 354] width 117 height 31
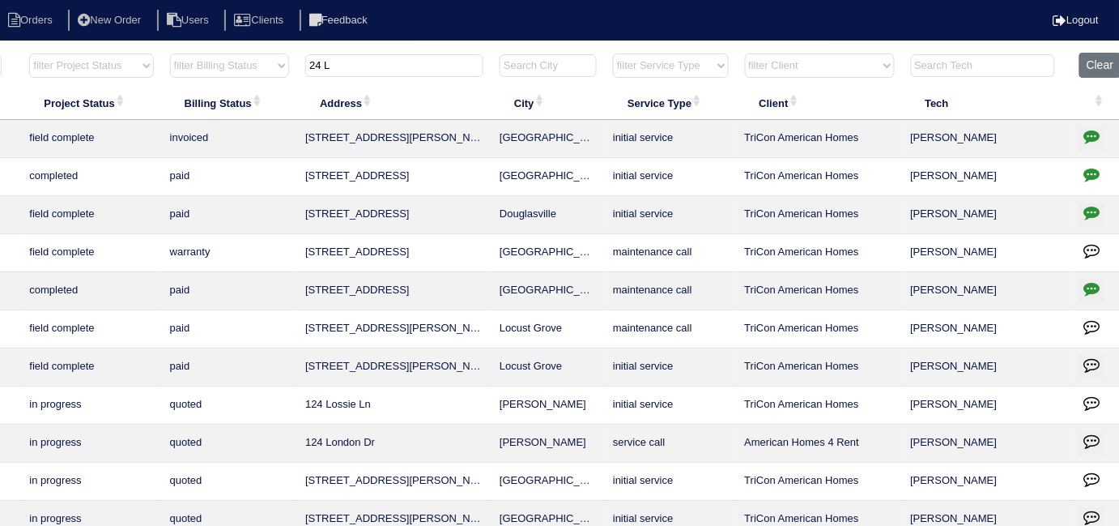
drag, startPoint x: 381, startPoint y: 67, endPoint x: 243, endPoint y: 32, distance: 142.0
click at [245, 52] on body "Orders New Order Users Clients Feedback Logout Orders New Order Users Clients M…" at bounding box center [277, 332] width 1119 height 560
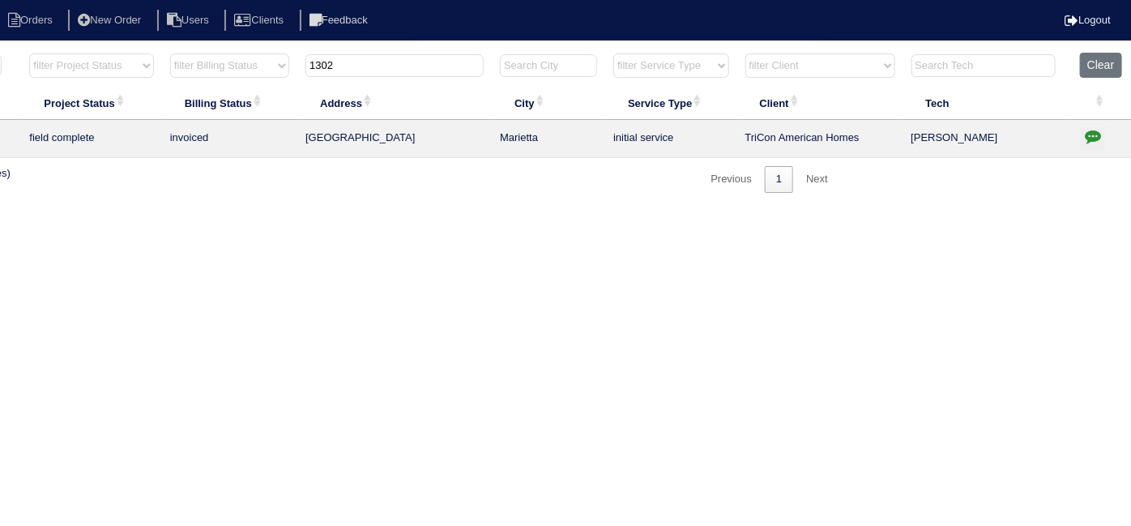
type input "1302"
click at [1098, 130] on icon "button" at bounding box center [1092, 136] width 16 height 16
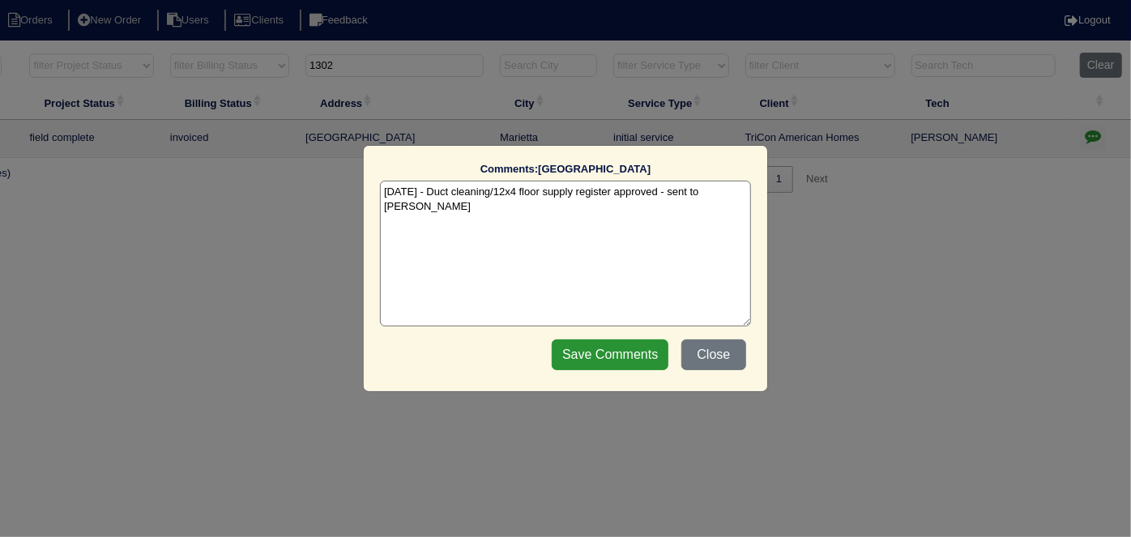
click at [746, 188] on textarea "9/24/25 - Duct cleaning/12x4 floor supply register approved - sent to Dan - KE" at bounding box center [565, 254] width 371 height 146
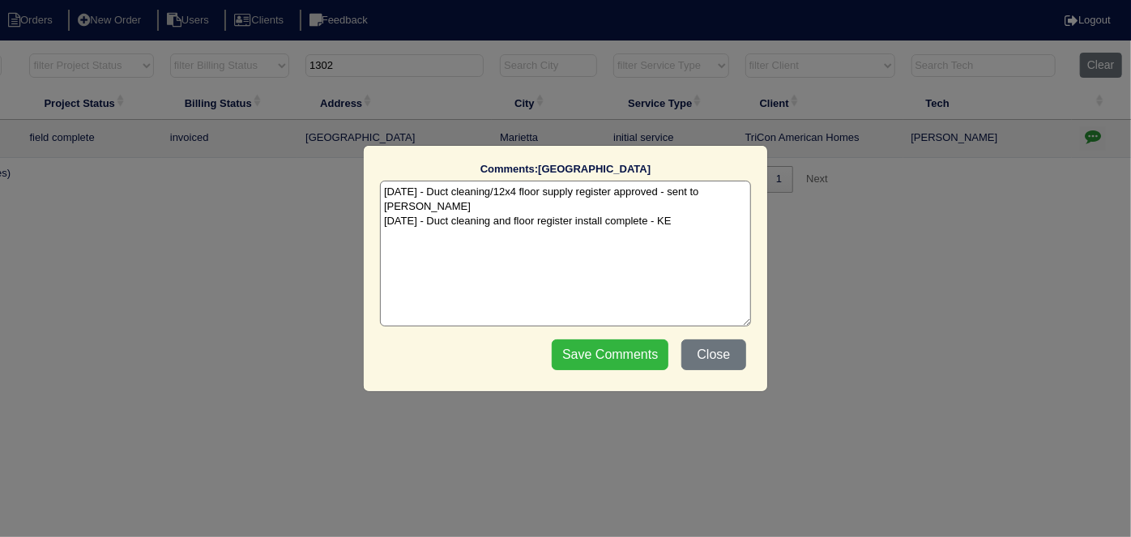
type textarea "9/24/25 - Duct cleaning/12x4 floor supply register approved - sent to Dan - KE …"
click at [598, 352] on input "Save Comments" at bounding box center [610, 354] width 117 height 31
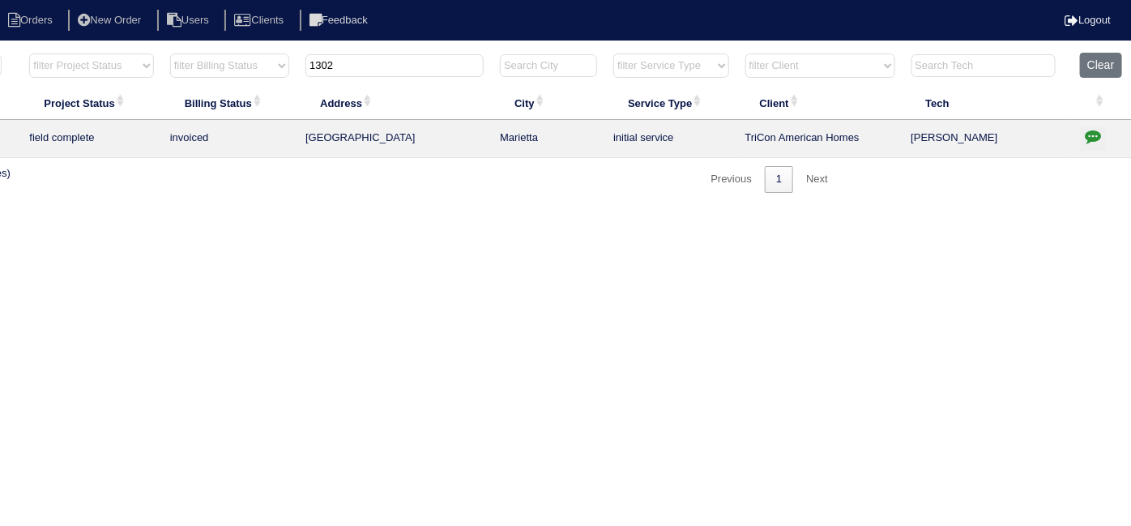
drag, startPoint x: 377, startPoint y: 60, endPoint x: 131, endPoint y: -19, distance: 257.7
click at [131, 0] on html "Orders New Order Users Clients Feedback Logout Orders New Order Users Clients M…" at bounding box center [283, 104] width 1131 height 209
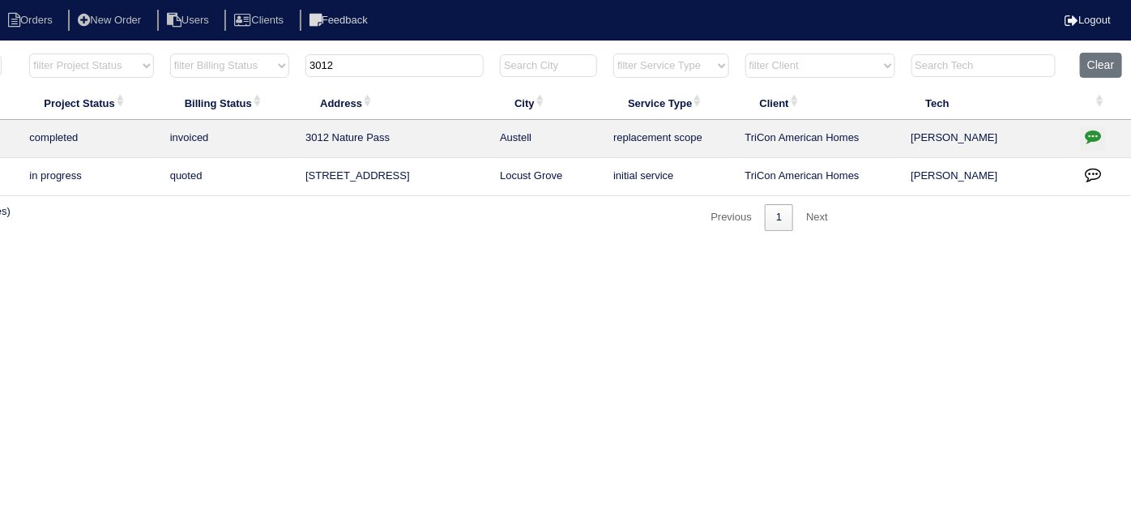
type input "3012"
click at [1080, 132] on button "button" at bounding box center [1093, 138] width 26 height 24
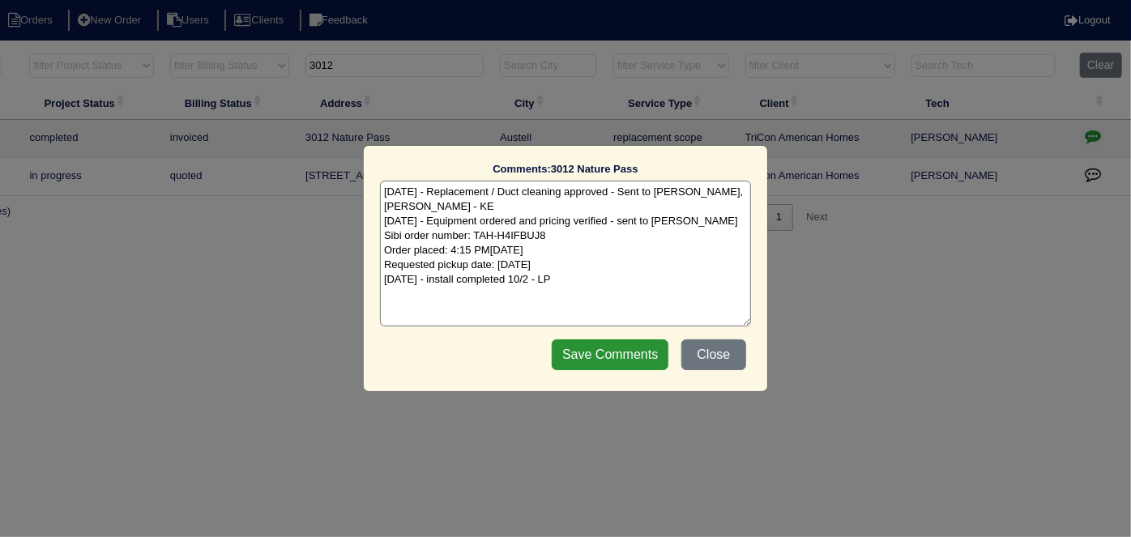
click at [604, 283] on textarea "9/30/25 - Replacement / Duct cleaning approved - Sent to Dan, Payton, Reeca - K…" at bounding box center [565, 254] width 371 height 146
type textarea "9/30/25 - Replacement / Duct cleaning approved - Sent to Dan, Payton, Reeca - K…"
click at [581, 347] on input "Save Comments" at bounding box center [610, 354] width 117 height 31
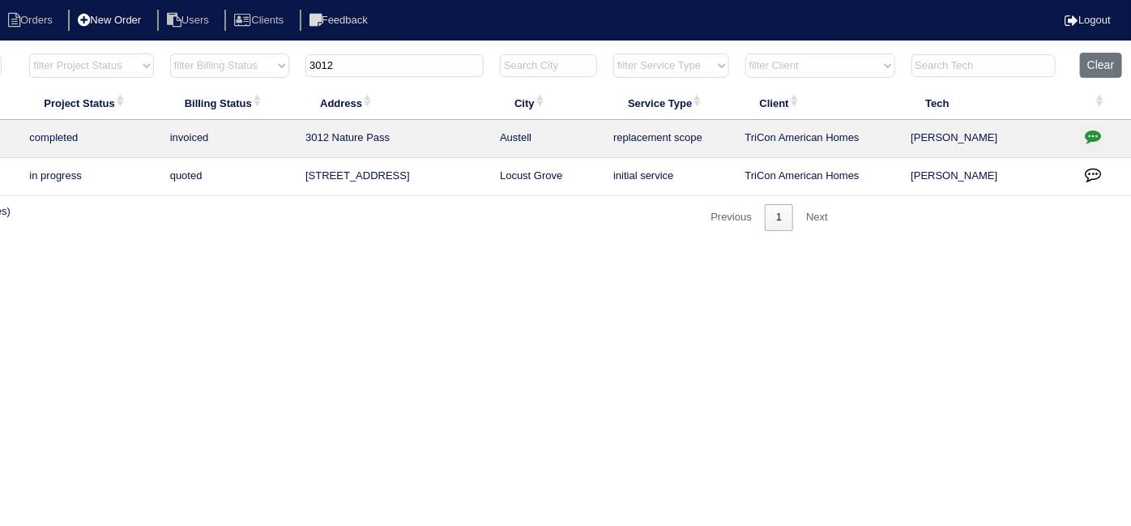
drag, startPoint x: 387, startPoint y: 66, endPoint x: 125, endPoint y: 23, distance: 265.8
click at [134, 52] on body "Orders New Order Users Clients Feedback Logout Orders New Order Users Clients M…" at bounding box center [283, 141] width 1131 height 179
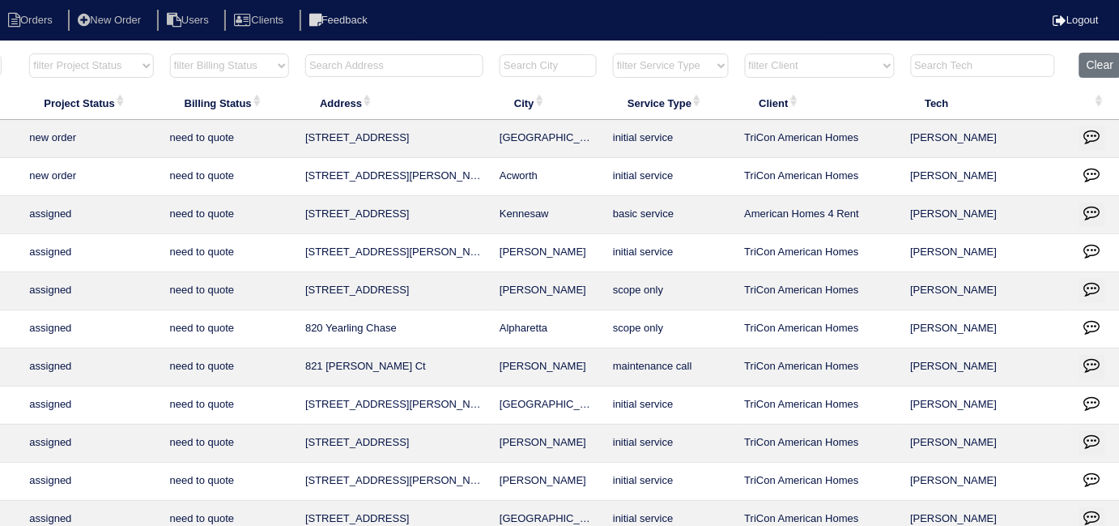
scroll to position [0, 0]
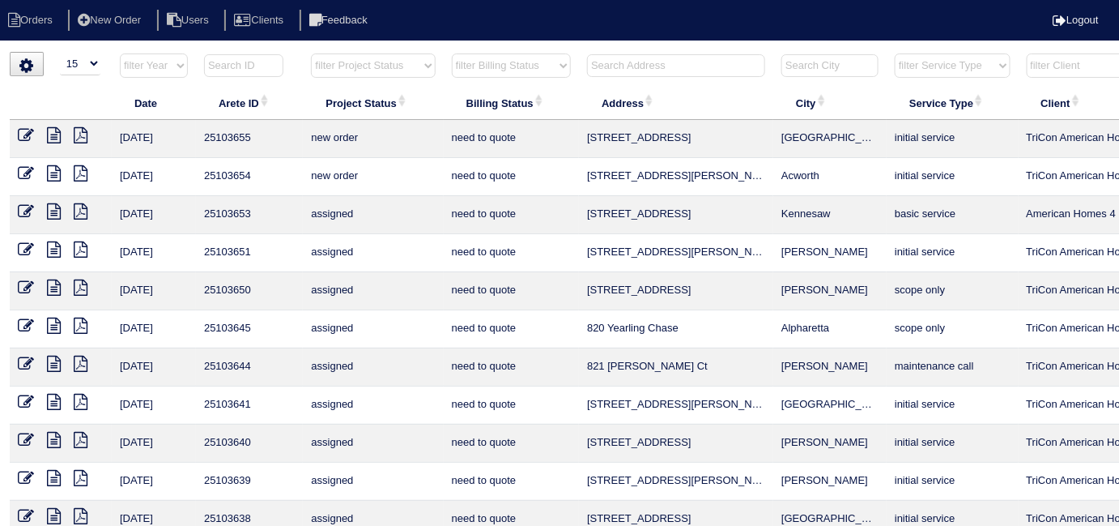
click at [317, 71] on select "filter Project Status -- Any Project Status -- new order assigned in progress f…" at bounding box center [373, 65] width 124 height 24
click at [311, 53] on select "filter Project Status -- Any Project Status -- new order assigned in progress f…" at bounding box center [373, 65] width 124 height 24
select select "field complete"
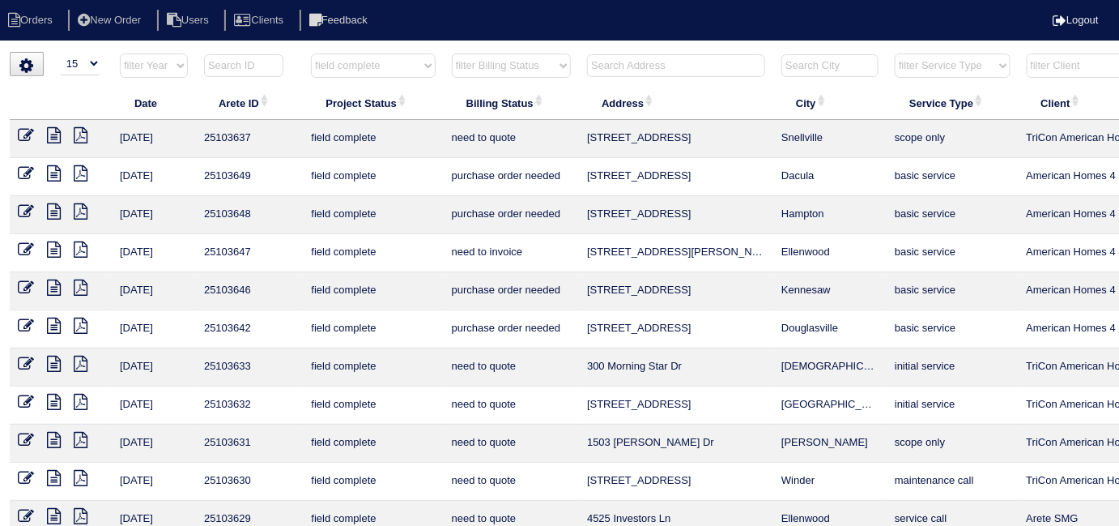
click at [457, 66] on select "filter Billing Status -- Any Billing Status -- need to quote quoted need to inv…" at bounding box center [511, 65] width 119 height 24
select select "need to quote"
click at [452, 53] on select "filter Billing Status -- Any Billing Status -- need to quote quoted need to inv…" at bounding box center [511, 65] width 119 height 24
select select "field complete"
select select "need to quote"
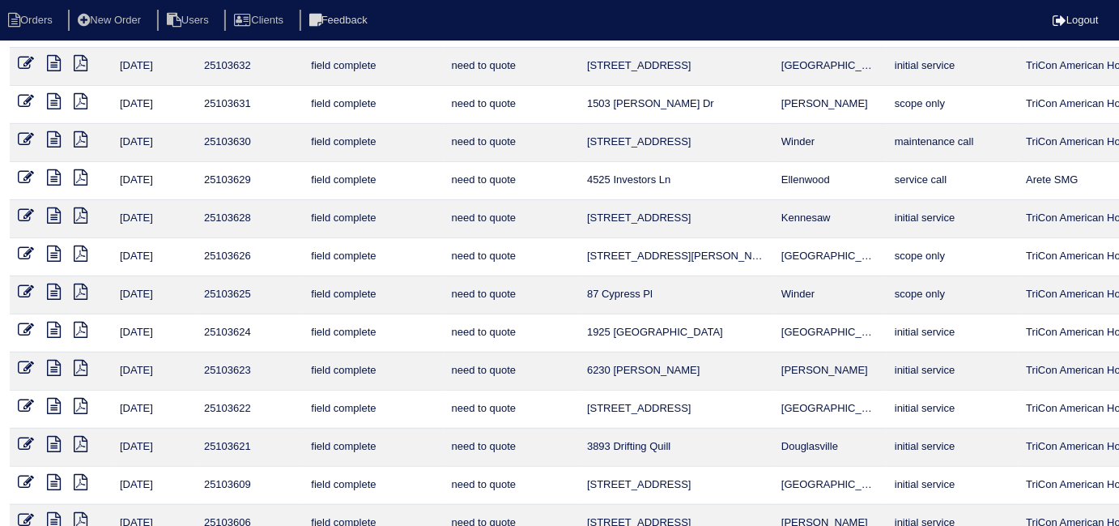
scroll to position [211, 0]
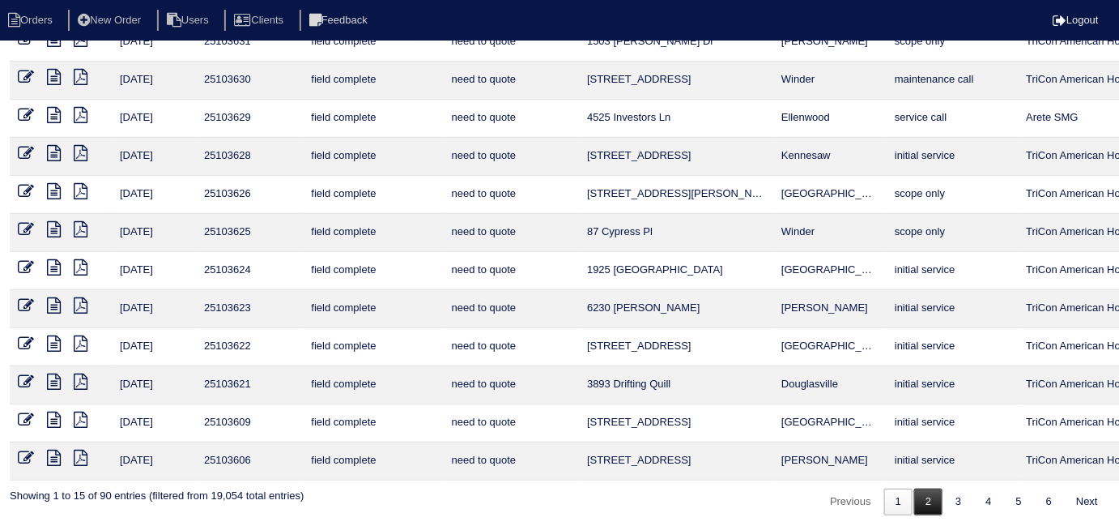
click at [914, 488] on link "2" at bounding box center [928, 501] width 28 height 27
select select "field complete"
select select "need to quote"
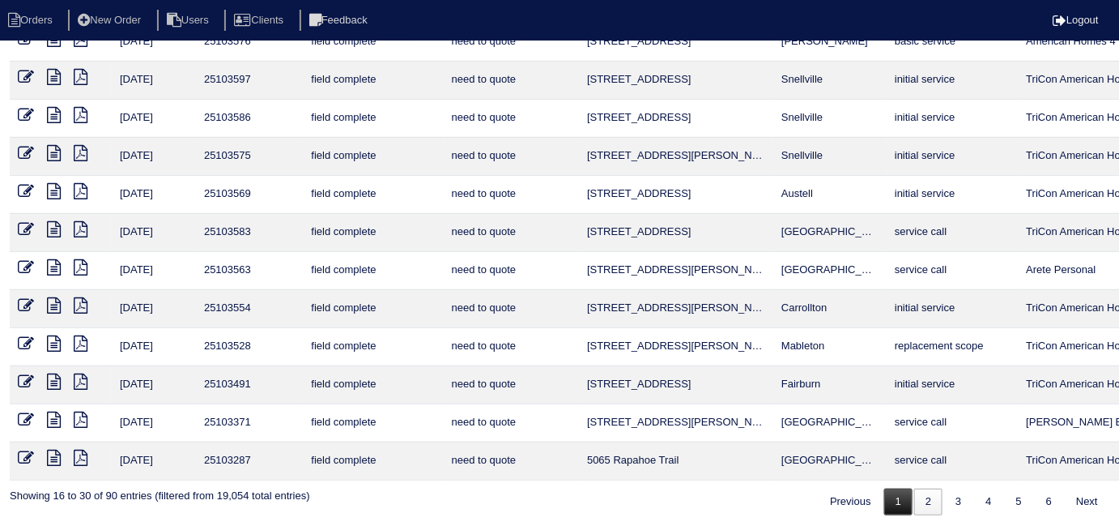
click at [906, 496] on link "1" at bounding box center [898, 501] width 28 height 27
select select "field complete"
select select "need to quote"
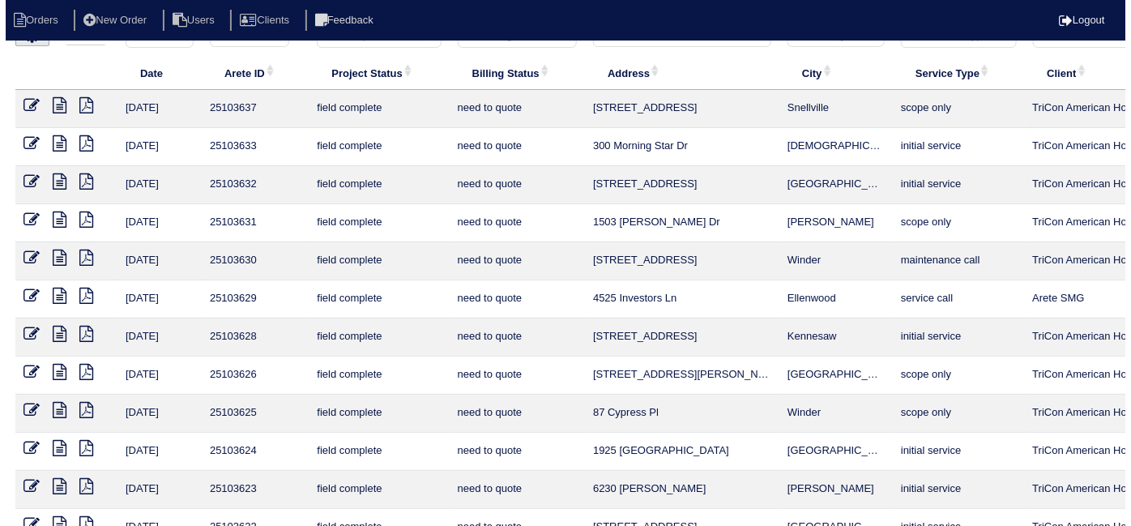
scroll to position [0, 0]
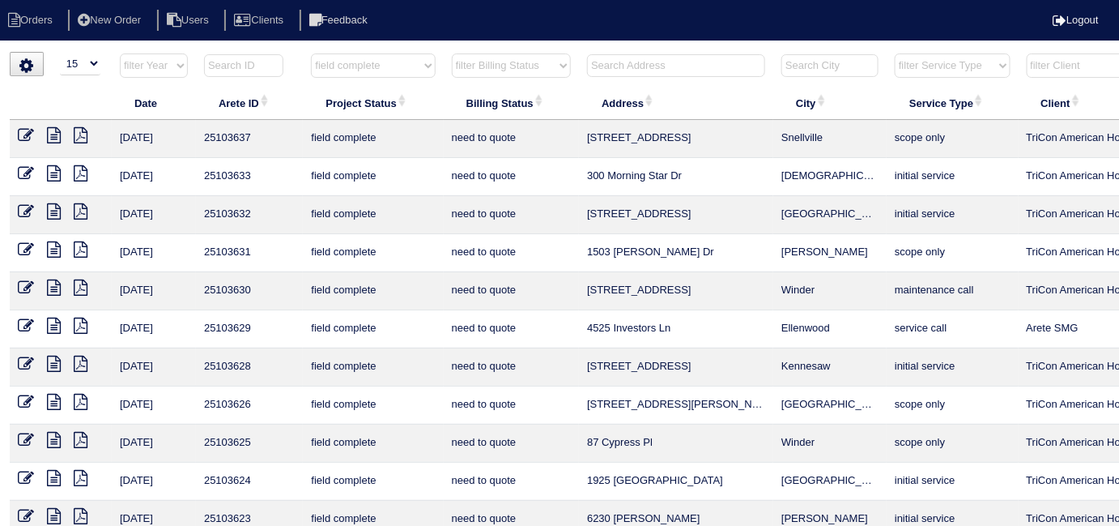
click at [350, 63] on select "filter Project Status -- Any Project Status -- new order assigned in progress f…" at bounding box center [373, 65] width 124 height 24
select select
click at [311, 53] on select "filter Project Status -- Any Project Status -- new order assigned in progress f…" at bounding box center [373, 65] width 124 height 24
select select "need to quote"
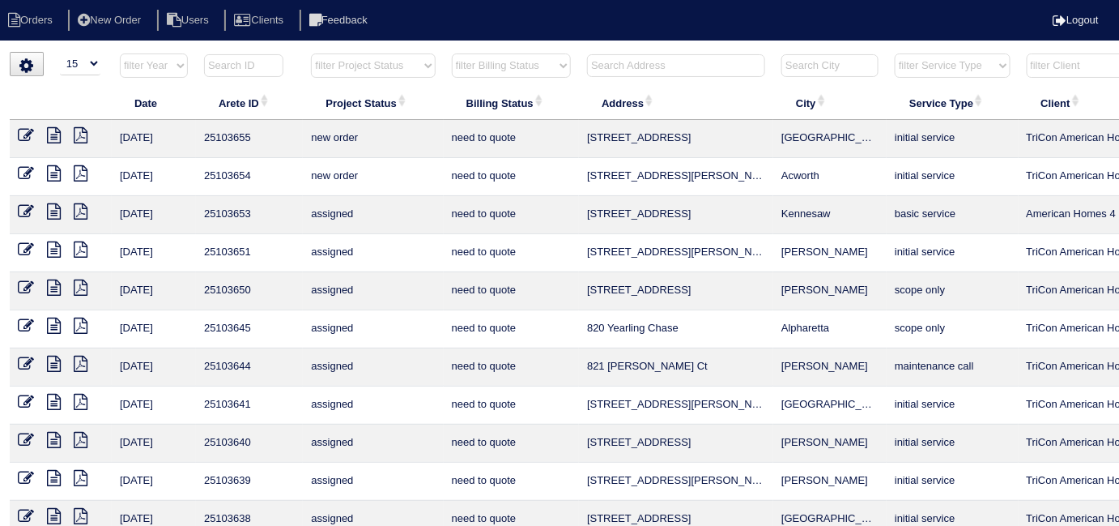
click at [492, 72] on select "filter Billing Status -- Any Billing Status -- need to quote quoted need to inv…" at bounding box center [511, 65] width 119 height 24
select select
click at [452, 53] on select "filter Billing Status -- Any Billing Status -- need to quote quoted need to inv…" at bounding box center [511, 65] width 119 height 24
click at [616, 63] on input "text" at bounding box center [676, 65] width 178 height 23
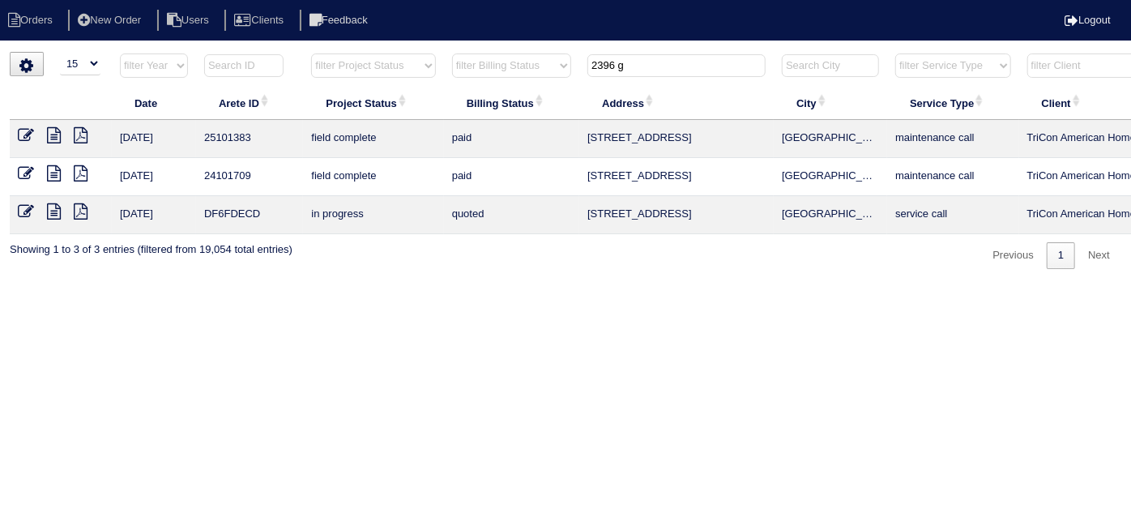
type input "2396 g"
click at [53, 132] on icon at bounding box center [54, 135] width 14 height 16
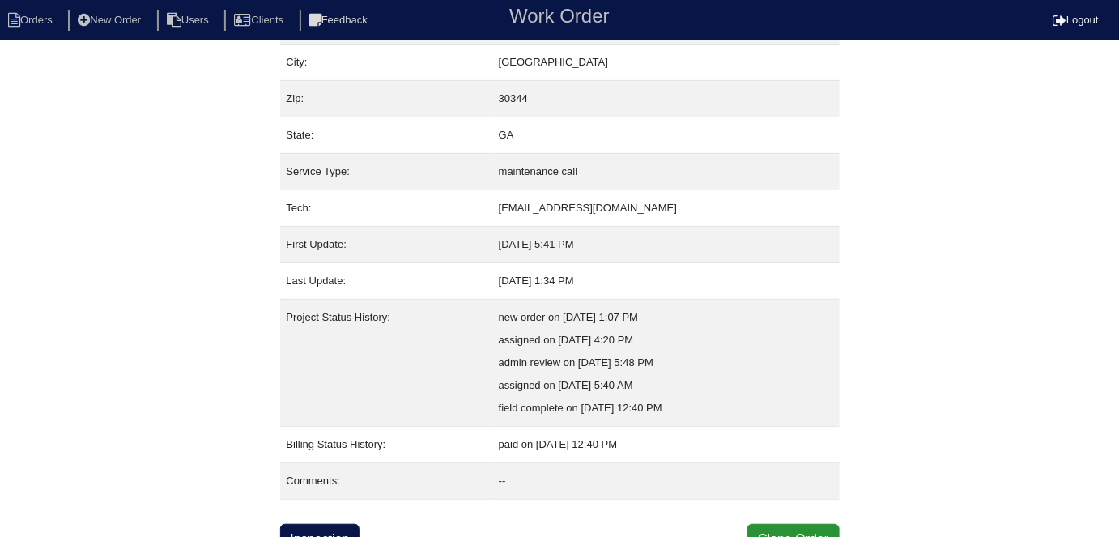
scroll to position [130, 0]
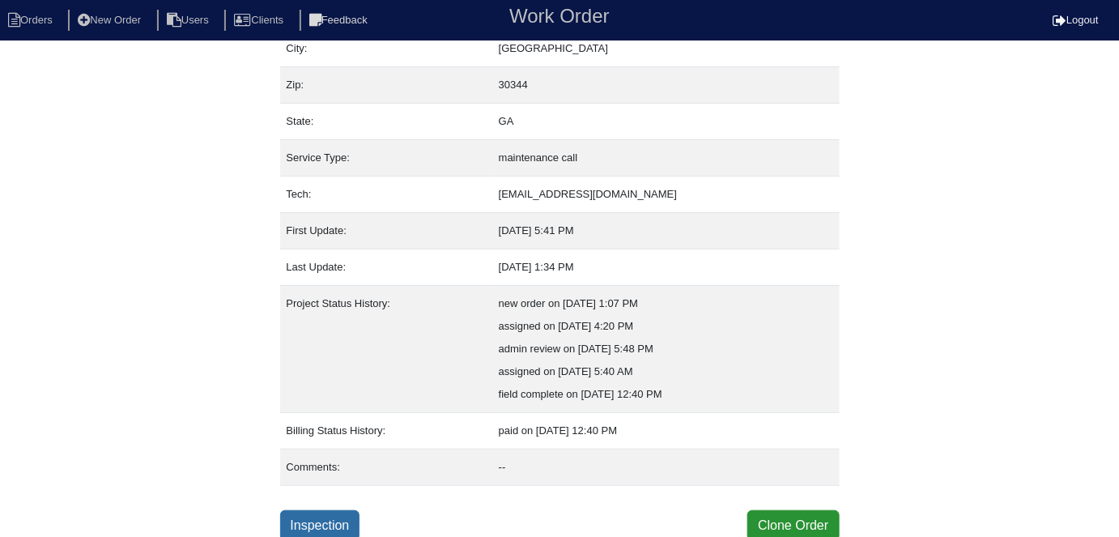
drag, startPoint x: 343, startPoint y: 516, endPoint x: 330, endPoint y: 515, distance: 13.0
click at [343, 516] on link "Inspection" at bounding box center [320, 525] width 80 height 31
select select "0"
select select "Goodman"
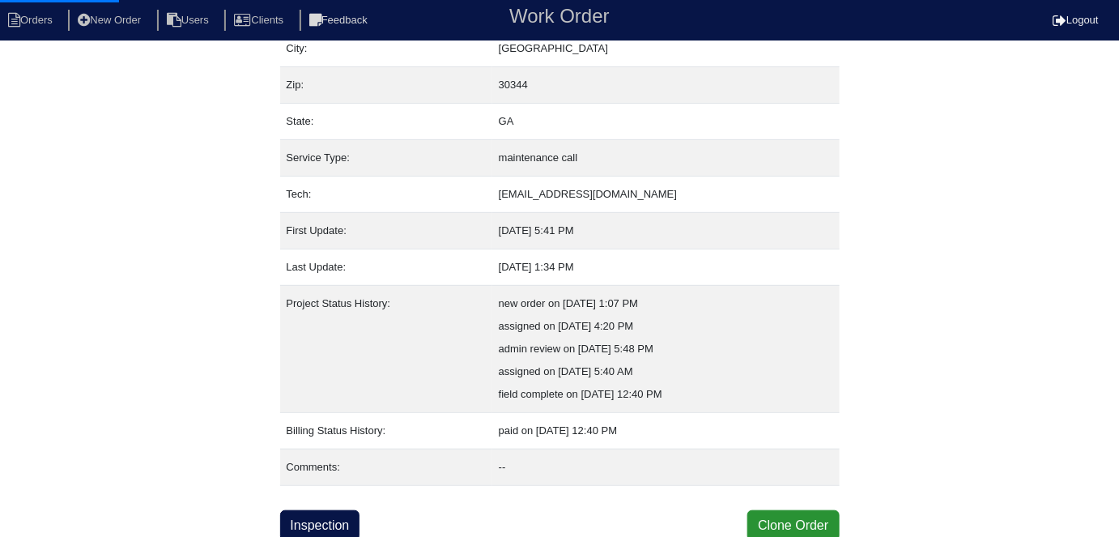
select select "1"
select select "0"
select select "1"
select select "0"
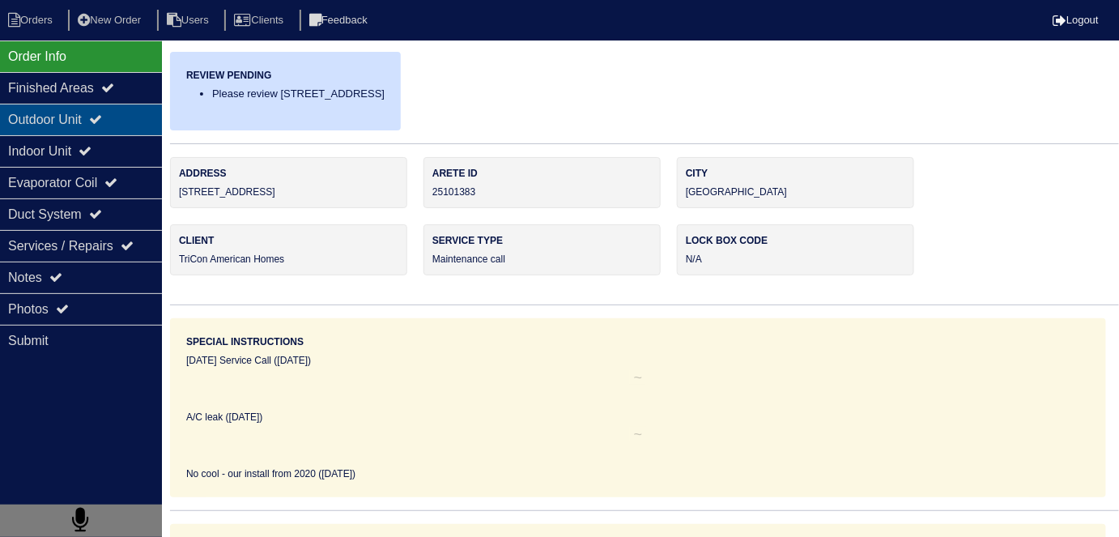
click at [53, 121] on div "Outdoor Unit" at bounding box center [81, 120] width 162 height 32
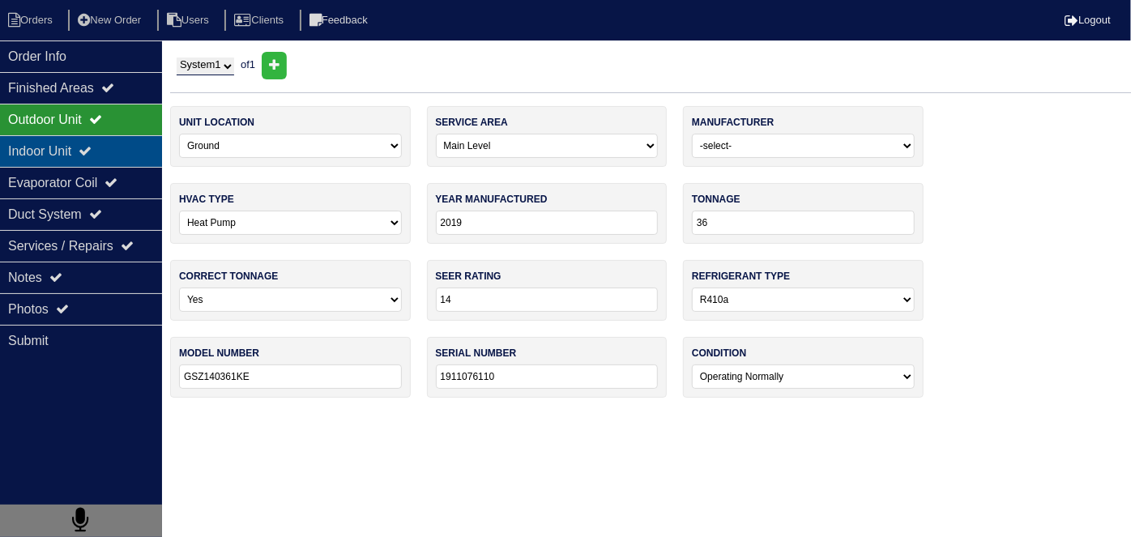
click at [49, 158] on div "Indoor Unit" at bounding box center [81, 151] width 162 height 32
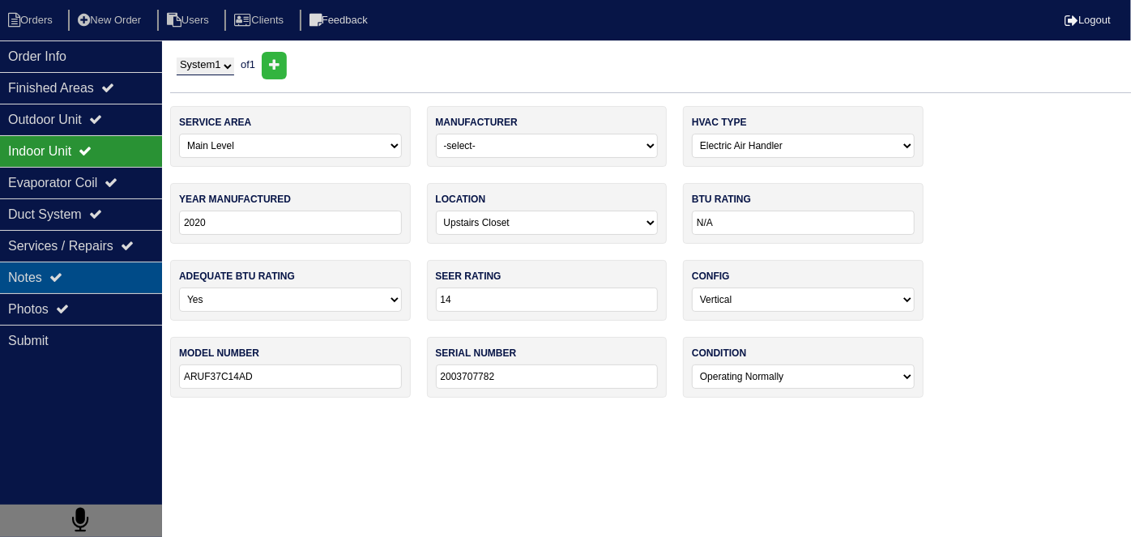
click at [53, 275] on div "Notes" at bounding box center [81, 278] width 162 height 32
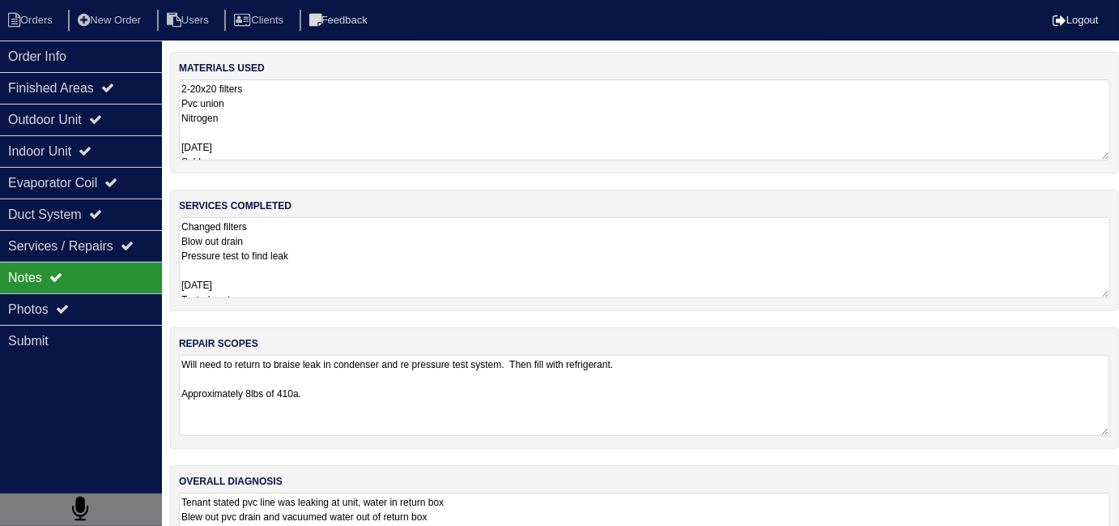
click at [421, 276] on textarea "Changed filters Blow out drain Pressure test to find leak 04-25-25 Tested syste…" at bounding box center [644, 257] width 931 height 81
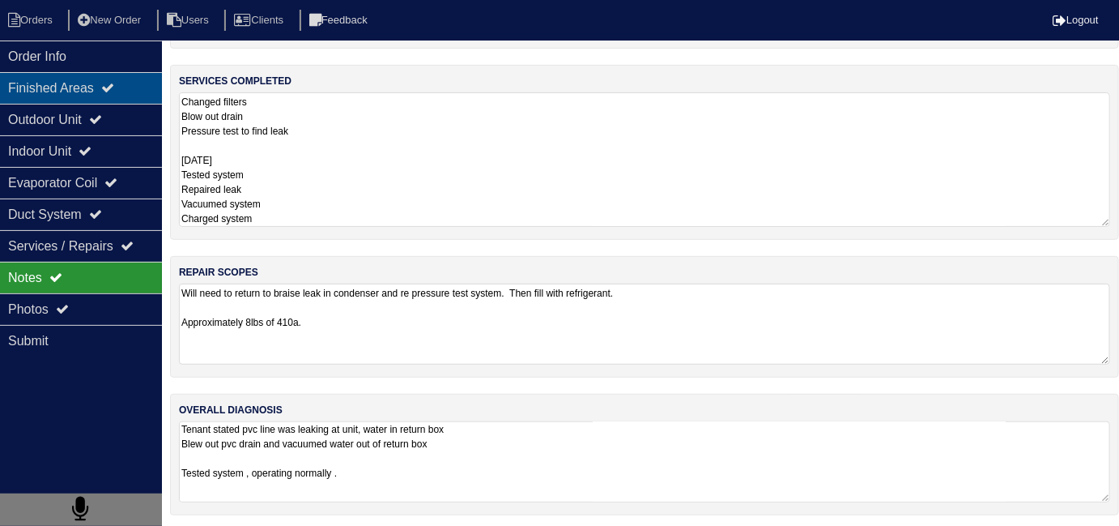
scroll to position [3, 0]
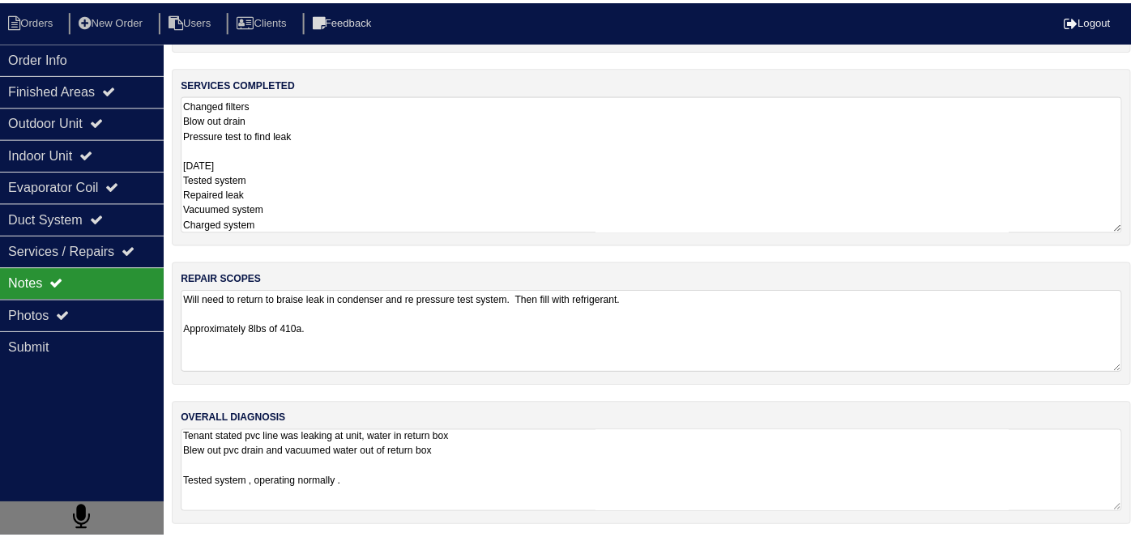
scroll to position [130, 0]
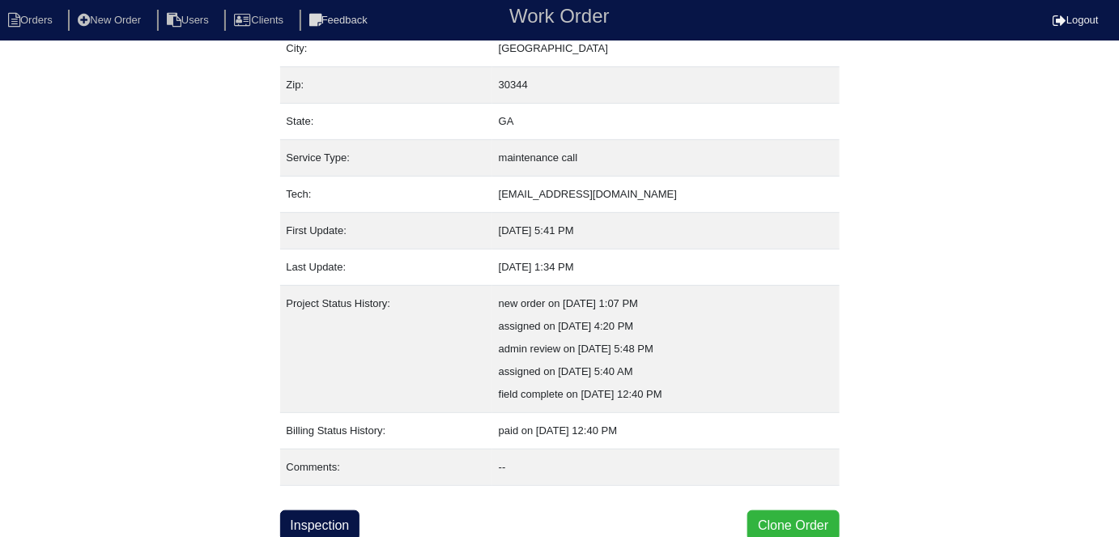
click at [784, 510] on button "Clone Order" at bounding box center [794, 525] width 92 height 31
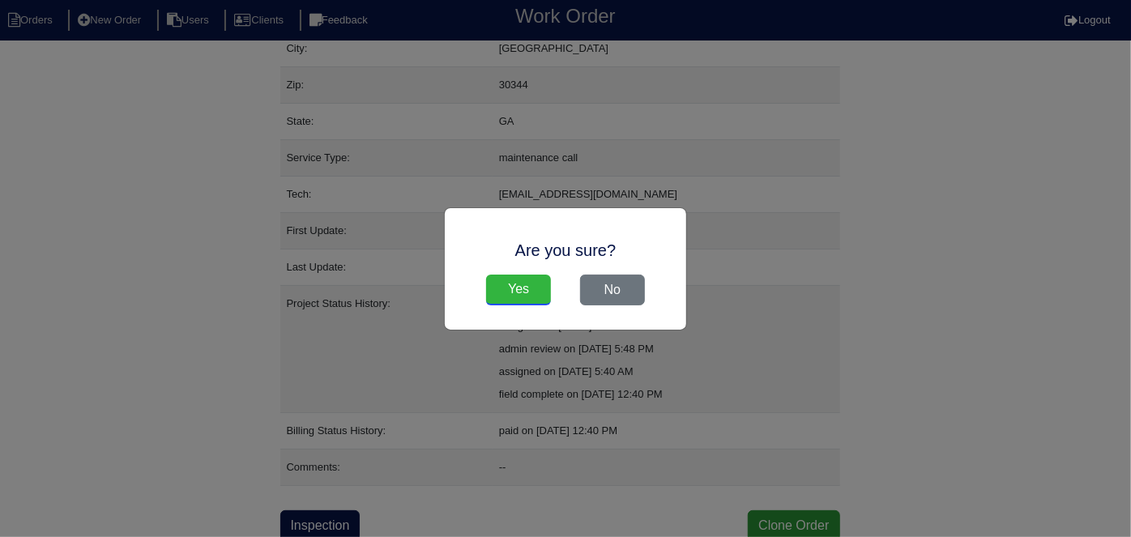
click at [521, 288] on input "Yes" at bounding box center [518, 290] width 65 height 31
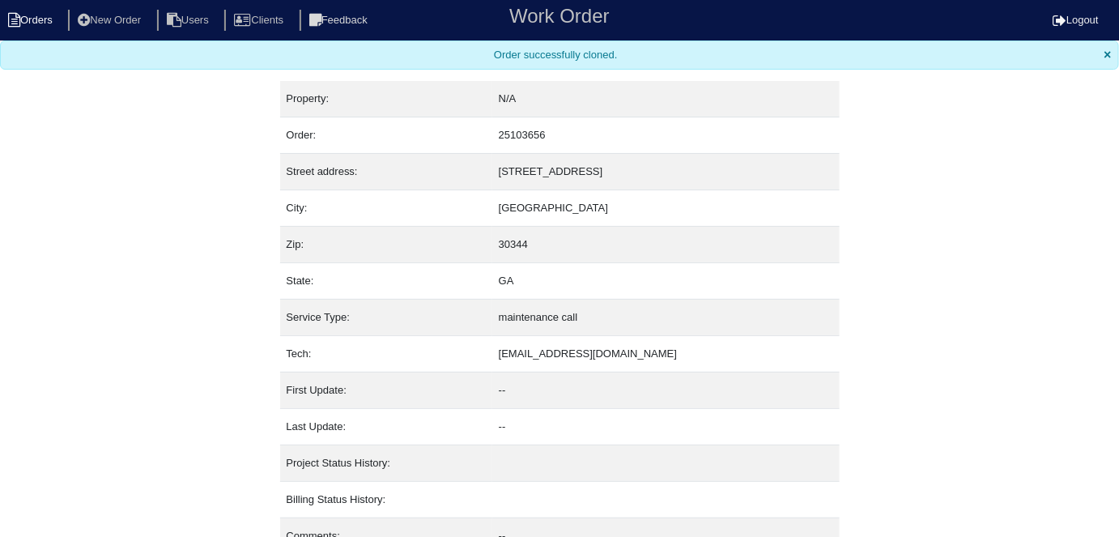
click at [20, 21] on li "Orders" at bounding box center [33, 21] width 66 height 22
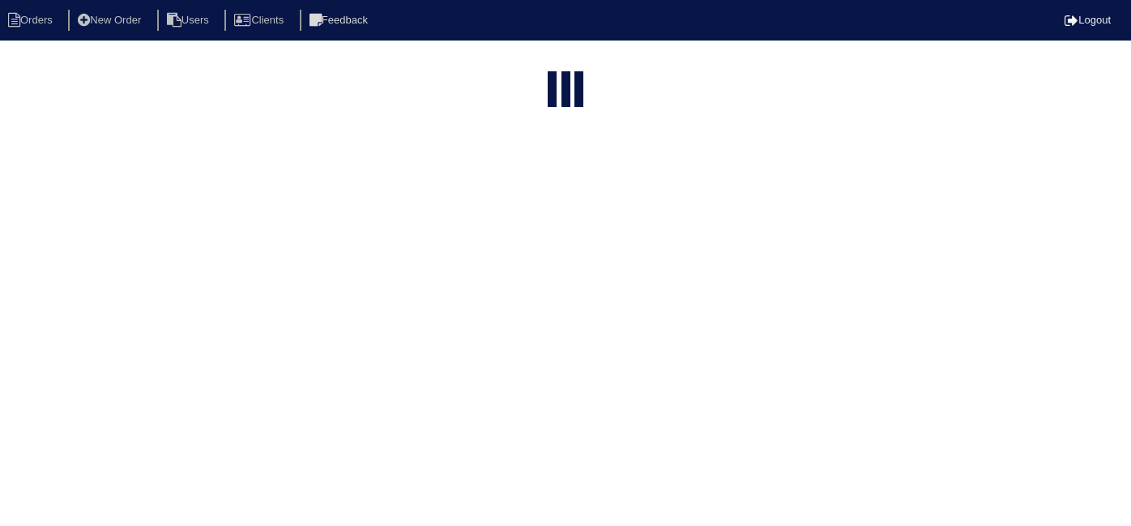
select select "15"
type input "2396 g"
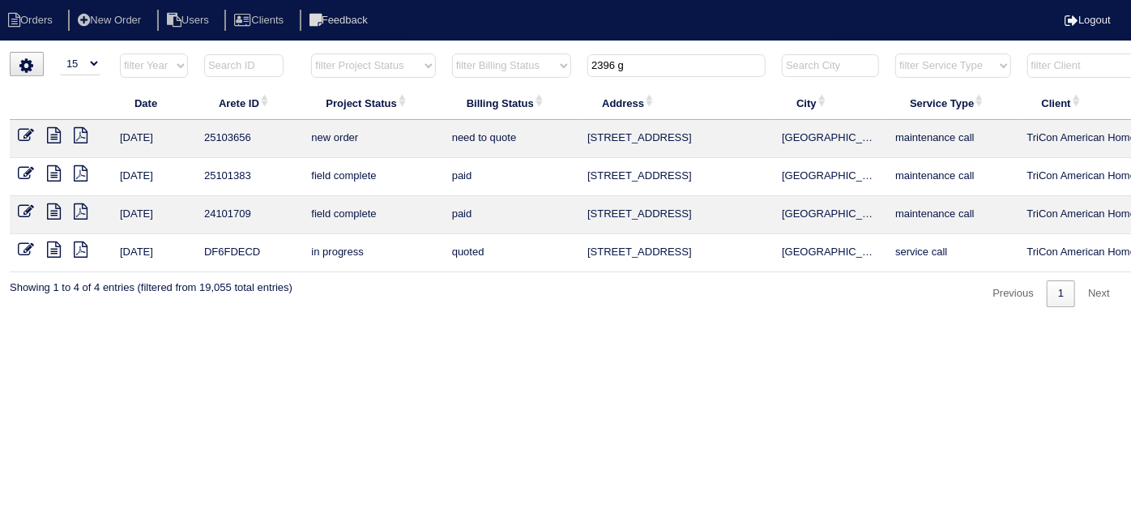
click at [28, 133] on icon at bounding box center [26, 135] width 16 height 16
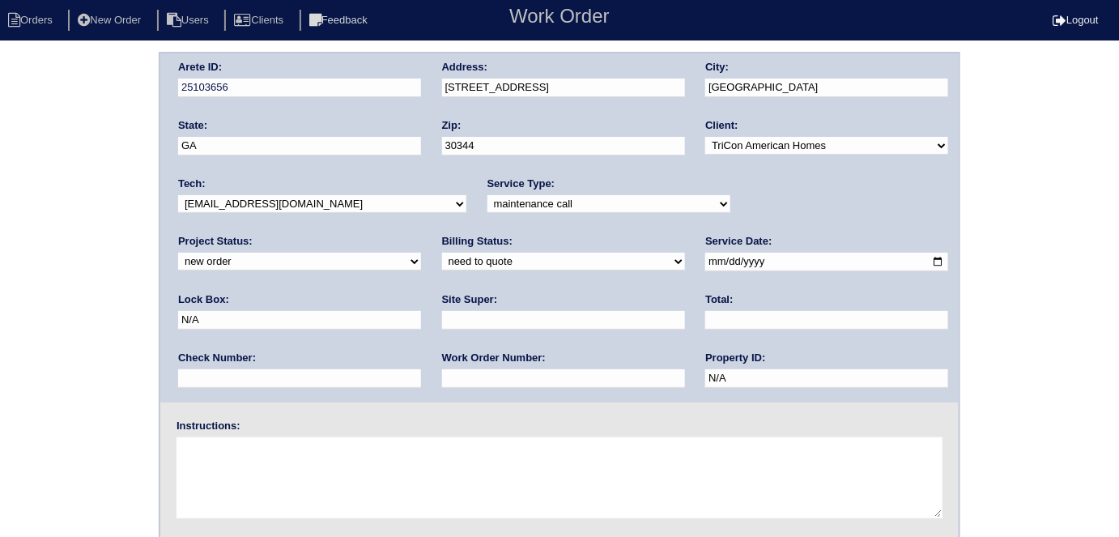
click at [539, 207] on select "-select- initial service basic service maintenance call replacement scope servi…" at bounding box center [609, 204] width 243 height 18
select select "initial service"
click at [488, 195] on select "-select- initial service basic service maintenance call replacement scope servi…" at bounding box center [609, 204] width 243 height 18
drag, startPoint x: 771, startPoint y: 258, endPoint x: 516, endPoint y: 251, distance: 255.2
click at [529, 258] on div "Arete ID: 25103656 Address: [STREET_ADDRESS] City: [GEOGRAPHIC_DATA] State: [GE…" at bounding box center [559, 227] width 799 height 349
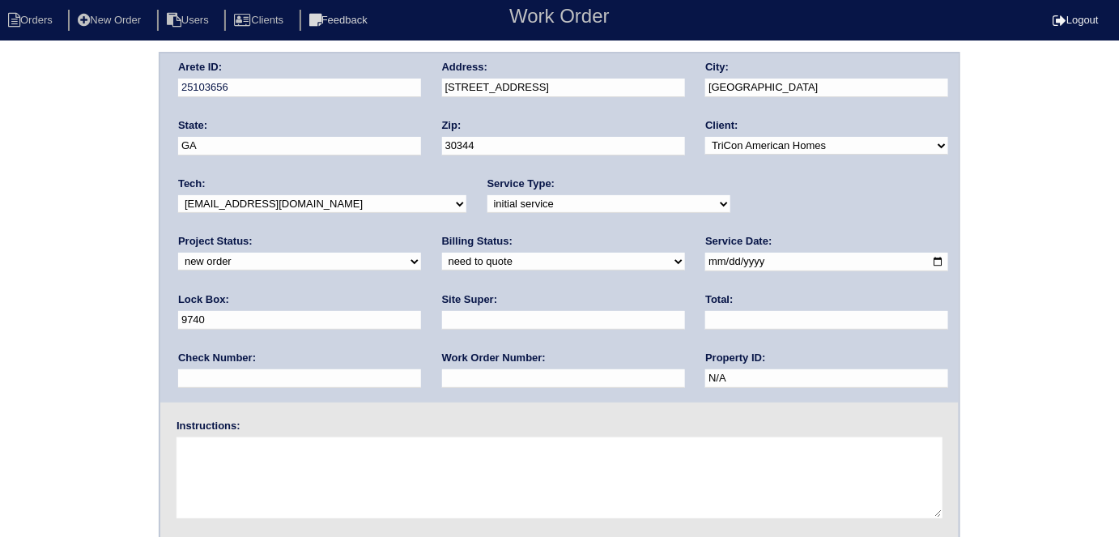
type input "9740"
click at [442, 312] on input "text" at bounding box center [563, 320] width 243 height 19
drag, startPoint x: 283, startPoint y: 320, endPoint x: 155, endPoint y: 324, distance: 127.2
click at [155, 324] on div "Arete ID: 25103656 Address: [STREET_ADDRESS] City: [GEOGRAPHIC_DATA] State: [GE…" at bounding box center [559, 379] width 1119 height 655
type input "[PERSON_NAME]"
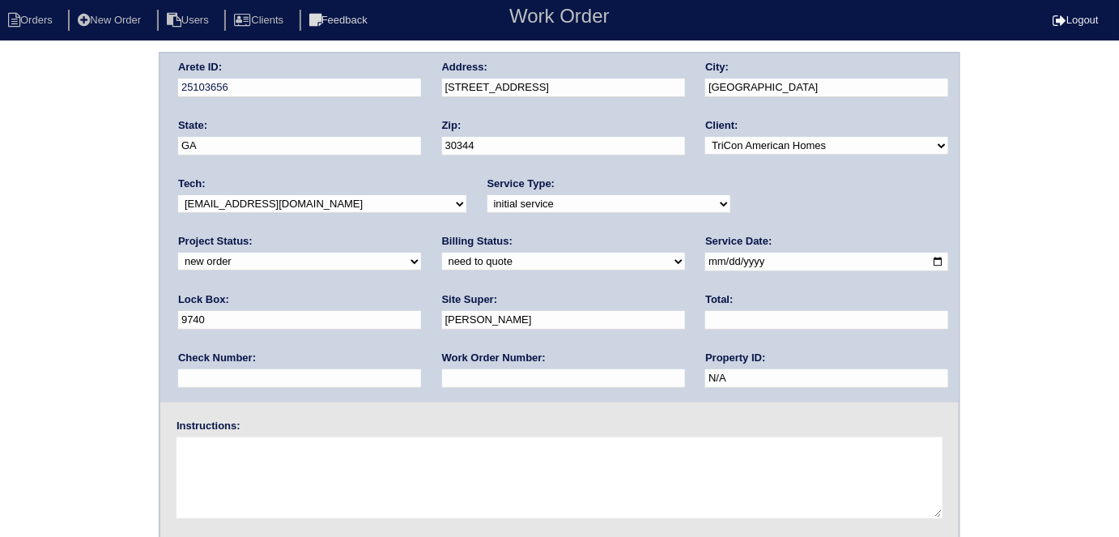
click at [242, 483] on textarea at bounding box center [560, 477] width 766 height 81
type textarea "Install smart tstats if needed"
click at [421, 311] on input "9740" at bounding box center [299, 320] width 243 height 19
type input "9740/9470"
drag, startPoint x: 564, startPoint y: 76, endPoint x: 564, endPoint y: 87, distance: 11.4
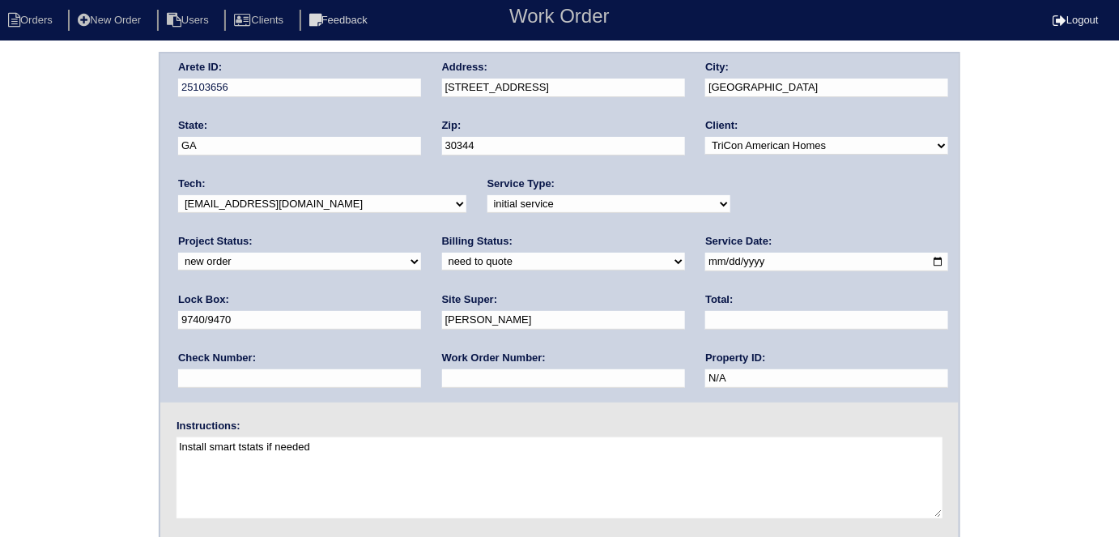
click at [564, 76] on div "Address: [STREET_ADDRESS]" at bounding box center [563, 82] width 243 height 45
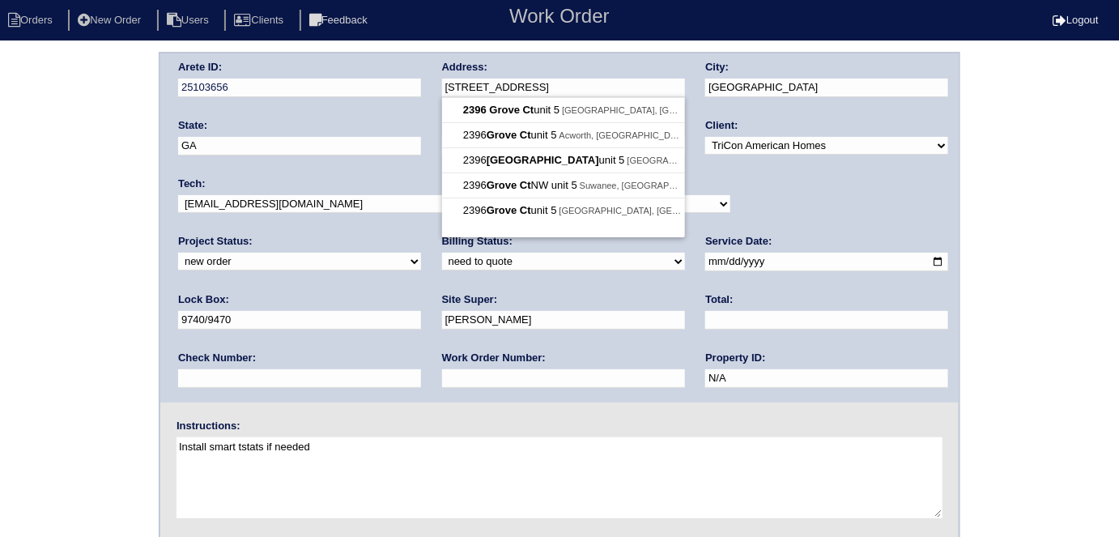
click at [414, 78] on div "Arete ID: 25103656 Address: [STREET_ADDRESS] City: [GEOGRAPHIC_DATA] State: [GE…" at bounding box center [559, 227] width 799 height 349
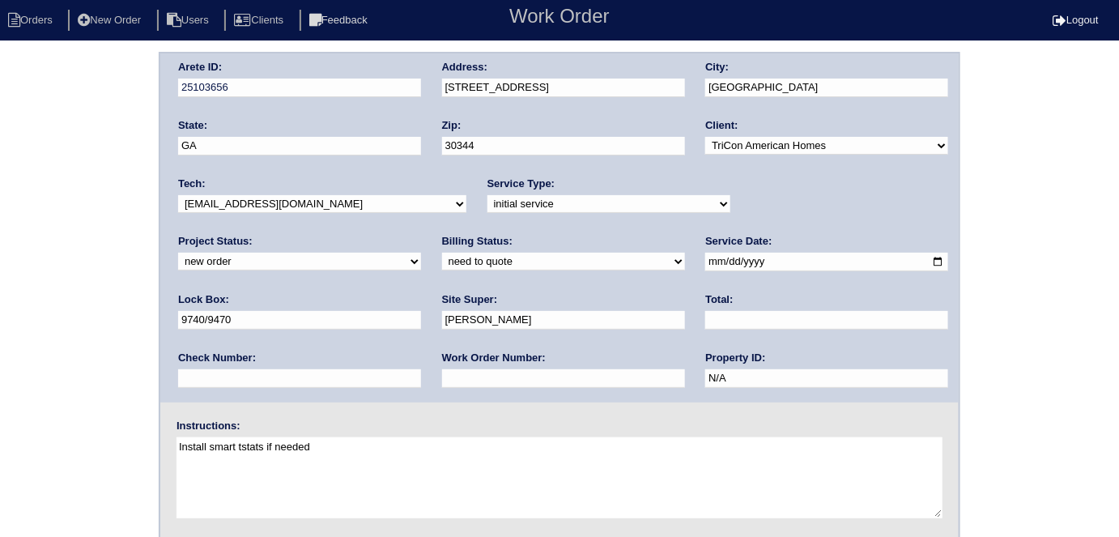
click at [403, 441] on textarea "Install smart tstats if needed" at bounding box center [560, 477] width 766 height 81
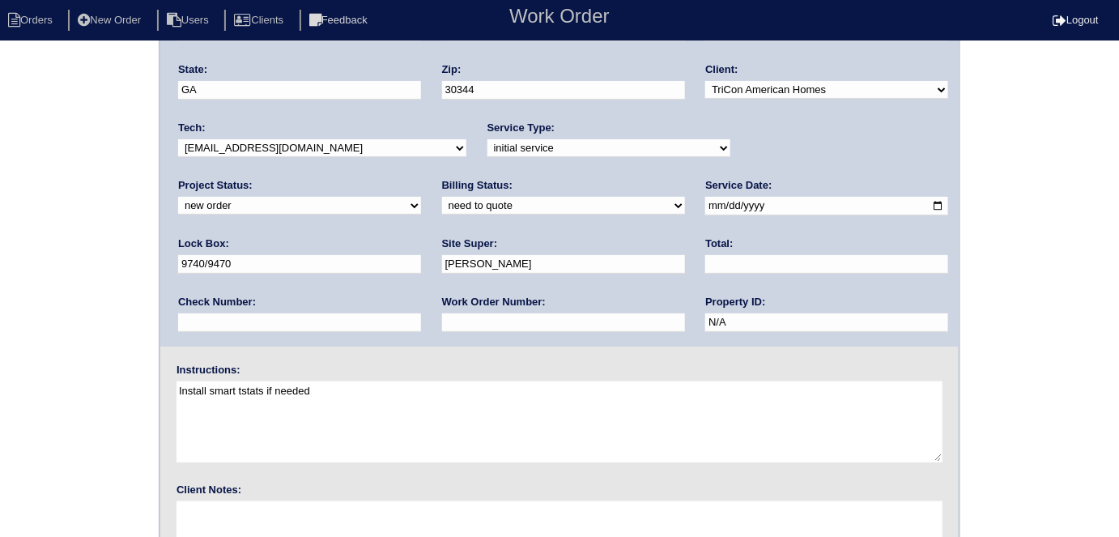
scroll to position [166, 0]
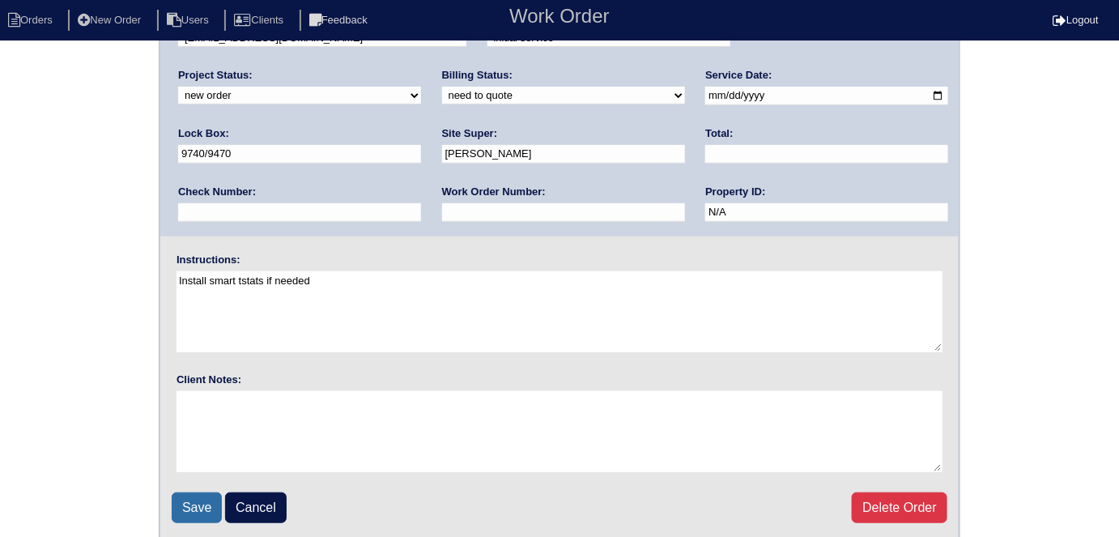
click at [201, 504] on input "Save" at bounding box center [197, 507] width 50 height 31
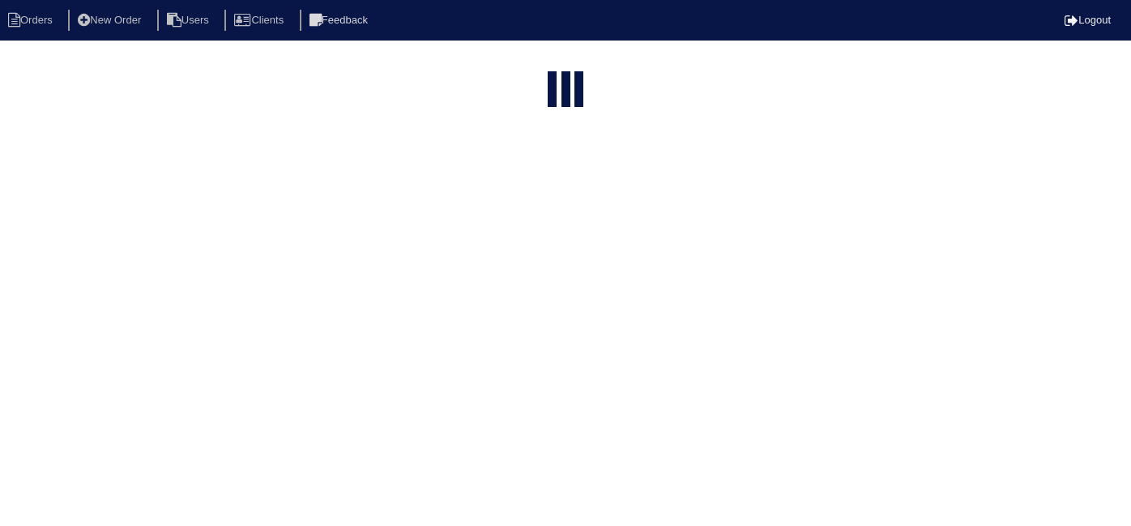
select select "15"
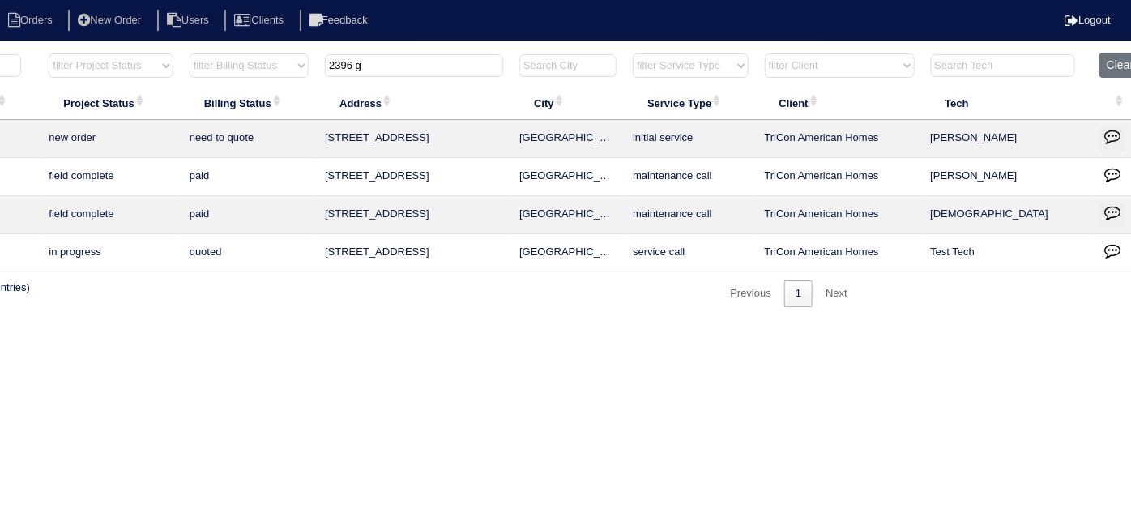
scroll to position [0, 282]
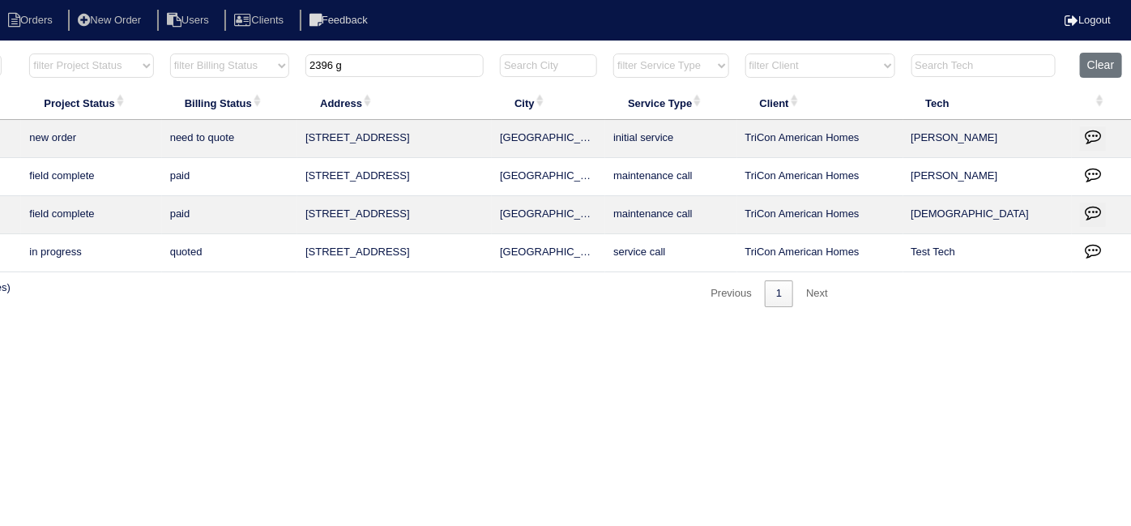
click at [1088, 134] on icon "button" at bounding box center [1092, 136] width 16 height 16
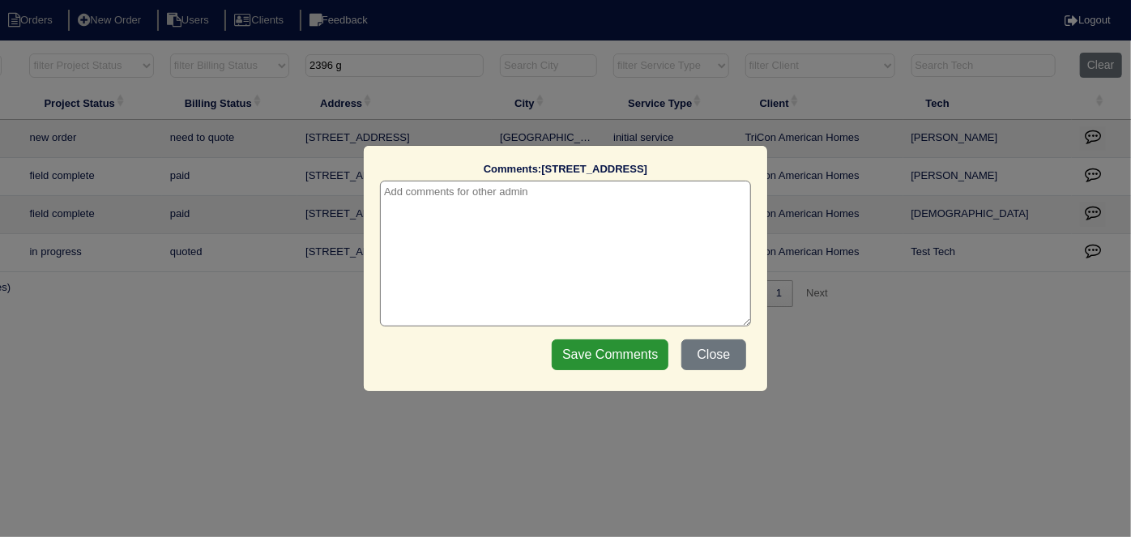
click at [450, 203] on textarea at bounding box center [565, 254] width 371 height 146
type textarea "10/3/25 - from list - need WO - KE"
click at [559, 344] on input "Save Comments" at bounding box center [610, 354] width 117 height 31
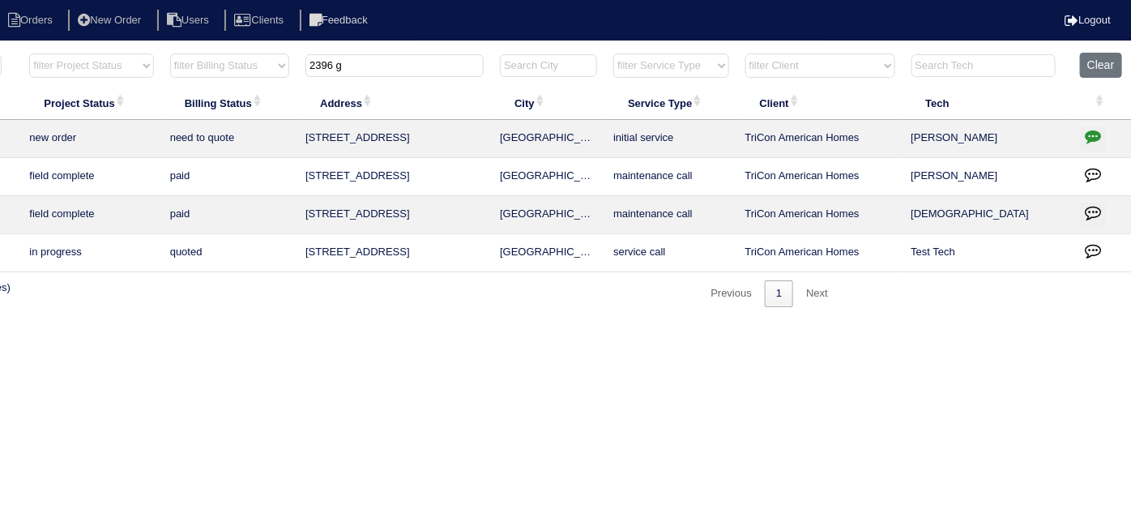
drag, startPoint x: 393, startPoint y: 66, endPoint x: 289, endPoint y: 63, distance: 103.7
click at [289, 63] on tr "filter Year -- Any Year -- 2025 2024 2023 2022 2021 2020 2019 filter Project St…" at bounding box center [430, 69] width 1404 height 33
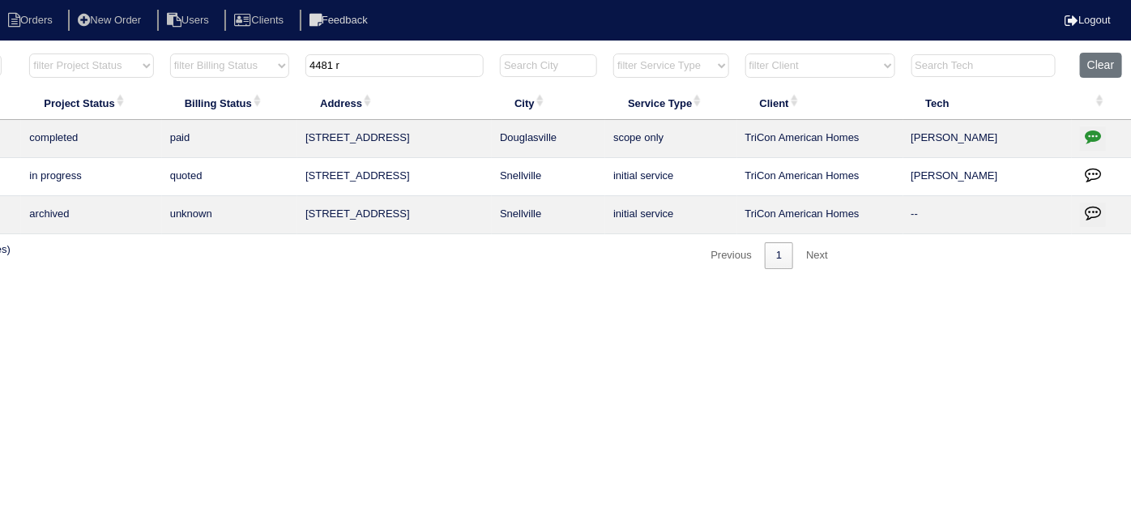
type input "4481 r"
click at [1091, 136] on icon "button" at bounding box center [1092, 136] width 16 height 16
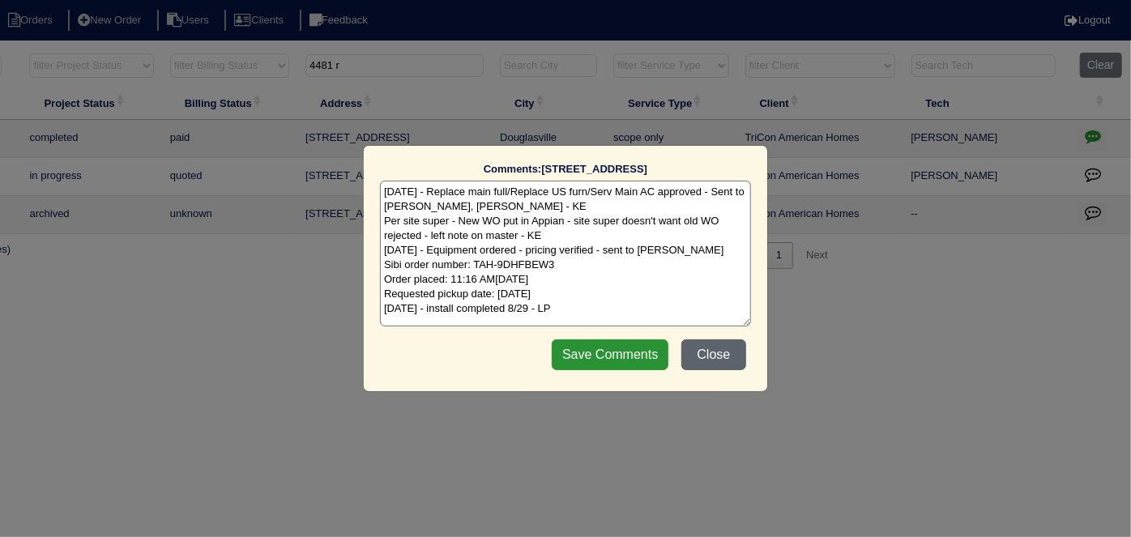
click at [711, 346] on button "Close" at bounding box center [713, 354] width 65 height 31
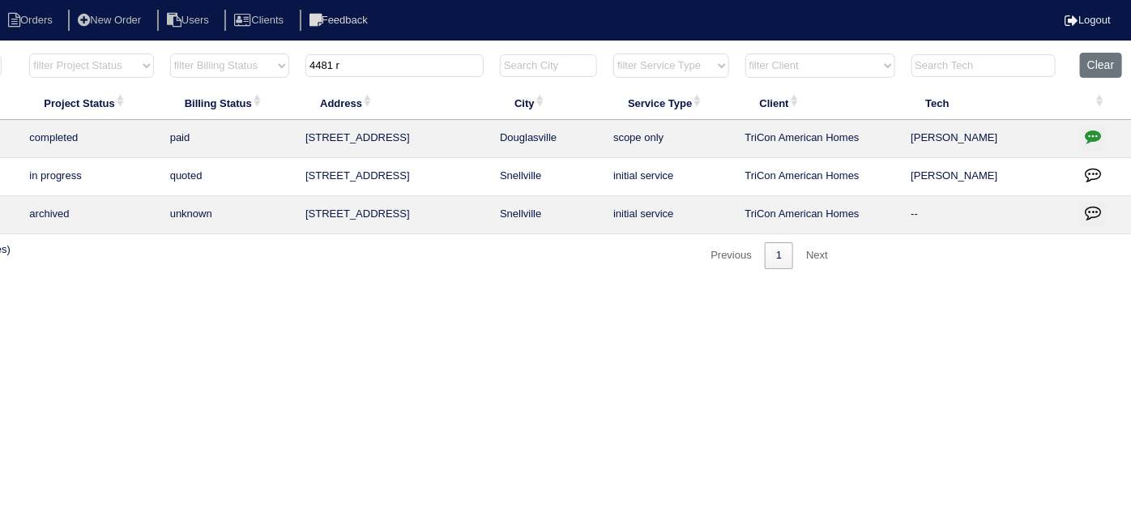
scroll to position [0, 0]
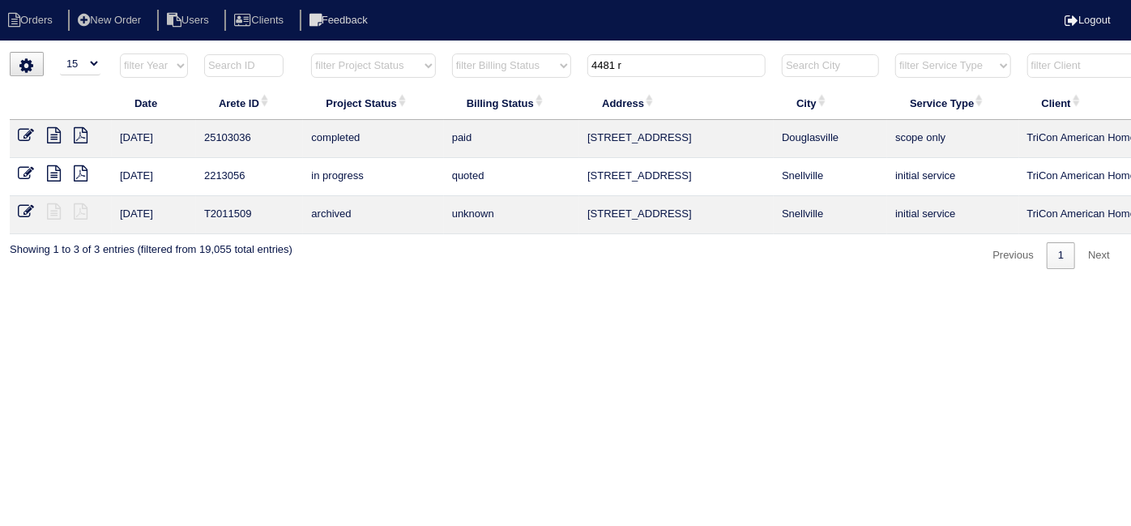
click at [22, 132] on icon at bounding box center [26, 135] width 16 height 16
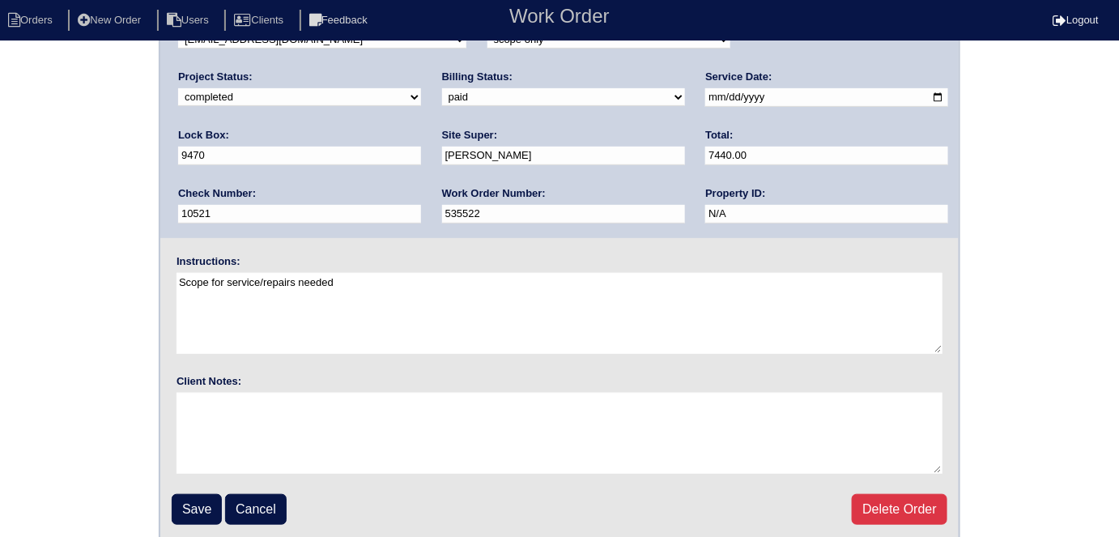
scroll to position [166, 0]
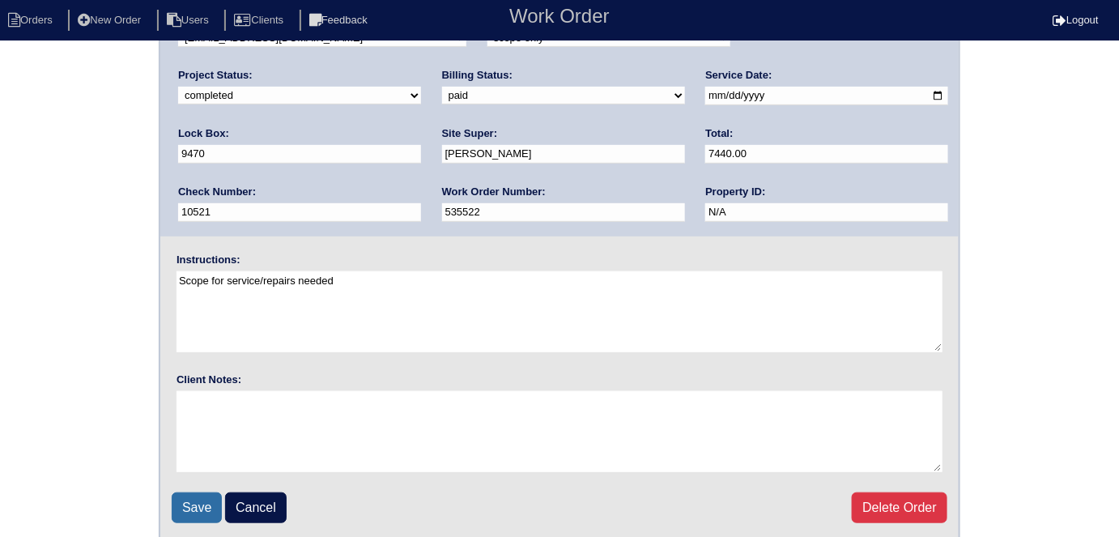
click at [184, 497] on input "Save" at bounding box center [197, 507] width 50 height 31
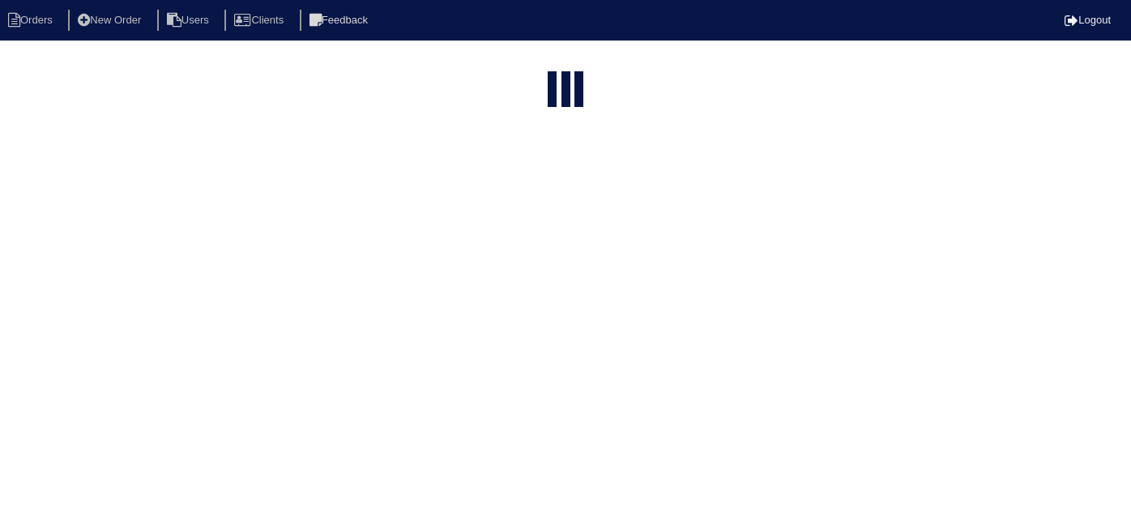
select select "15"
type input "4481 r"
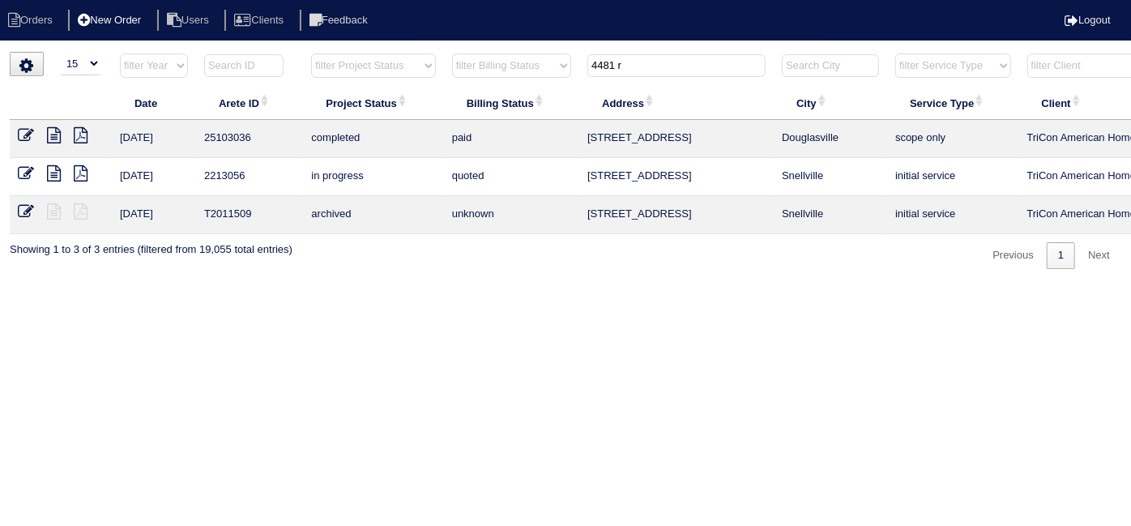
click at [127, 29] on li "New Order" at bounding box center [111, 21] width 86 height 22
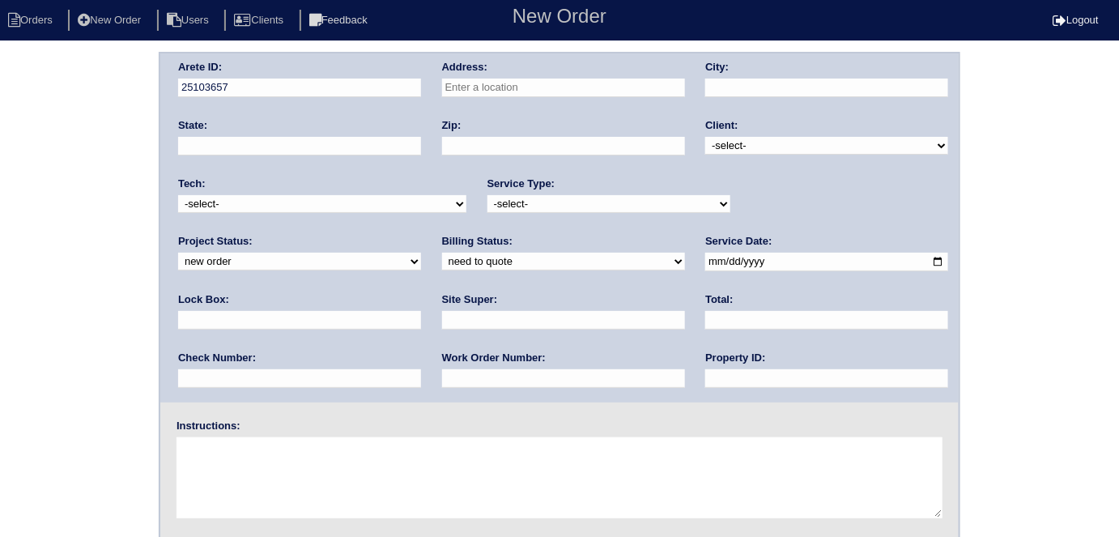
click at [462, 87] on input "text" at bounding box center [563, 88] width 243 height 19
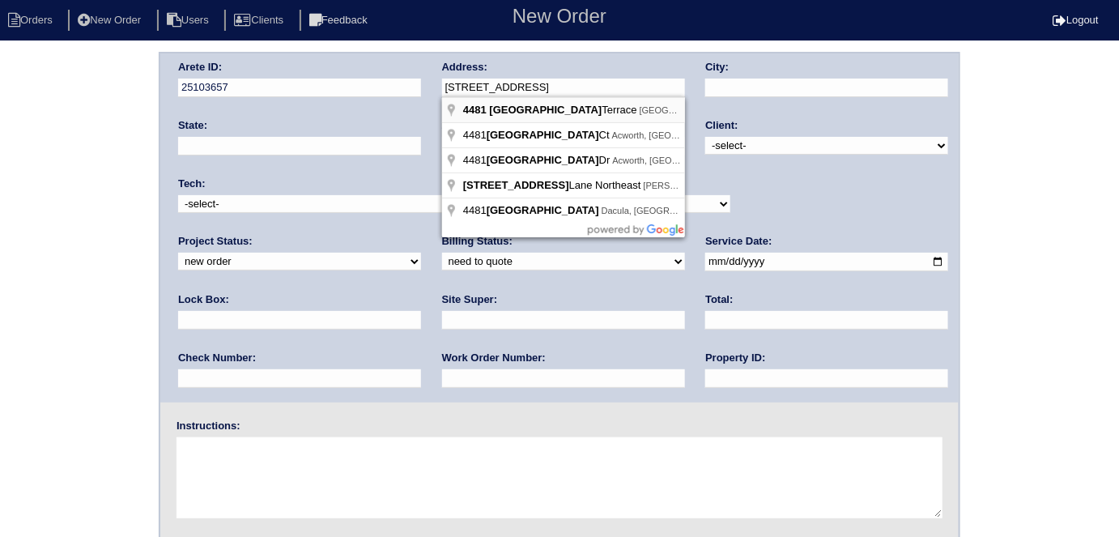
type input "[STREET_ADDRESS]"
type input "Douglasville"
type input "GA"
type input "30135"
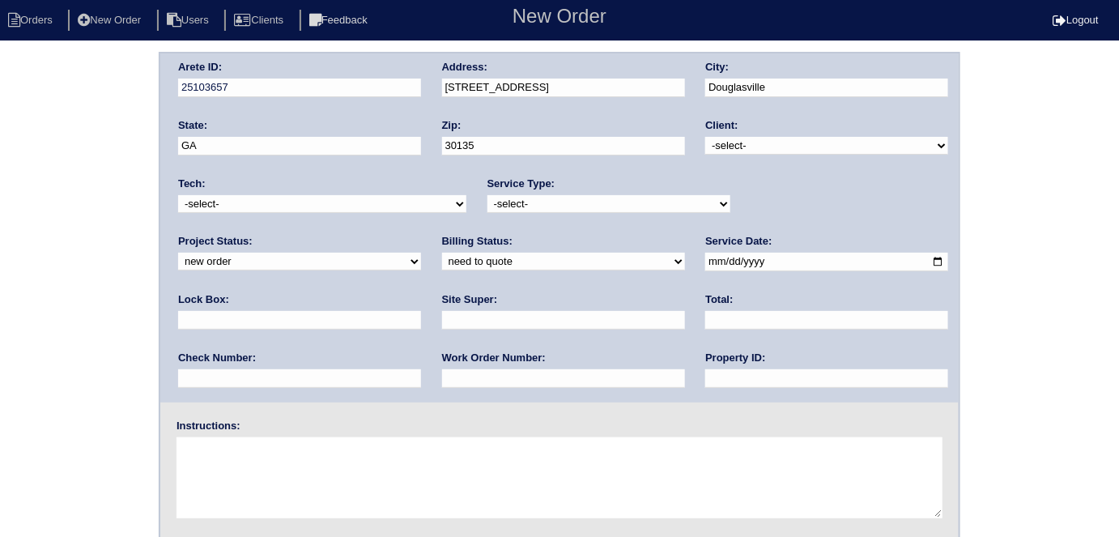
drag, startPoint x: 735, startPoint y: 140, endPoint x: 732, endPoint y: 153, distance: 13.2
click at [735, 140] on select "-select- TriCon American Homes American Homes 4 Rent First Key Homes Zillow The…" at bounding box center [826, 146] width 243 height 18
select select "1"
click at [706, 137] on select "-select- TriCon American Homes American Homes 4 Rent First Key Homes Zillow The…" at bounding box center [826, 146] width 243 height 18
click at [520, 206] on select "-select- initial service basic service maintenance call replacement scope servi…" at bounding box center [609, 204] width 243 height 18
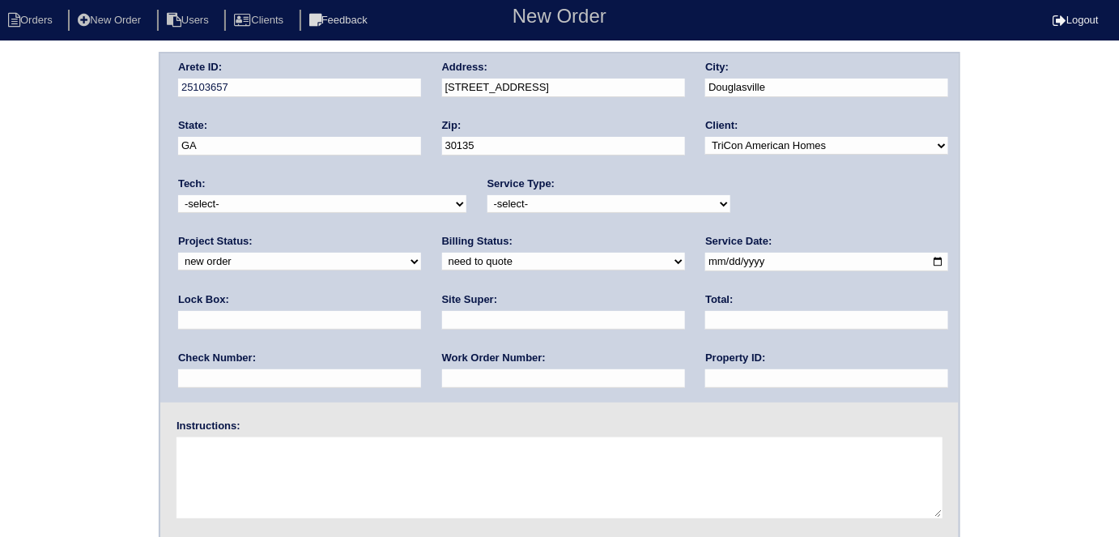
select select "service call"
click at [488, 195] on select "-select- initial service basic service maintenance call replacement scope servi…" at bounding box center [609, 204] width 243 height 18
click at [421, 311] on input "text" at bounding box center [299, 320] width 243 height 19
type input "N/A"
click at [705, 266] on input "date" at bounding box center [826, 262] width 243 height 19
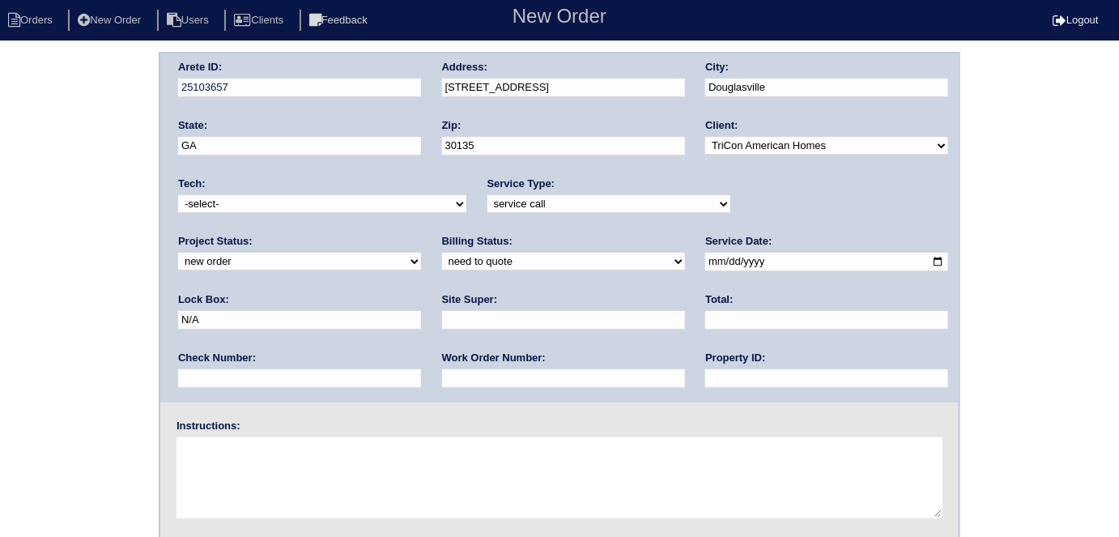
type input "[DATE]"
click at [705, 380] on input "text" at bounding box center [826, 378] width 243 height 19
type input "N/A"
click at [442, 322] on input "text" at bounding box center [563, 320] width 243 height 19
type input "Richard Ventura"
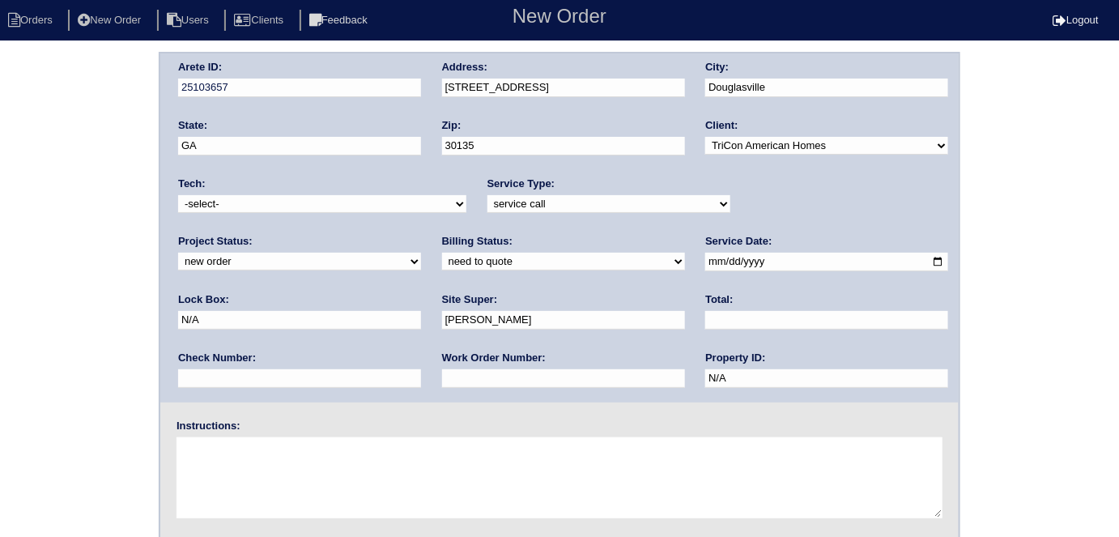
click at [266, 461] on textarea at bounding box center [560, 477] width 766 height 81
type textarea "N"
click at [194, 458] on textarea "Systems not working 77-778-1781" at bounding box center [560, 477] width 766 height 81
click at [190, 459] on textarea "Systems not working 77-778-1781" at bounding box center [560, 477] width 766 height 81
type textarea "Systems not working 770-778-1781"
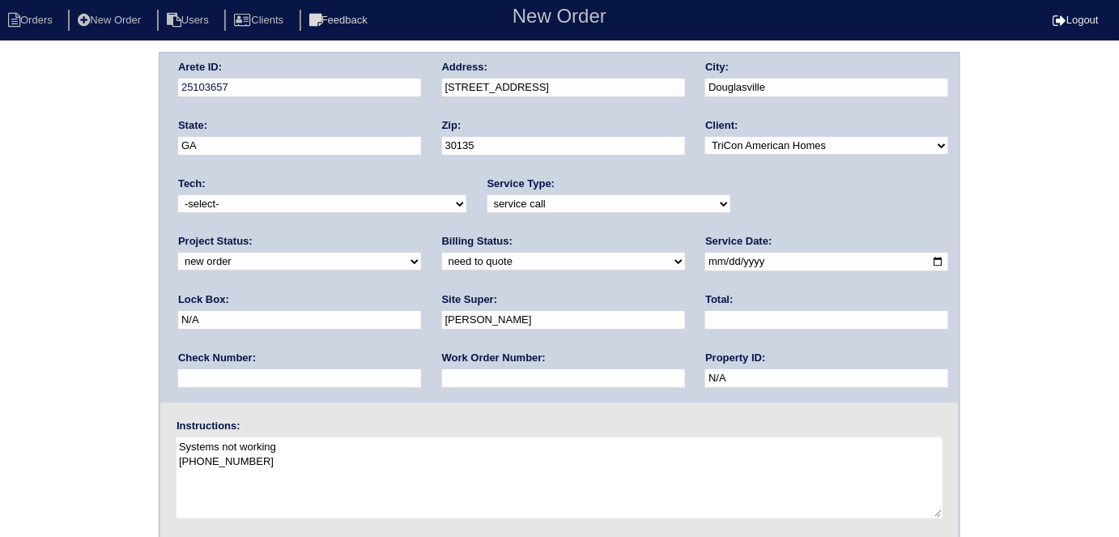
drag, startPoint x: 313, startPoint y: 439, endPoint x: 164, endPoint y: 439, distance: 148.2
click at [164, 439] on div "Instructions: Systems not working 770-778-1781" at bounding box center [559, 471] width 799 height 104
drag, startPoint x: 436, startPoint y: 481, endPoint x: 350, endPoint y: 467, distance: 86.9
click at [435, 481] on textarea "Systems not working 770-778-1781" at bounding box center [560, 477] width 766 height 81
drag, startPoint x: 274, startPoint y: 462, endPoint x: 136, endPoint y: 466, distance: 137.7
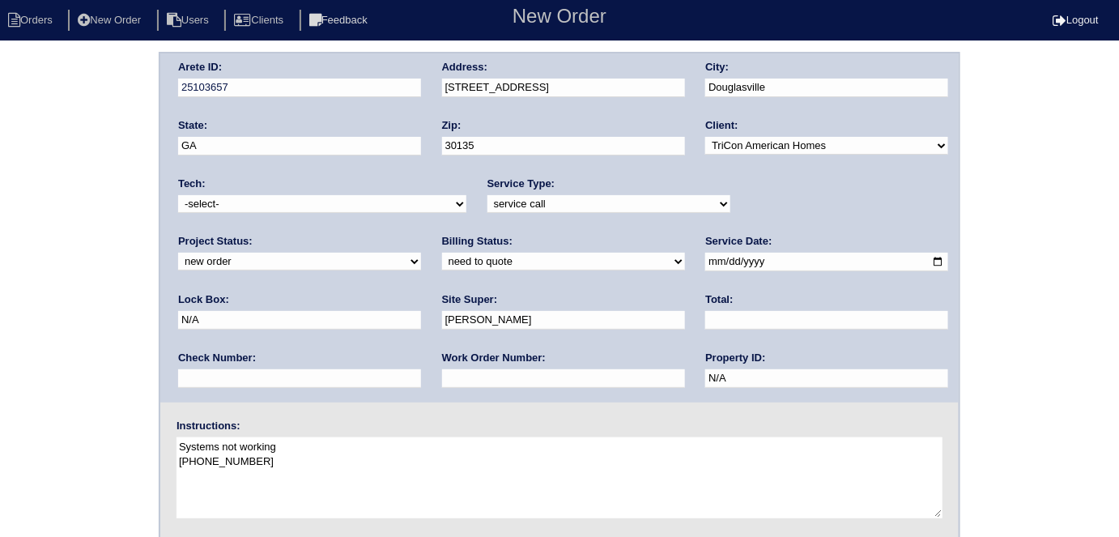
click at [136, 466] on div "Arete ID: 25103657 Address: 4481 Ridge Mill Terrace City: Douglasville State: G…" at bounding box center [559, 379] width 1119 height 655
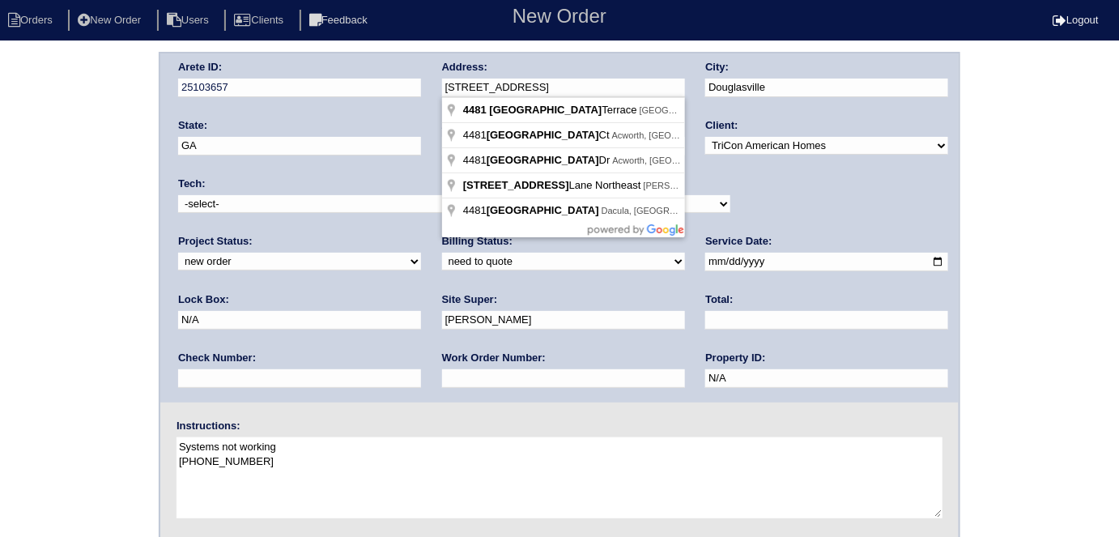
click at [419, 84] on div "Arete ID: 25103657 Address: 4481 Ridge Mill Terrace City: Douglasville State: G…" at bounding box center [559, 227] width 799 height 349
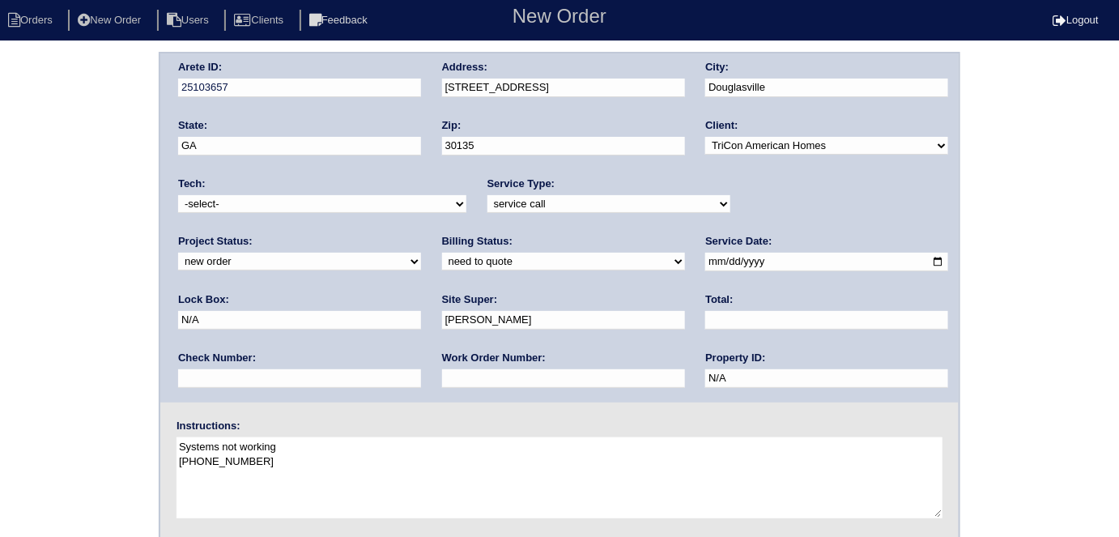
click at [15, 270] on div "Arete ID: 25103657 Address: 4481 Ridge Mill Terrace City: Douglasville State: G…" at bounding box center [559, 379] width 1119 height 655
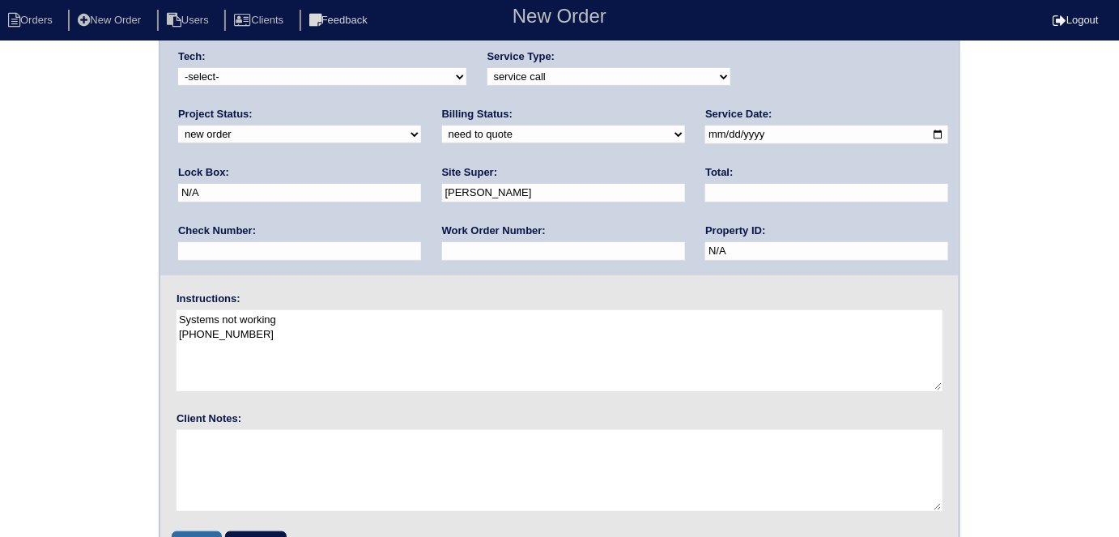
scroll to position [166, 0]
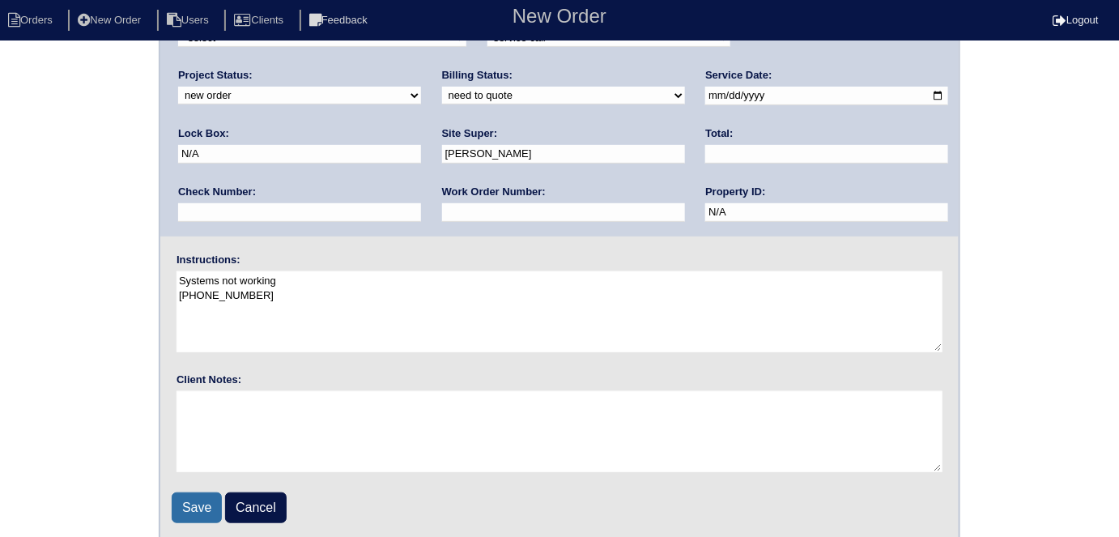
click at [182, 513] on input "Save" at bounding box center [197, 507] width 50 height 31
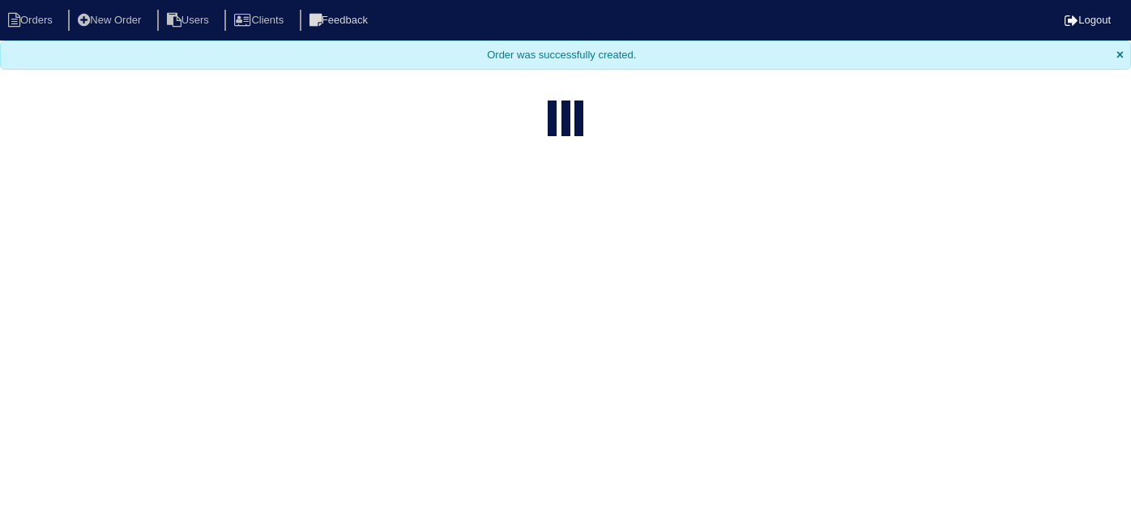
select select "15"
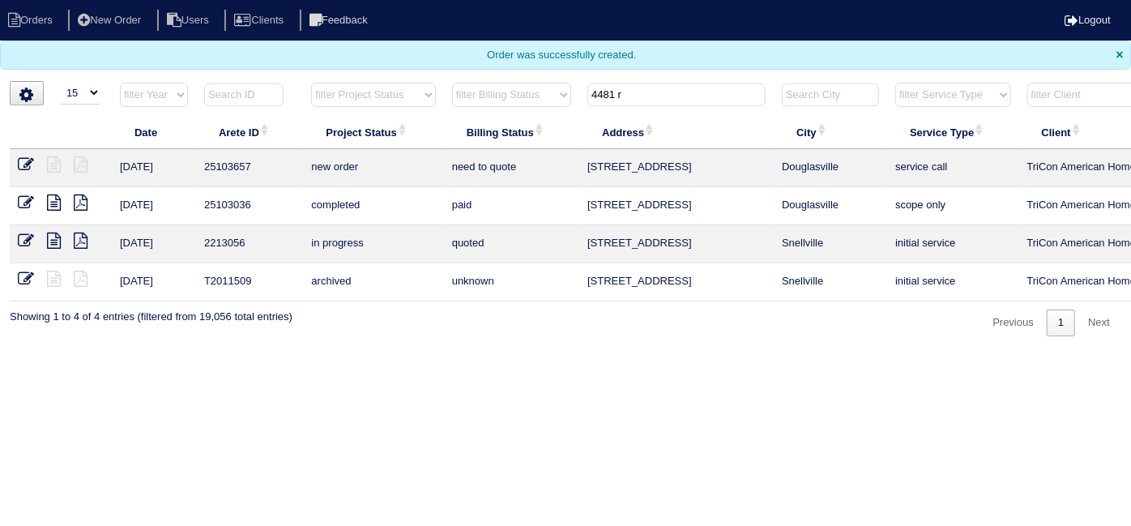
drag, startPoint x: 638, startPoint y: 96, endPoint x: 537, endPoint y: 95, distance: 101.2
click at [537, 95] on tr "filter Year -- Any Year -- 2025 2024 2023 2022 2021 2020 2019 filter Project St…" at bounding box center [712, 98] width 1404 height 33
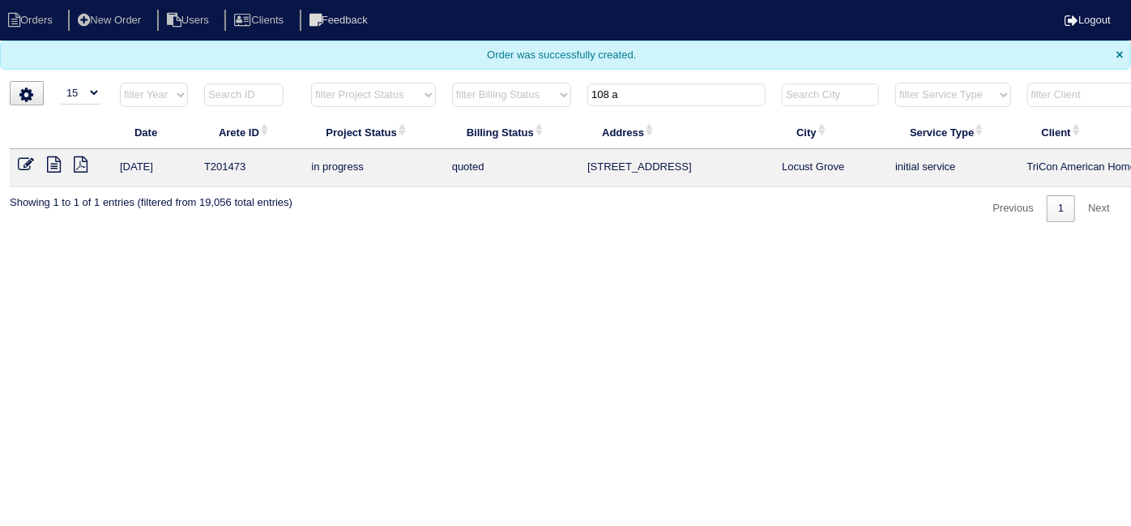
drag, startPoint x: 657, startPoint y: 95, endPoint x: 573, endPoint y: 100, distance: 83.6
click at [573, 100] on tr "filter Year -- Any Year -- 2025 2024 2023 2022 2021 2020 2019 filter Project St…" at bounding box center [712, 98] width 1404 height 33
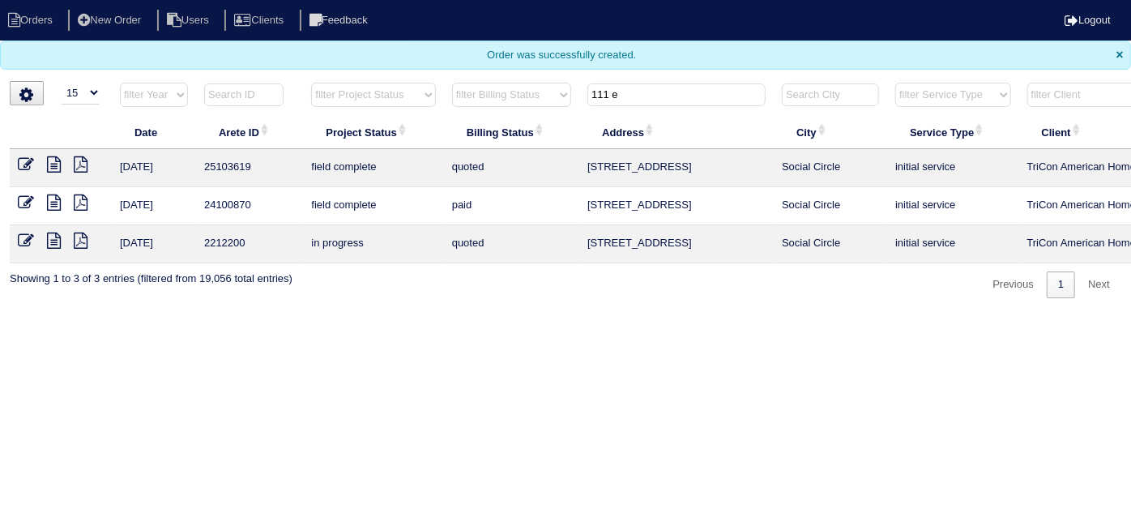
drag, startPoint x: 628, startPoint y: 96, endPoint x: 360, endPoint y: 6, distance: 282.5
click at [361, 6] on body "Orders New Order Users Clients Feedback Logout Orders New Order Users Clients M…" at bounding box center [565, 149] width 1131 height 298
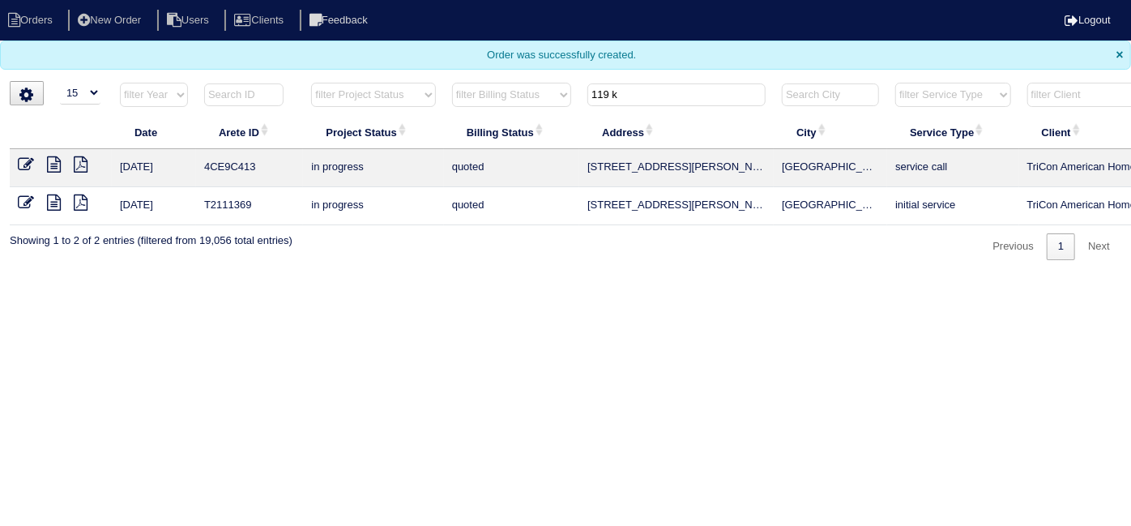
drag, startPoint x: 661, startPoint y: 97, endPoint x: 432, endPoint y: 52, distance: 233.6
click at [432, 52] on body "Orders New Order Users Clients Feedback Logout Orders New Order Users Clients M…" at bounding box center [565, 130] width 1131 height 260
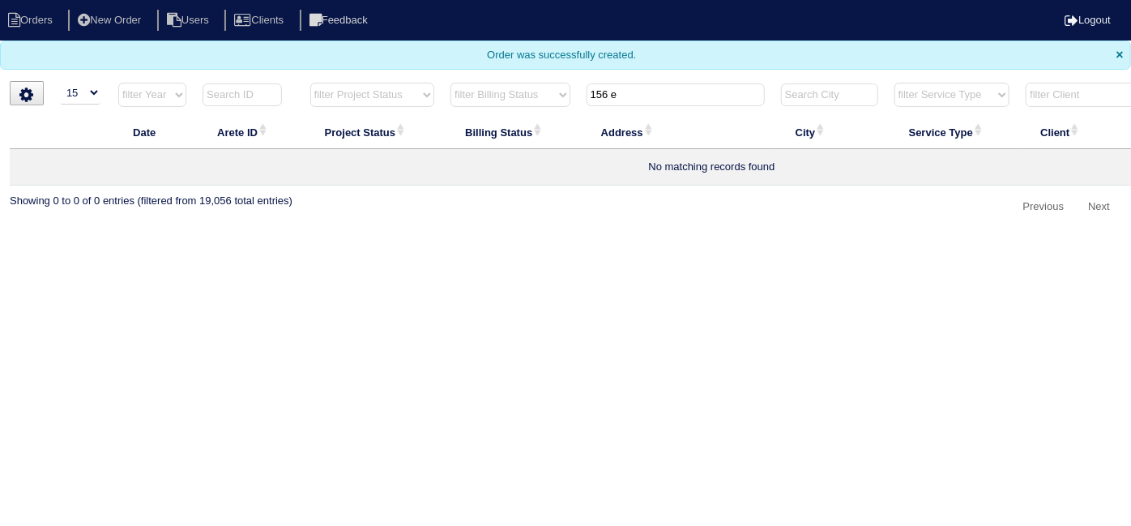
drag, startPoint x: 631, startPoint y: 90, endPoint x: 453, endPoint y: 52, distance: 182.2
click at [454, 53] on body "Orders New Order Users Clients Feedback Logout Orders New Order Users Clients M…" at bounding box center [565, 110] width 1131 height 220
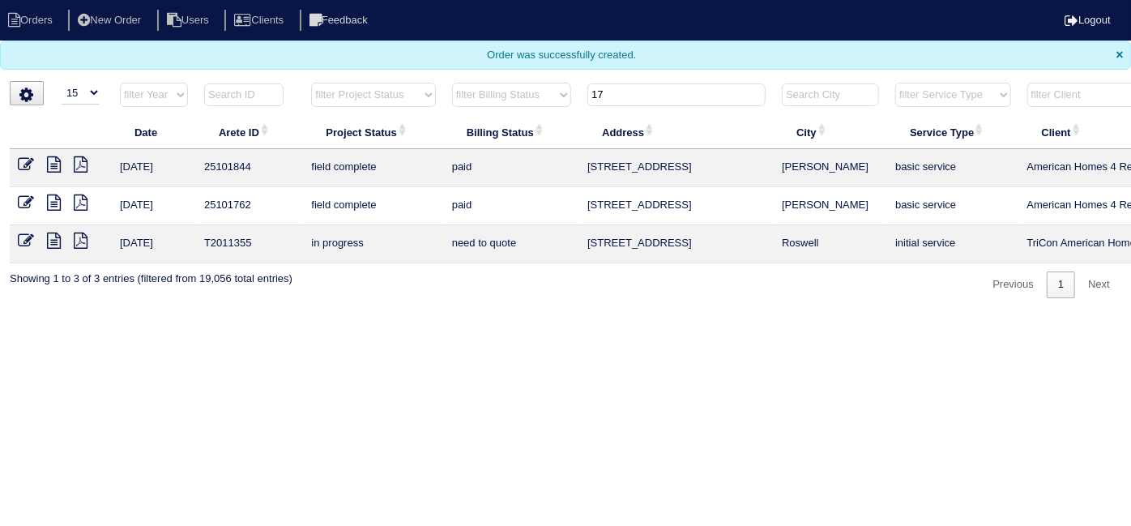
type input "1"
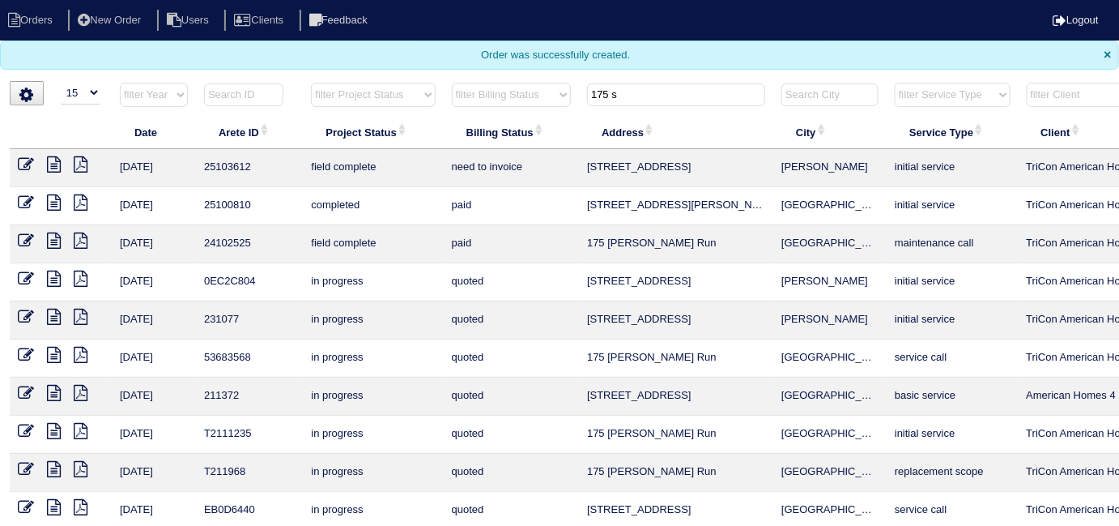
drag, startPoint x: 639, startPoint y: 84, endPoint x: 457, endPoint y: 58, distance: 184.1
click at [458, 61] on body "Orders New Order Users Clients Feedback Logout Orders New Order Users Clients M…" at bounding box center [559, 282] width 1119 height 564
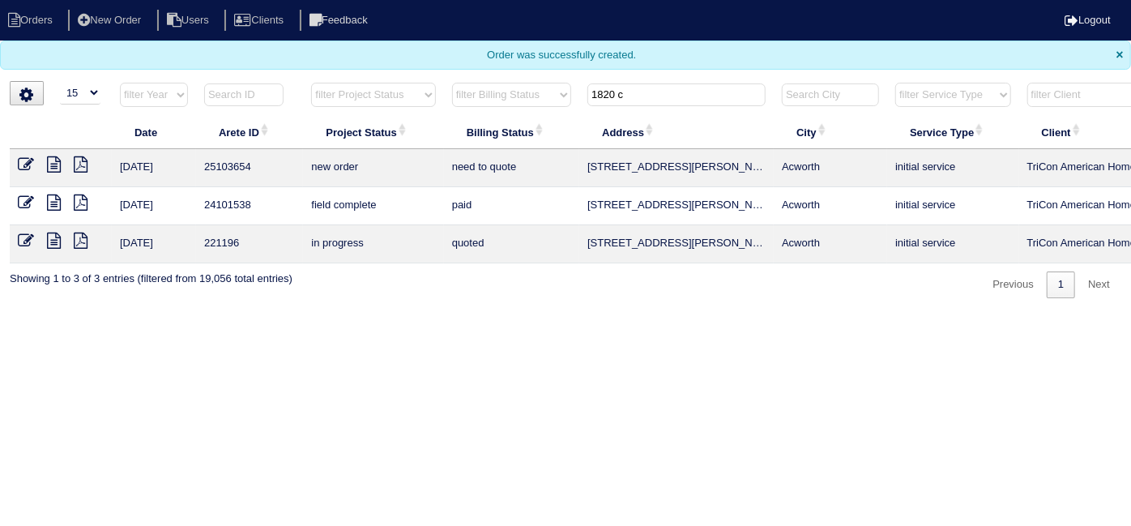
drag, startPoint x: 671, startPoint y: 89, endPoint x: 438, endPoint y: 61, distance: 235.0
click at [438, 61] on body "Orders New Order Users Clients Feedback Logout Orders New Order Users Clients M…" at bounding box center [565, 149] width 1131 height 298
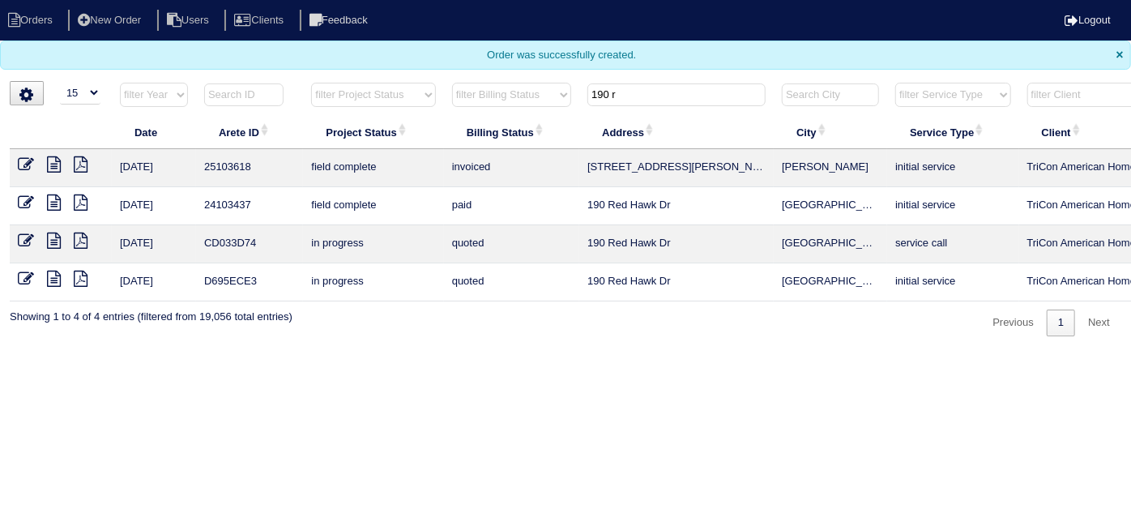
drag, startPoint x: 646, startPoint y: 90, endPoint x: 360, endPoint y: 54, distance: 288.9
click at [422, 66] on body "Orders New Order Users Clients Feedback Logout Orders New Order Users Clients M…" at bounding box center [565, 168] width 1131 height 336
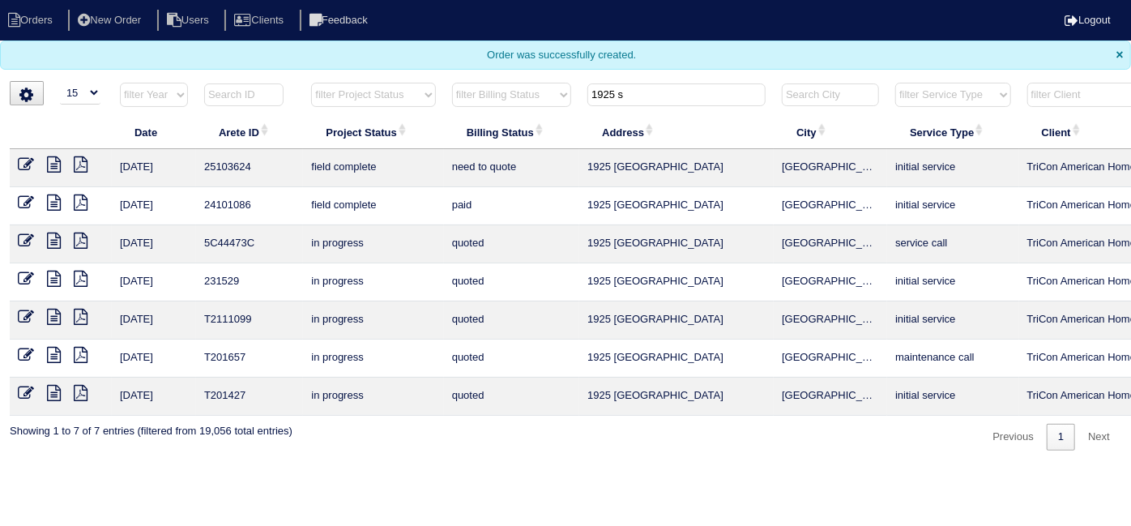
drag, startPoint x: 646, startPoint y: 87, endPoint x: 147, endPoint y: 22, distance: 503.1
click at [215, 40] on body "Orders New Order Users Clients Feedback Logout Orders New Order Users Clients M…" at bounding box center [565, 225] width 1131 height 450
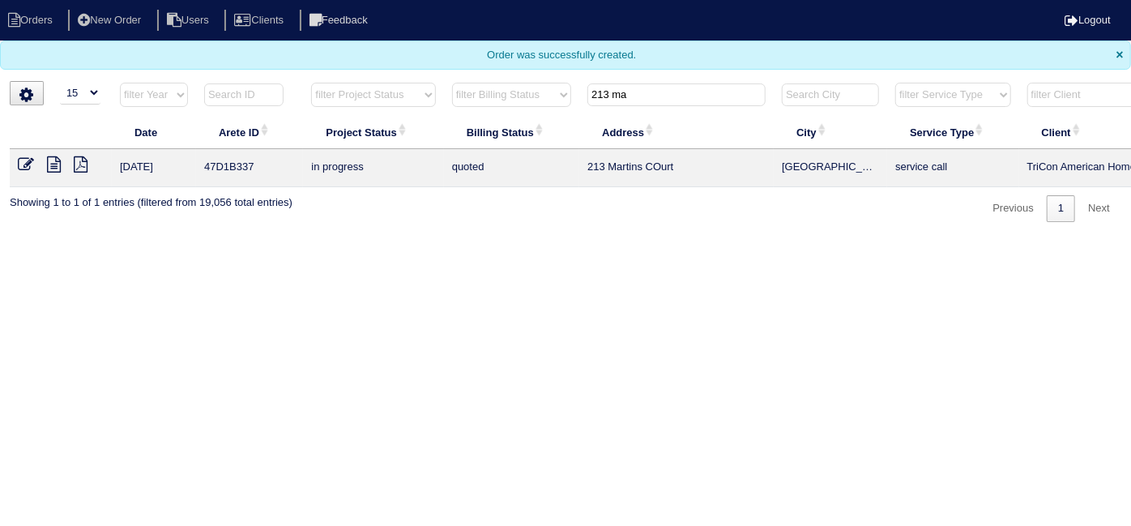
drag, startPoint x: 675, startPoint y: 91, endPoint x: 266, endPoint y: -7, distance: 420.6
click at [266, 0] on html "Orders New Order Users Clients Feedback Logout Orders New Order Users Clients M…" at bounding box center [565, 119] width 1131 height 238
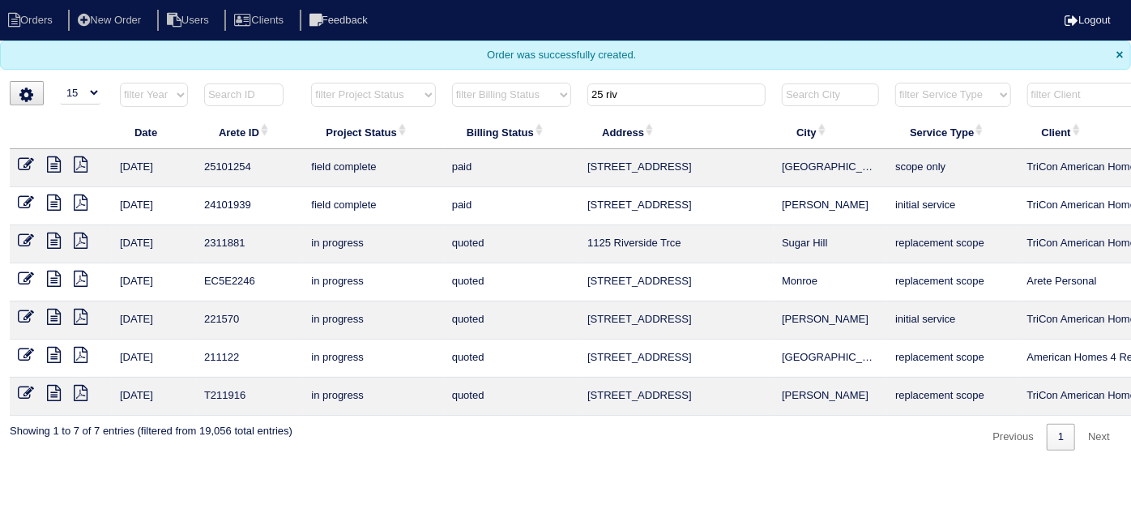
drag, startPoint x: 632, startPoint y: 87, endPoint x: 476, endPoint y: 89, distance: 155.5
click at [487, 87] on tr "filter Year -- Any Year -- 2025 2024 2023 2022 2021 2020 2019 filter Project St…" at bounding box center [712, 98] width 1404 height 33
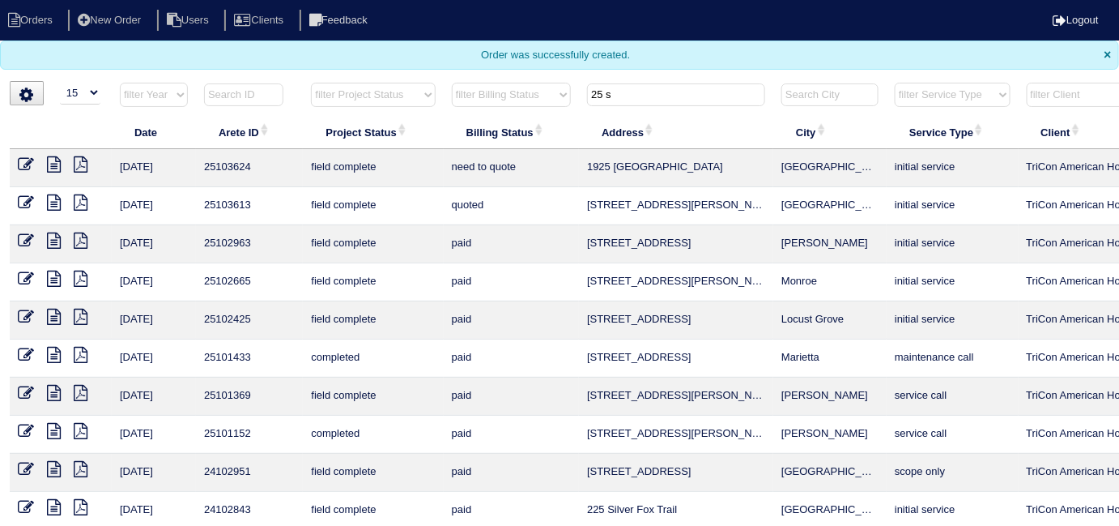
drag, startPoint x: 635, startPoint y: 100, endPoint x: 603, endPoint y: 96, distance: 31.8
click at [605, 97] on input "25 s" at bounding box center [676, 94] width 178 height 23
type input "2"
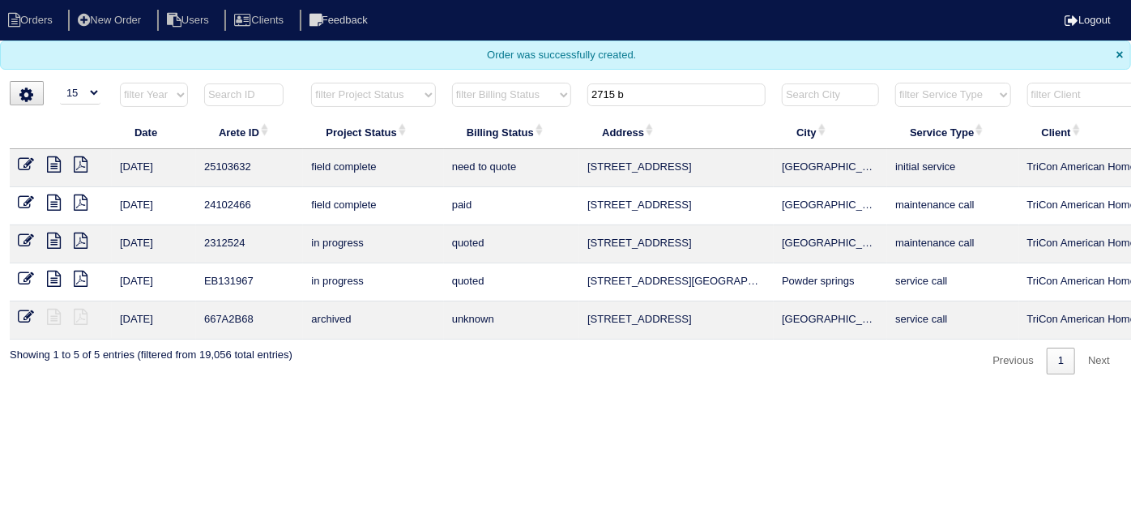
drag, startPoint x: 661, startPoint y: 98, endPoint x: 263, endPoint y: -60, distance: 427.9
click at [263, 0] on html "Orders New Order Users Clients Feedback Logout Orders New Order Users Clients M…" at bounding box center [565, 195] width 1131 height 390
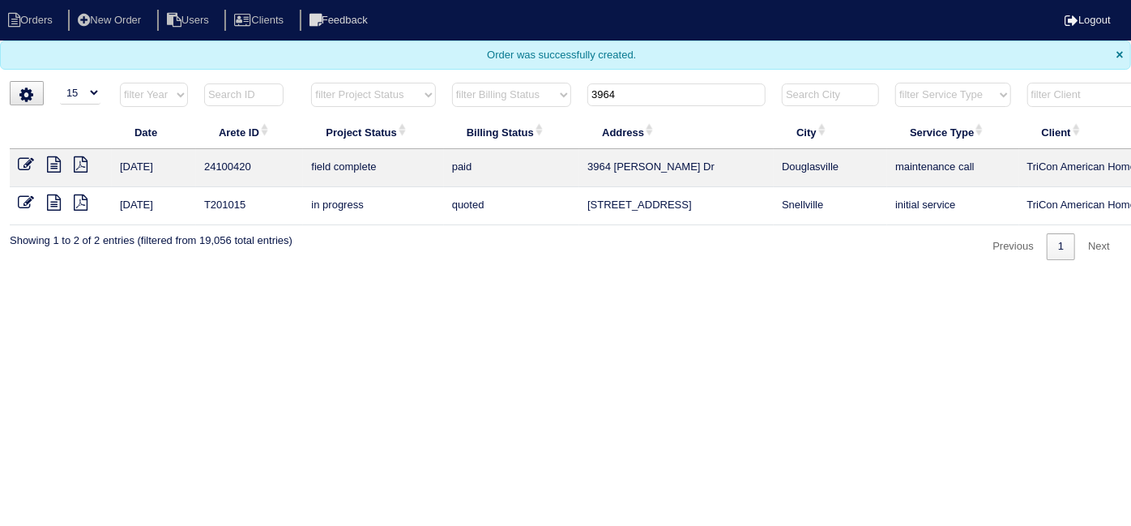
drag, startPoint x: 639, startPoint y: 88, endPoint x: 187, endPoint y: -22, distance: 465.1
click at [187, 0] on html "Orders New Order Users Clients Feedback Logout Orders New Order Users Clients M…" at bounding box center [565, 138] width 1131 height 276
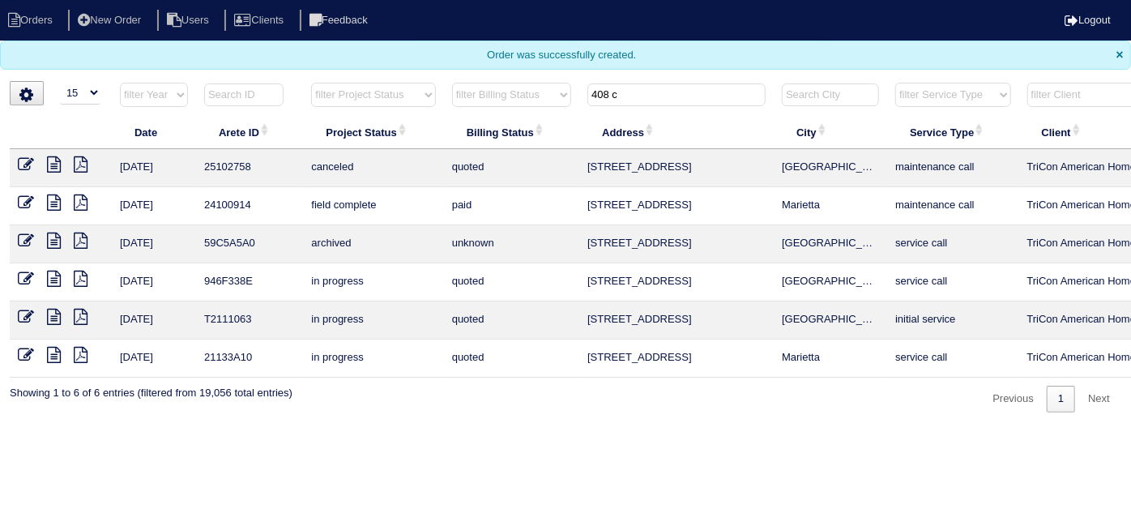
drag, startPoint x: 641, startPoint y: 96, endPoint x: 326, endPoint y: 4, distance: 328.3
click at [326, 4] on body "Orders New Order Users Clients Feedback Logout Orders New Order Users Clients M…" at bounding box center [565, 206] width 1131 height 412
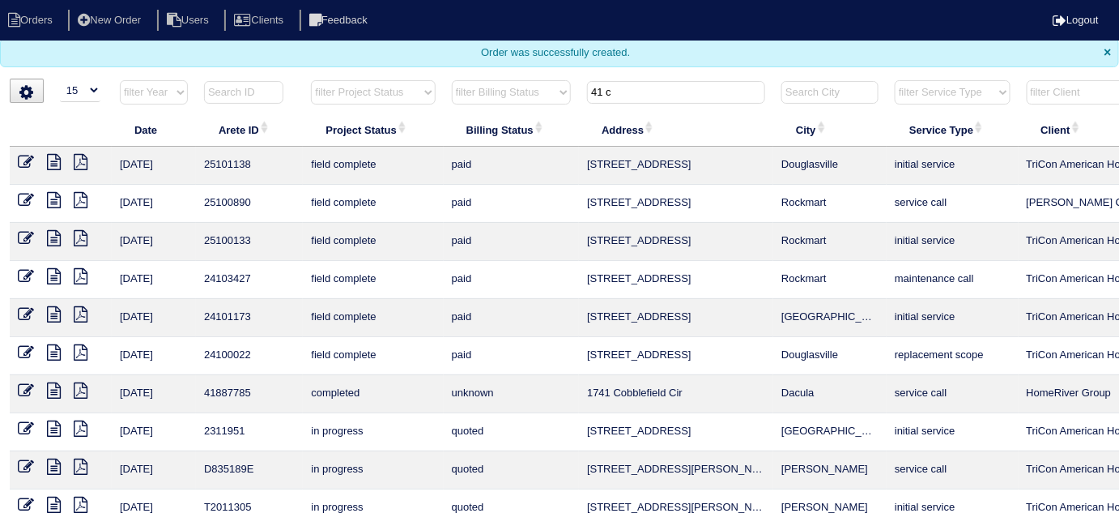
scroll to position [3, 0]
drag, startPoint x: 621, startPoint y: 97, endPoint x: 415, endPoint y: 49, distance: 211.2
click at [424, 54] on body "Orders New Order Users Clients Feedback Logout Orders New Order Users Clients M…" at bounding box center [559, 374] width 1119 height 755
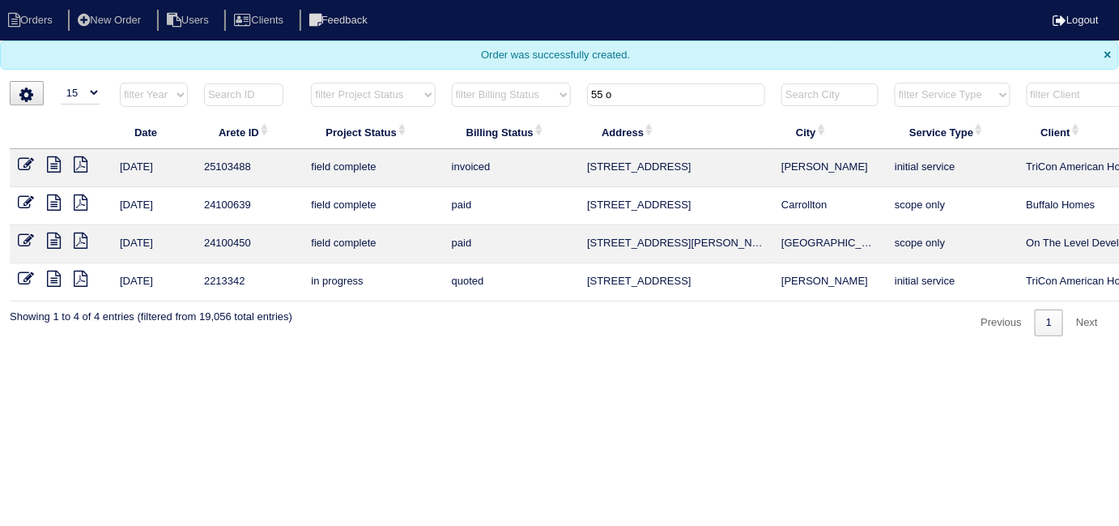
scroll to position [0, 0]
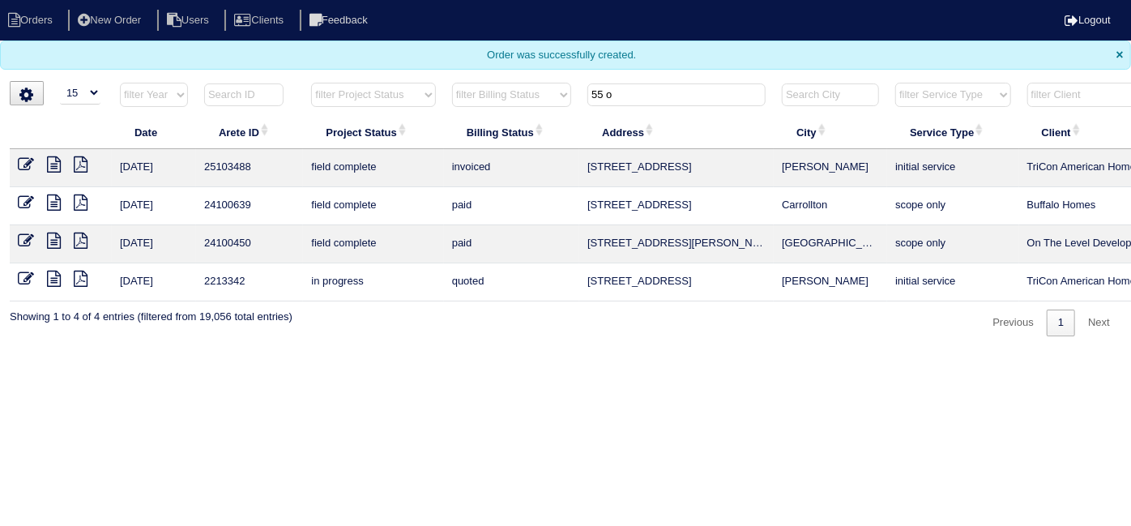
drag, startPoint x: 637, startPoint y: 101, endPoint x: 409, endPoint y: 46, distance: 234.9
click at [419, 55] on body "Orders New Order Users Clients Feedback Logout Orders New Order Users Clients M…" at bounding box center [565, 168] width 1131 height 336
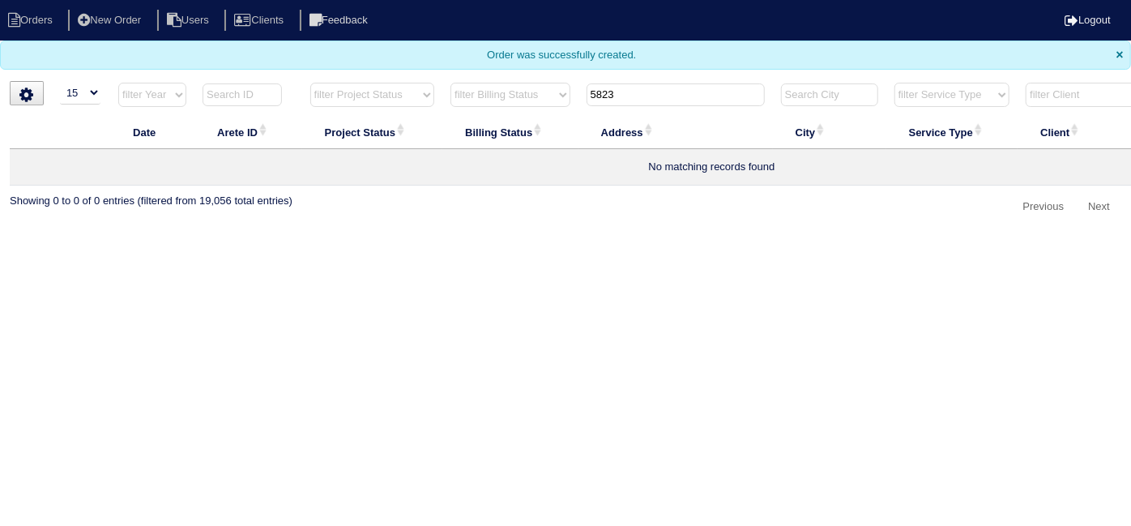
drag, startPoint x: 645, startPoint y: 96, endPoint x: 164, endPoint y: -50, distance: 503.4
click at [164, 0] on html "Orders New Order Users Clients Feedback Logout Orders New Order Users Clients M…" at bounding box center [565, 118] width 1131 height 236
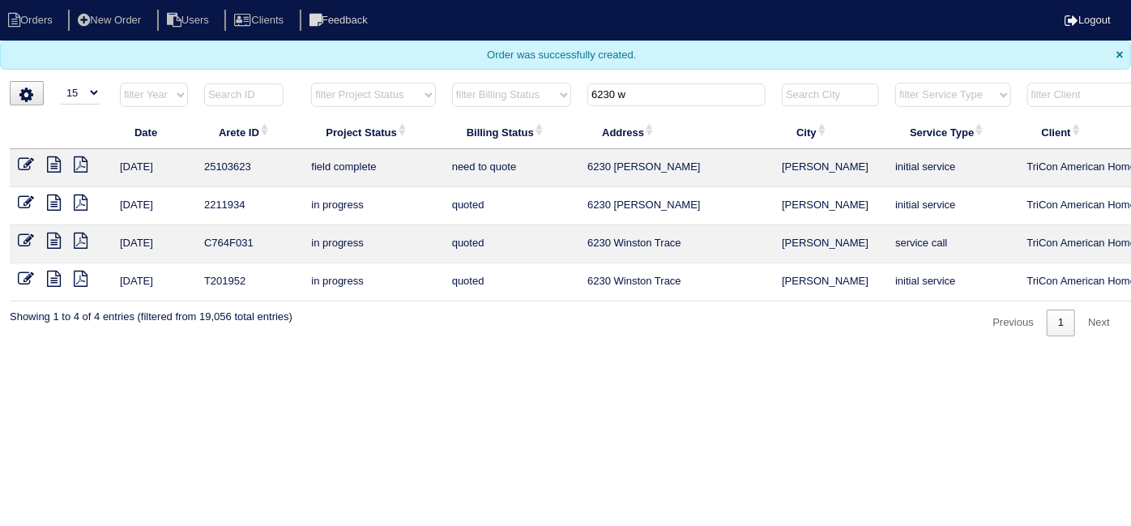
drag, startPoint x: 633, startPoint y: 99, endPoint x: 382, endPoint y: 33, distance: 258.7
click at [387, 39] on body "Orders New Order Users Clients Feedback Logout Orders New Order Users Clients M…" at bounding box center [565, 168] width 1131 height 336
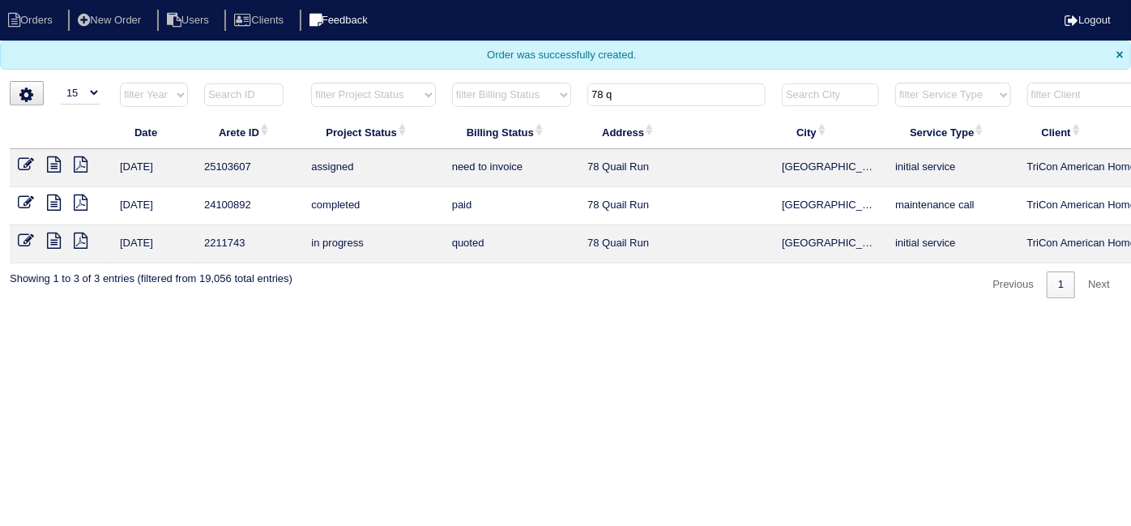
drag, startPoint x: 687, startPoint y: 100, endPoint x: 347, endPoint y: 14, distance: 350.0
click at [411, 50] on body "Orders New Order Users Clients Feedback Logout Orders New Order Users Clients M…" at bounding box center [565, 149] width 1131 height 298
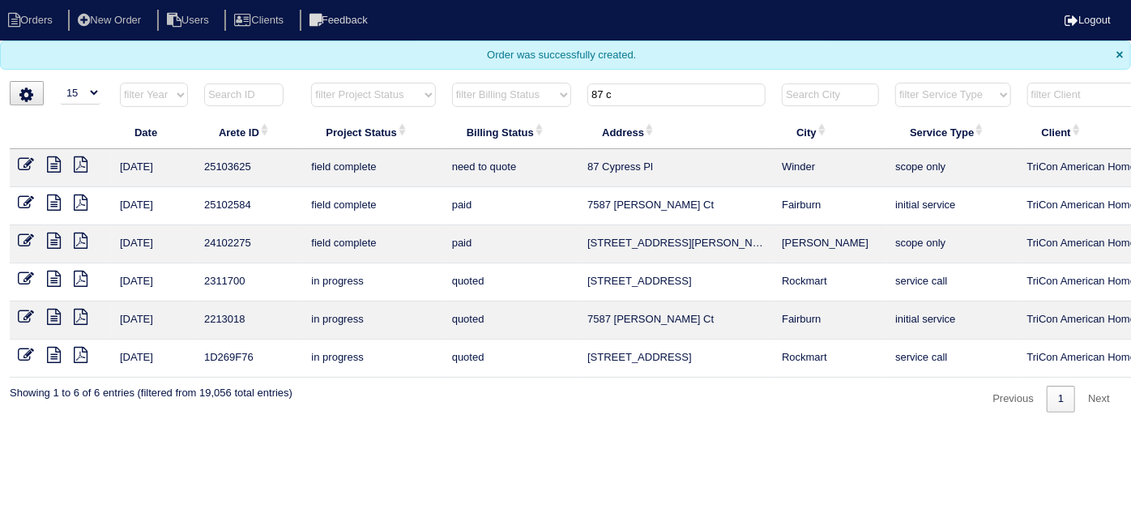
drag, startPoint x: 616, startPoint y: 96, endPoint x: 421, endPoint y: 39, distance: 202.5
click at [423, 40] on body "Orders New Order Users Clients Feedback Logout Orders New Order Users Clients M…" at bounding box center [565, 206] width 1131 height 412
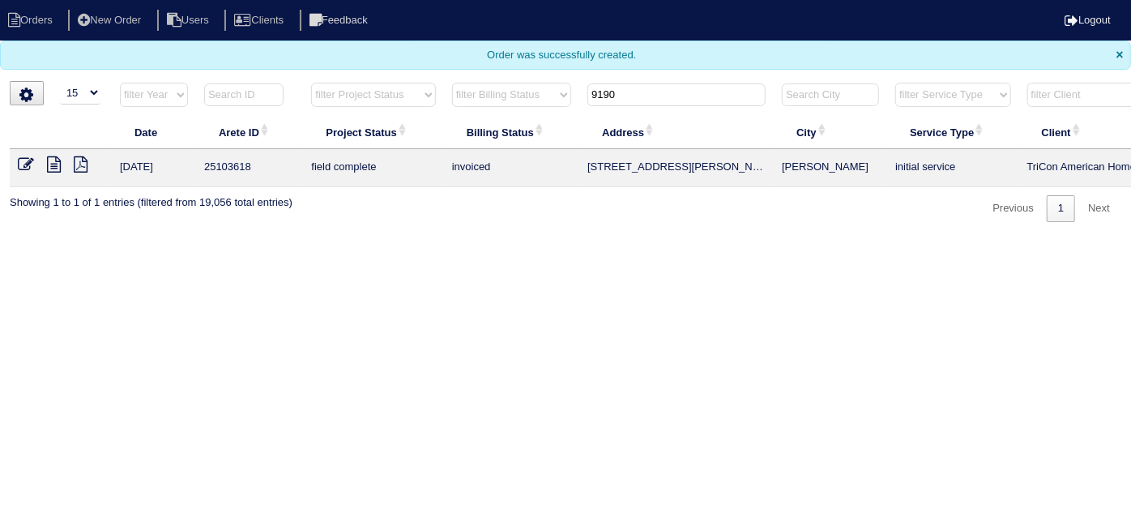
drag, startPoint x: 666, startPoint y: 89, endPoint x: 194, endPoint y: -49, distance: 492.0
click at [194, 0] on html "Orders New Order Users Clients Feedback Logout Orders New Order Users Clients M…" at bounding box center [565, 119] width 1131 height 238
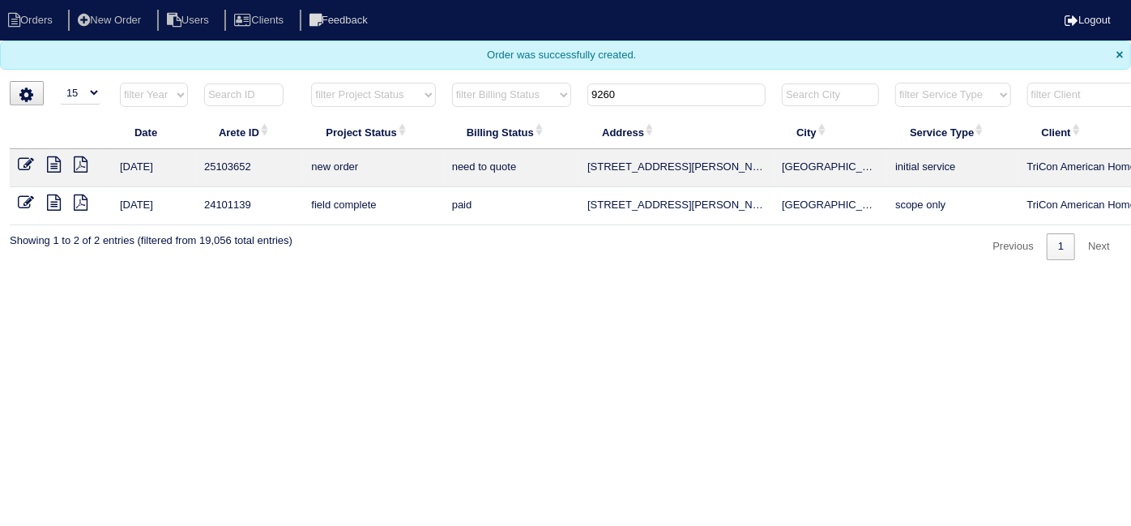
drag, startPoint x: 662, startPoint y: 92, endPoint x: 267, endPoint y: -11, distance: 408.4
click at [267, 0] on html "Orders New Order Users Clients Feedback Logout Orders New Order Users Clients M…" at bounding box center [565, 138] width 1131 height 276
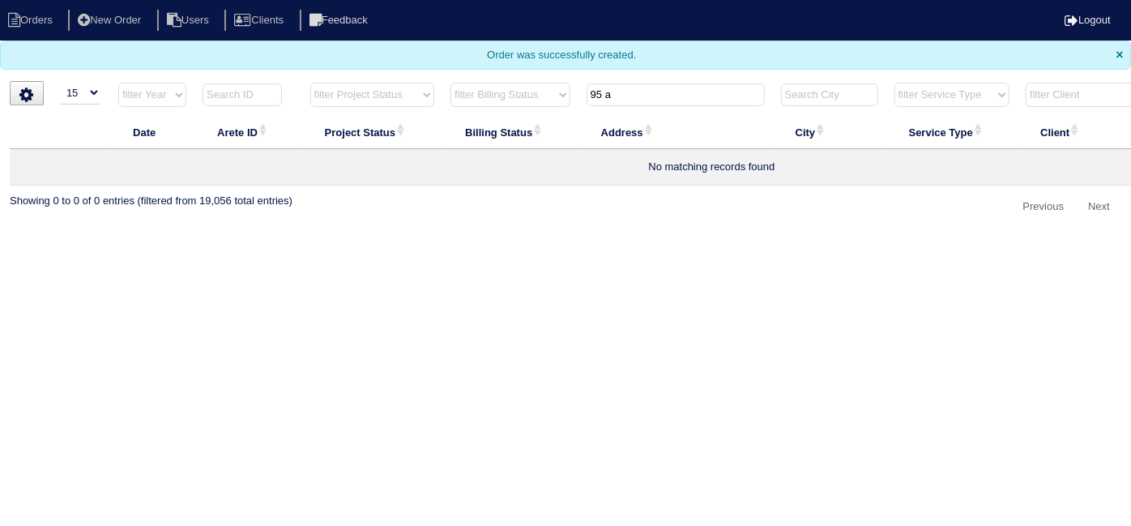
type input "95 a"
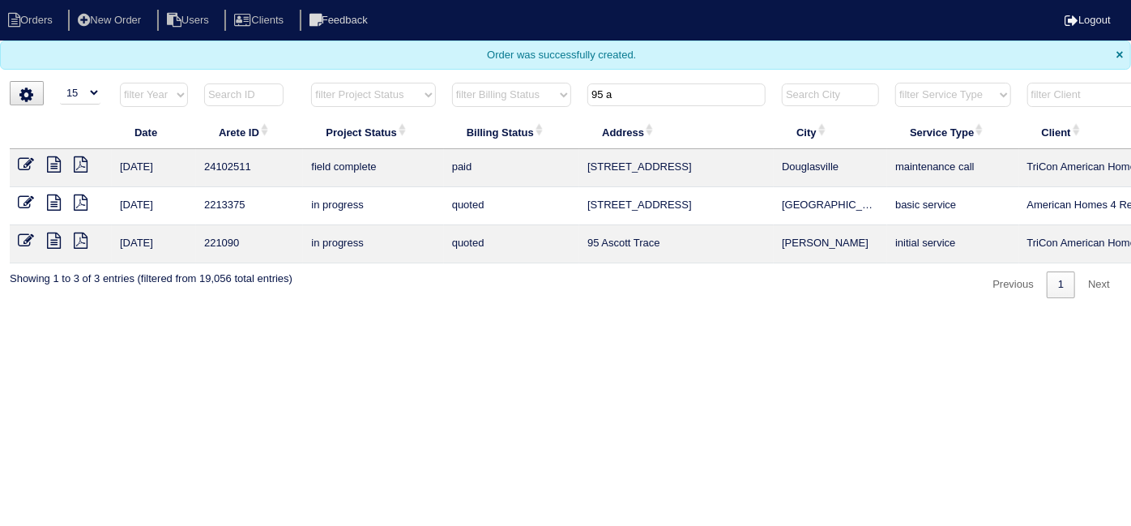
drag, startPoint x: 691, startPoint y: 93, endPoint x: 358, endPoint y: -6, distance: 347.4
click at [358, 0] on html "Orders New Order Users Clients Feedback Logout Orders New Order Users Clients M…" at bounding box center [565, 157] width 1131 height 314
